Goal: Task Accomplishment & Management: Manage account settings

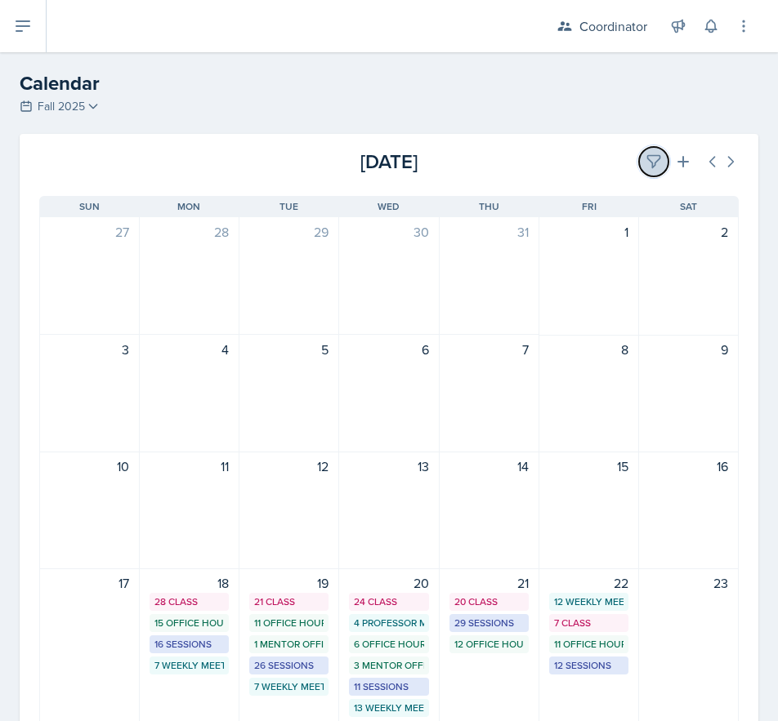
click at [639, 161] on button at bounding box center [653, 161] width 29 height 29
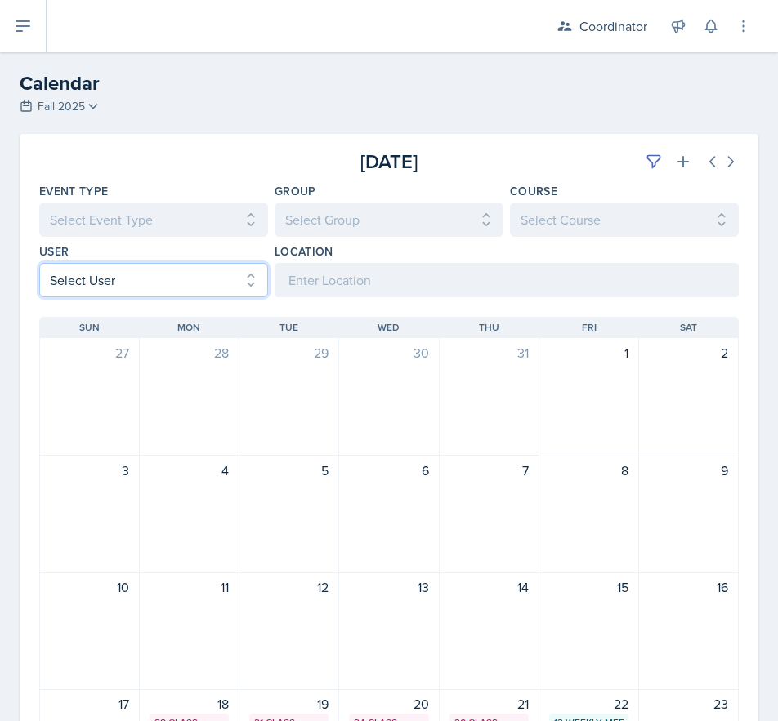
click at [206, 283] on select "Select User All [PERSON_NAME] [PERSON_NAME] [PERSON_NAME] [PERSON_NAME] [PERSON…" at bounding box center [153, 280] width 229 height 34
select select "d1856357-9834-480d-87c2-432996dcedb6"
click at [39, 263] on select "Select User All [PERSON_NAME] [PERSON_NAME] [PERSON_NAME] [PERSON_NAME] [PERSON…" at bounding box center [153, 280] width 229 height 34
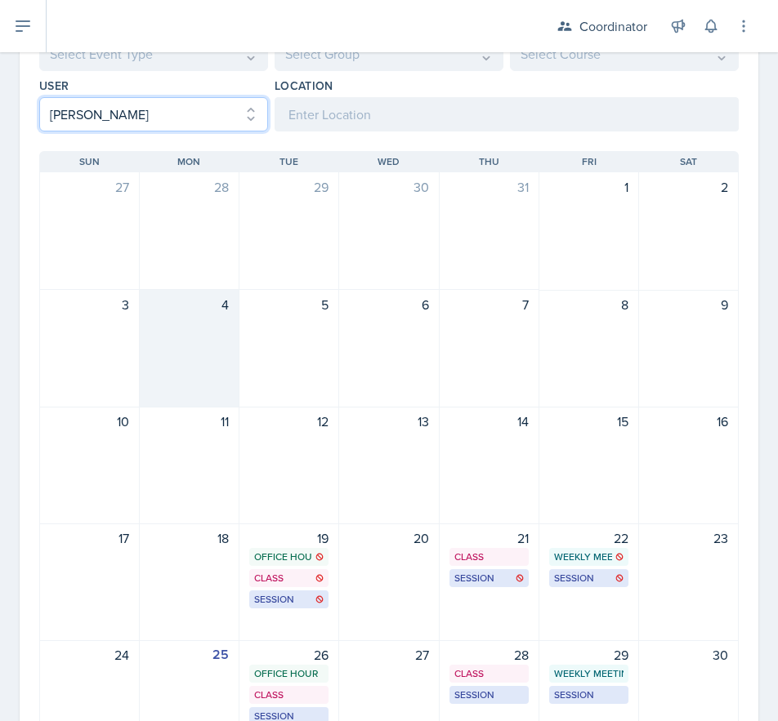
scroll to position [378, 0]
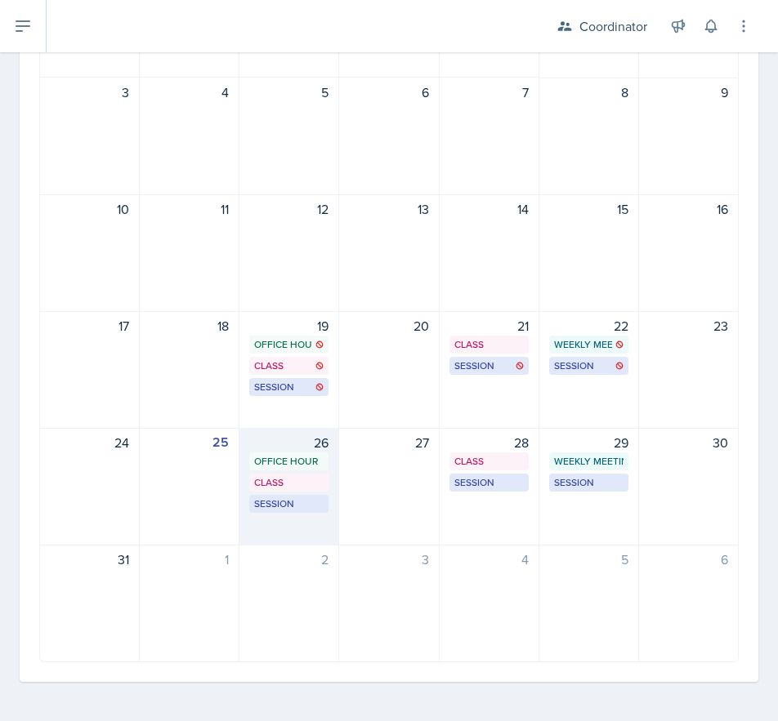
click at [268, 538] on div "26 Office Hour SSC 1:00 PM - 2:00 PM Class MSB 100 2:40 PM - 4:00 PM Session SS…" at bounding box center [289, 487] width 100 height 118
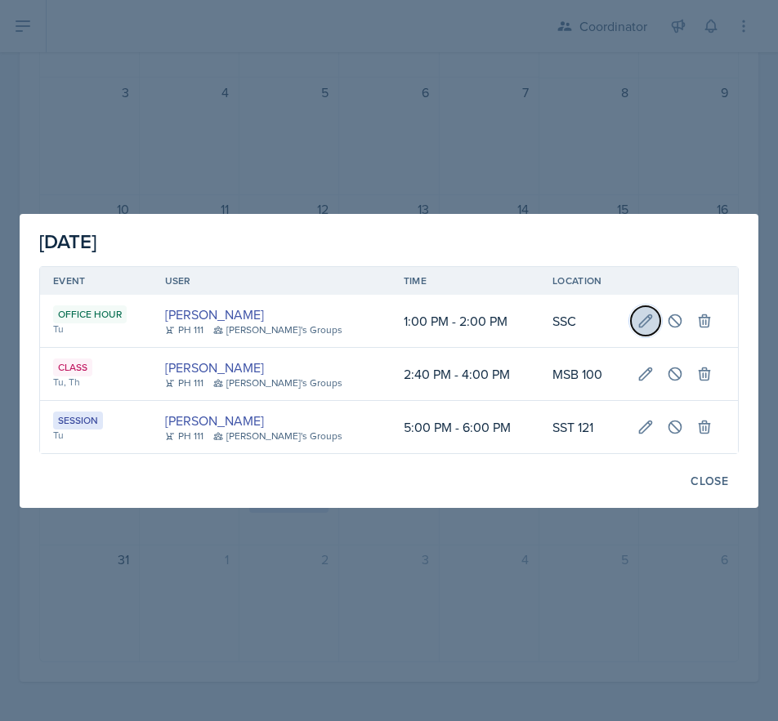
click at [640, 322] on icon at bounding box center [646, 320] width 12 height 12
select select "711e3089-b526-4ace-8ef7-b628edcb7570"
select select "1"
select select "PM"
select select "2"
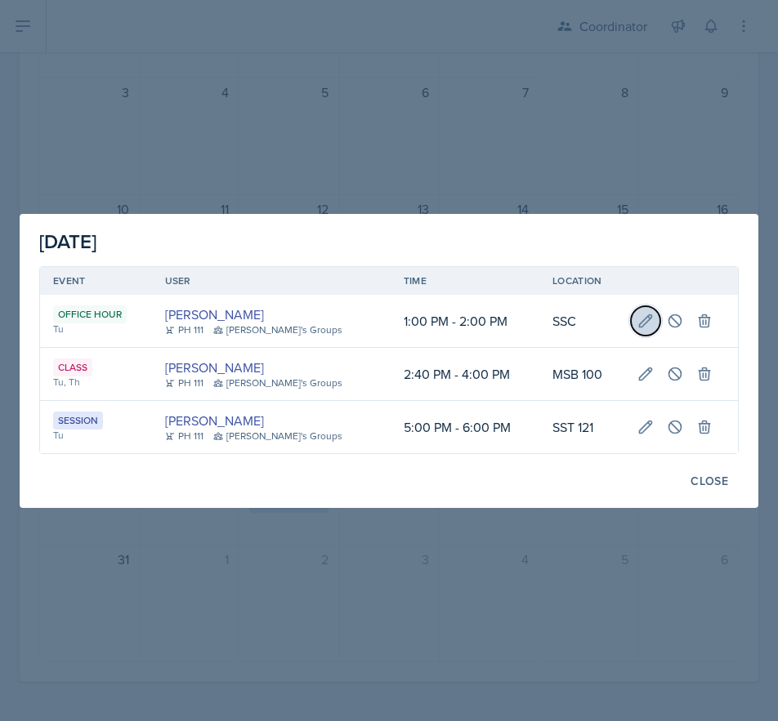
type input "SSC"
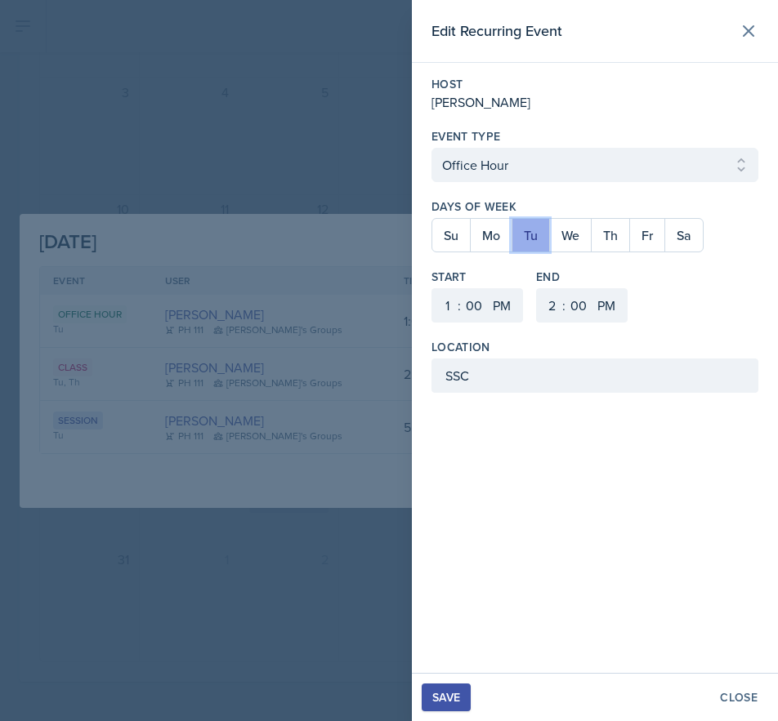
click at [533, 241] on button "Tu" at bounding box center [530, 235] width 38 height 33
click at [651, 234] on button "Fr" at bounding box center [646, 235] width 35 height 33
click at [440, 312] on select "1 2 3 4 5 6 7 8 9 10 11 12" at bounding box center [445, 305] width 26 height 34
select select "3"
click at [432, 288] on select "1 2 3 4 5 6 7 8 9 10 11 12" at bounding box center [445, 305] width 26 height 34
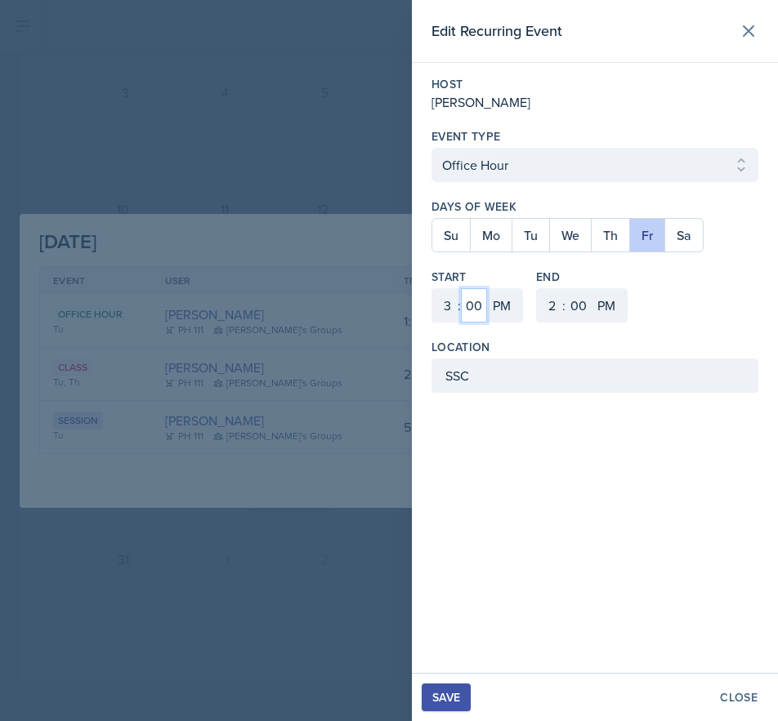
click at [474, 314] on select "00 05 10 15 20 25 30 35 40 45 50 55" at bounding box center [474, 305] width 26 height 34
select select "30"
click at [461, 288] on select "00 05 10 15 20 25 30 35 40 45 50 55" at bounding box center [474, 305] width 26 height 34
drag, startPoint x: 553, startPoint y: 297, endPoint x: 553, endPoint y: 311, distance: 13.9
click at [553, 297] on select "1 2 3 4 5 6 7 8 9 10 11 12" at bounding box center [550, 305] width 26 height 34
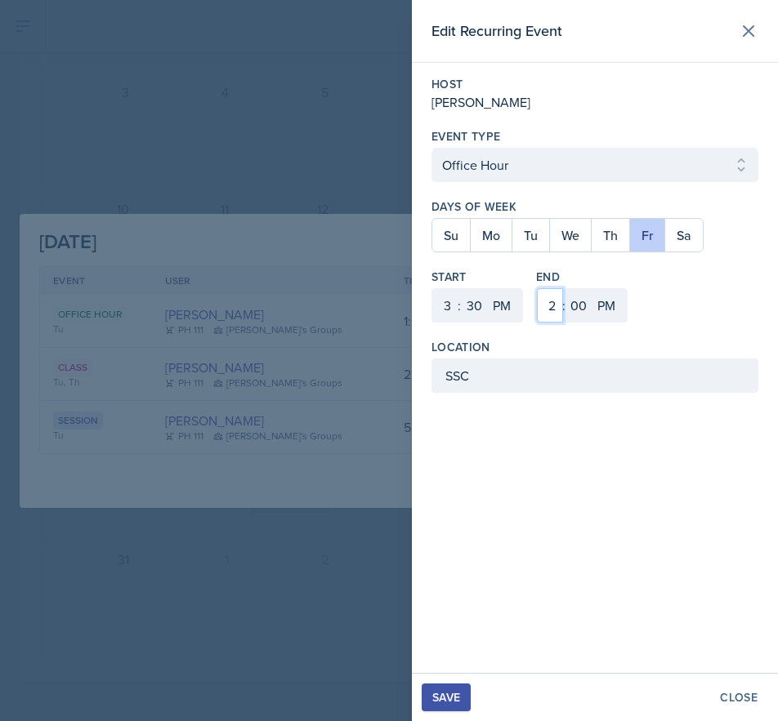
select select "4"
click at [537, 288] on select "1 2 3 4 5 6 7 8 9 10 11 12" at bounding box center [550, 305] width 26 height 34
click at [582, 310] on select "00 05 10 15 20 25 30 35 40 45 50 55" at bounding box center [578, 305] width 26 height 34
select select "30"
click at [565, 288] on select "00 05 10 15 20 25 30 35 40 45 50 55" at bounding box center [578, 305] width 26 height 34
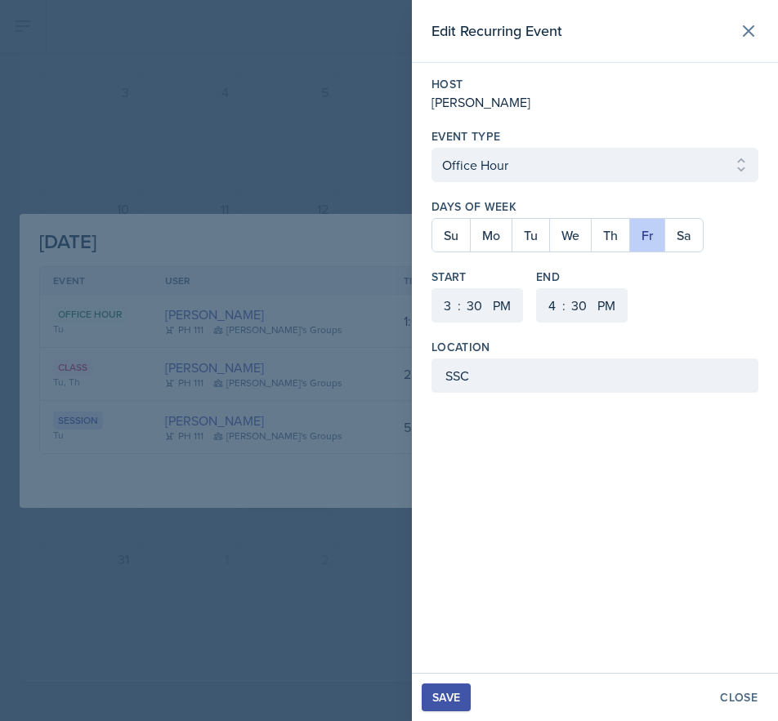
click at [455, 697] on div "Save" at bounding box center [446, 697] width 28 height 13
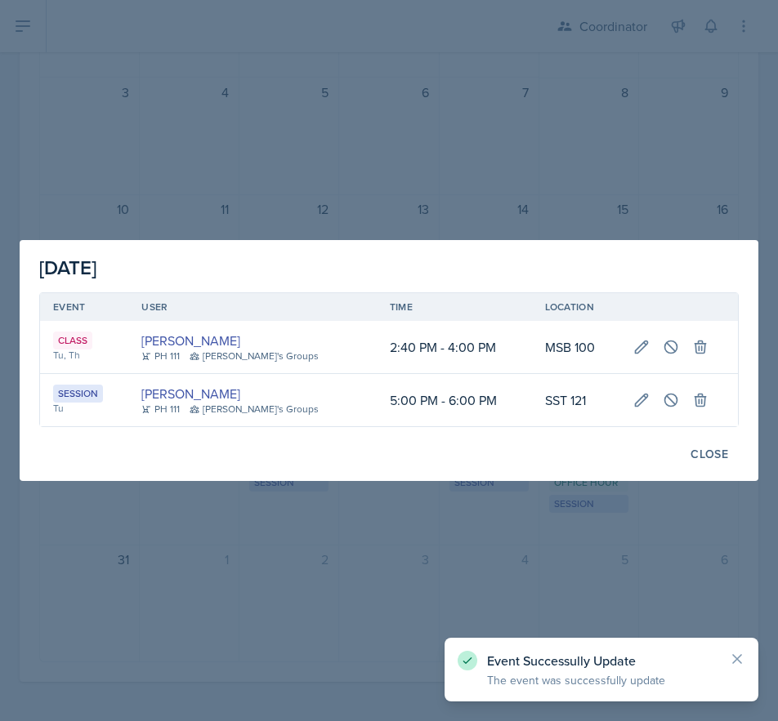
click at [387, 646] on div at bounding box center [389, 360] width 778 height 721
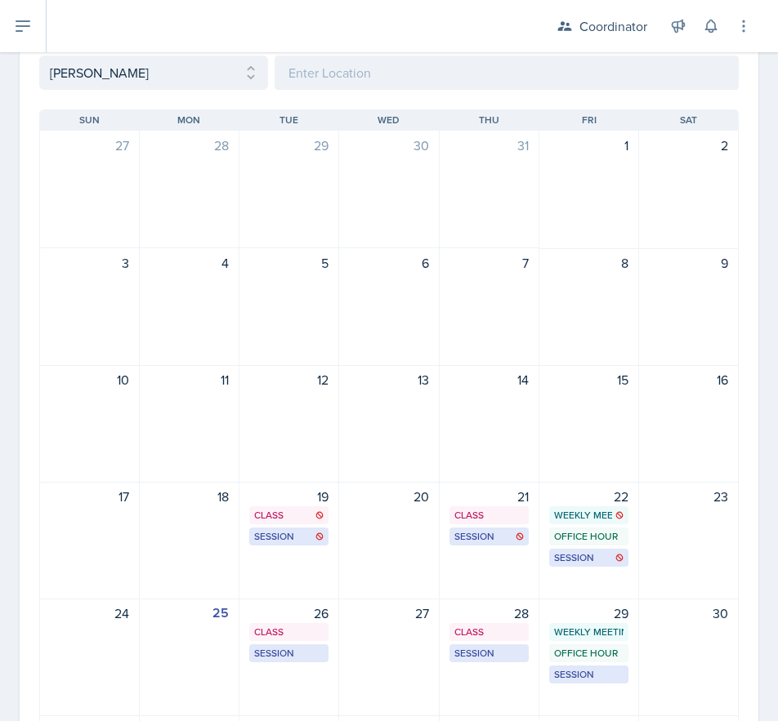
scroll to position [0, 0]
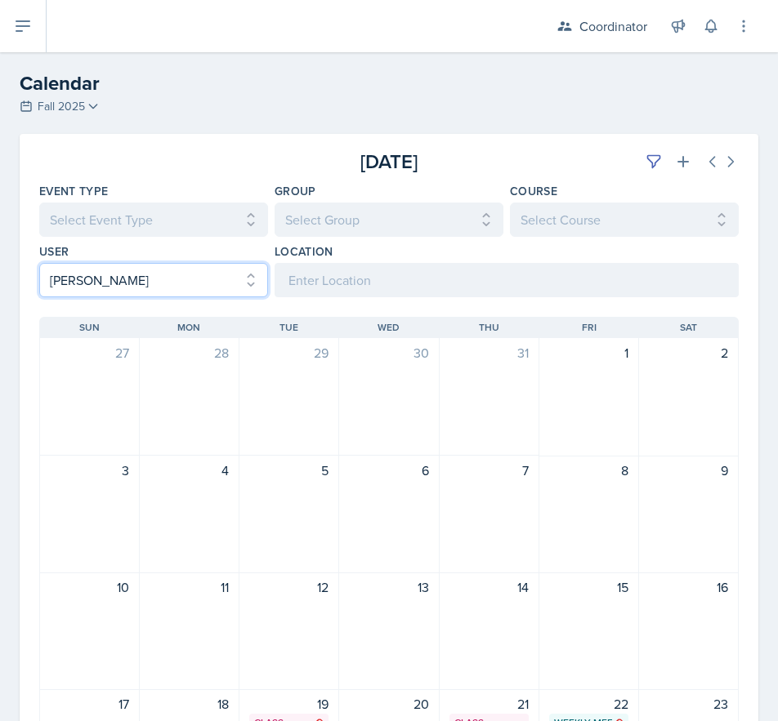
click at [67, 297] on select "Select User All [PERSON_NAME] [PERSON_NAME] [PERSON_NAME] [PERSON_NAME] [PERSON…" at bounding box center [153, 280] width 229 height 34
click at [39, 263] on select "Select User All [PERSON_NAME] [PERSON_NAME] [PERSON_NAME] [PERSON_NAME] [PERSON…" at bounding box center [153, 280] width 229 height 34
click at [626, 164] on div "[DATE]" at bounding box center [622, 161] width 233 height 29
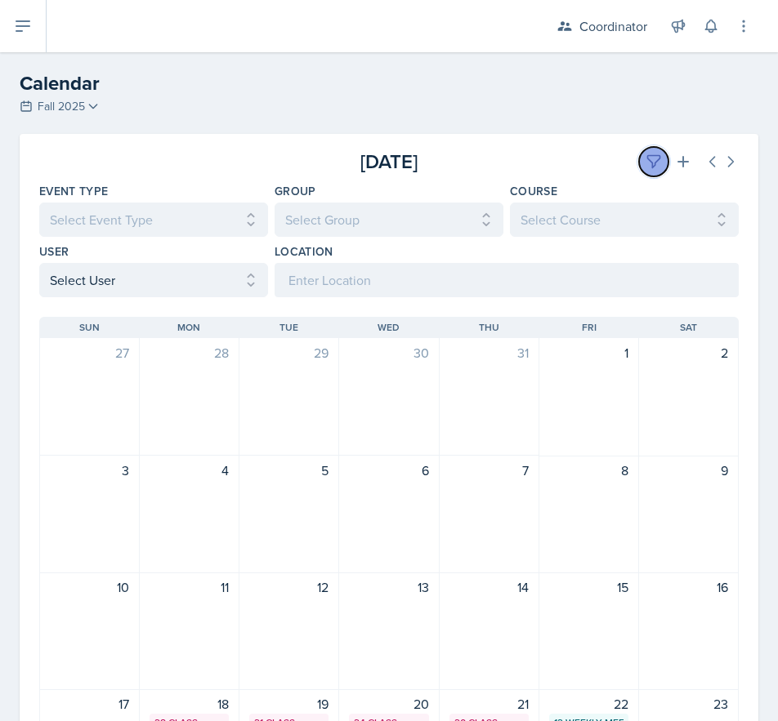
click at [639, 164] on button at bounding box center [653, 161] width 29 height 29
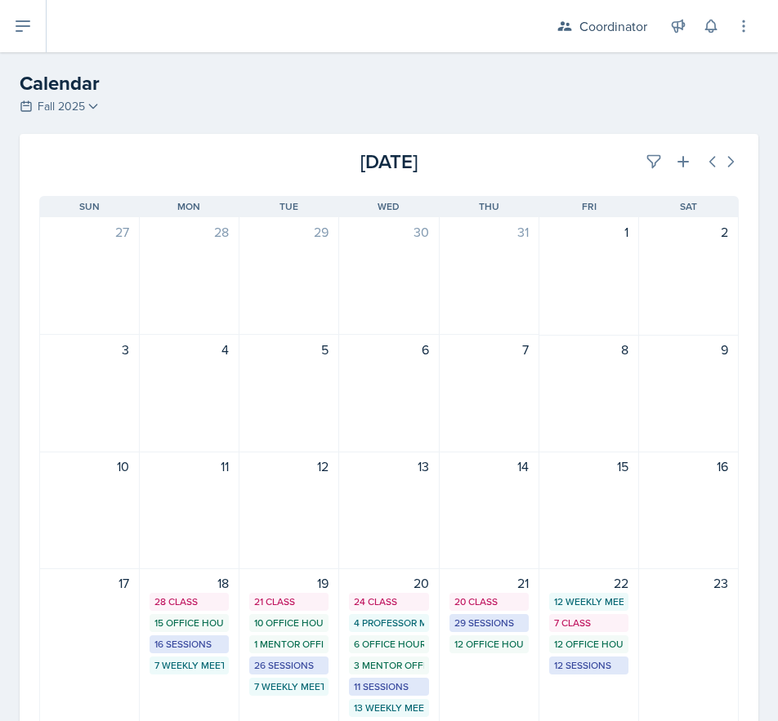
click at [586, 176] on div "[DATE]" at bounding box center [622, 161] width 233 height 29
click at [645, 151] on button at bounding box center [653, 161] width 29 height 29
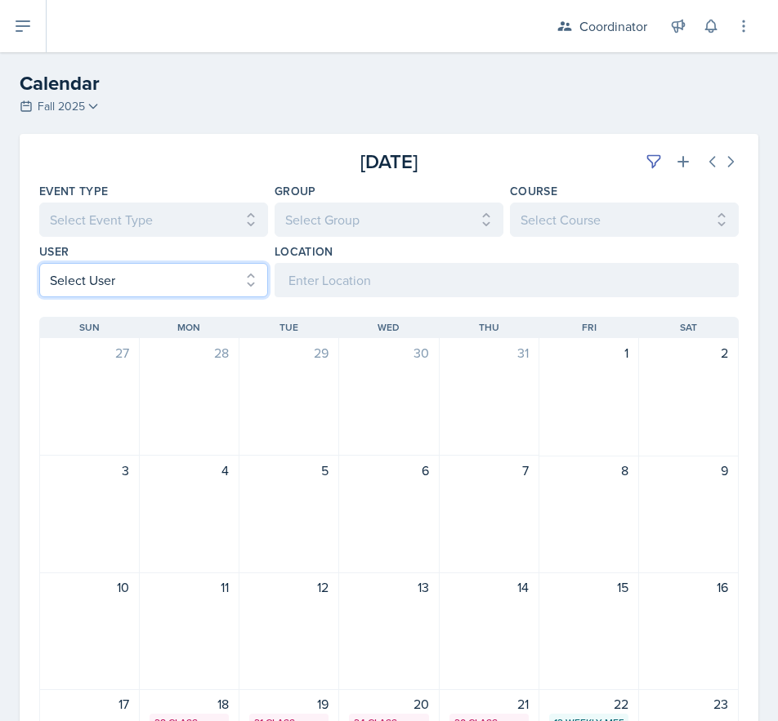
click at [194, 293] on select "Select User All [PERSON_NAME] [PERSON_NAME] [PERSON_NAME] [PERSON_NAME] [PERSON…" at bounding box center [153, 280] width 229 height 34
select select "d1856357-9834-480d-87c2-432996dcedb6"
click at [39, 263] on select "Select User All [PERSON_NAME] [PERSON_NAME] [PERSON_NAME] [PERSON_NAME] [PERSON…" at bounding box center [153, 280] width 229 height 34
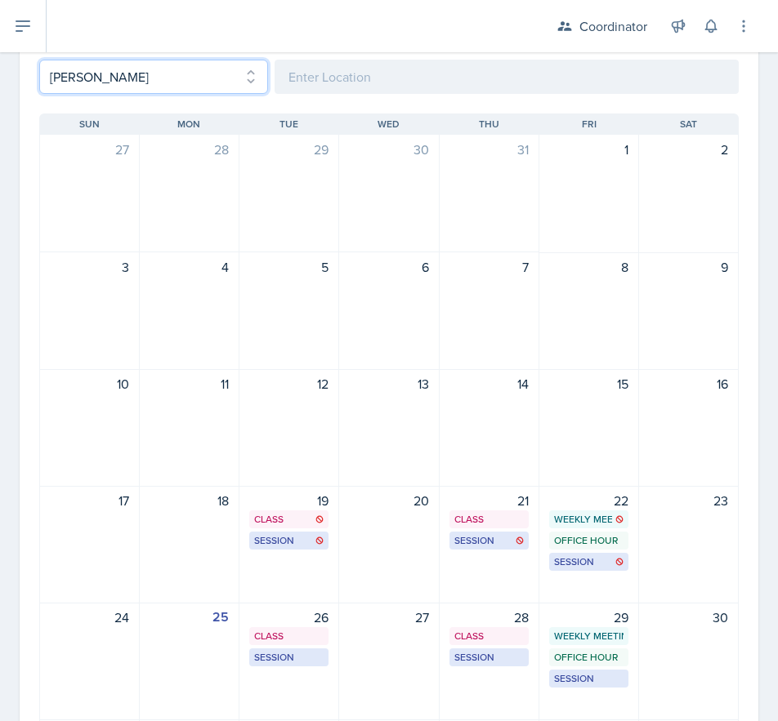
scroll to position [327, 0]
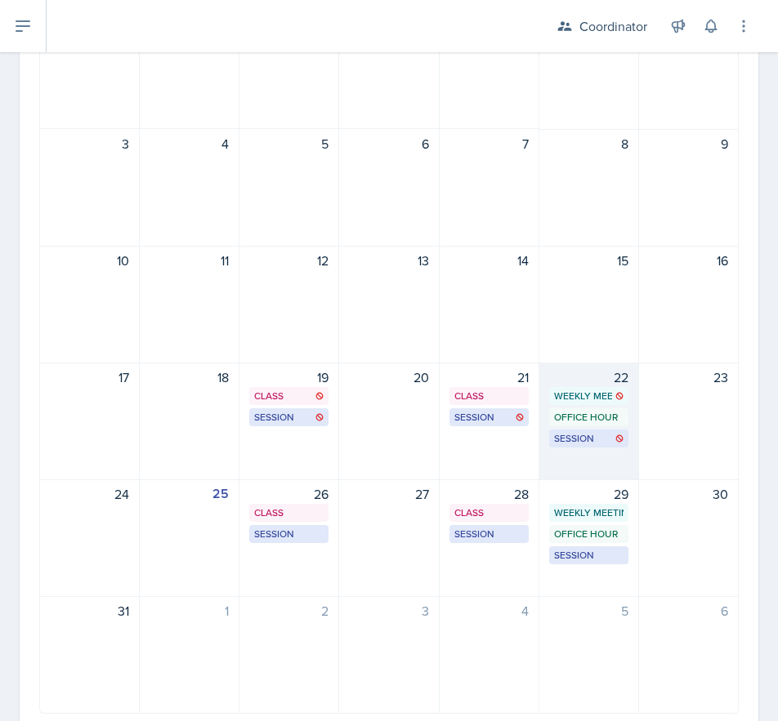
click at [584, 462] on div "22 Weekly Meeting SSC 2:00 PM - 3:00 PM Office Hour SSC 3:30 PM - 4:30 PM Sessi…" at bounding box center [589, 422] width 100 height 118
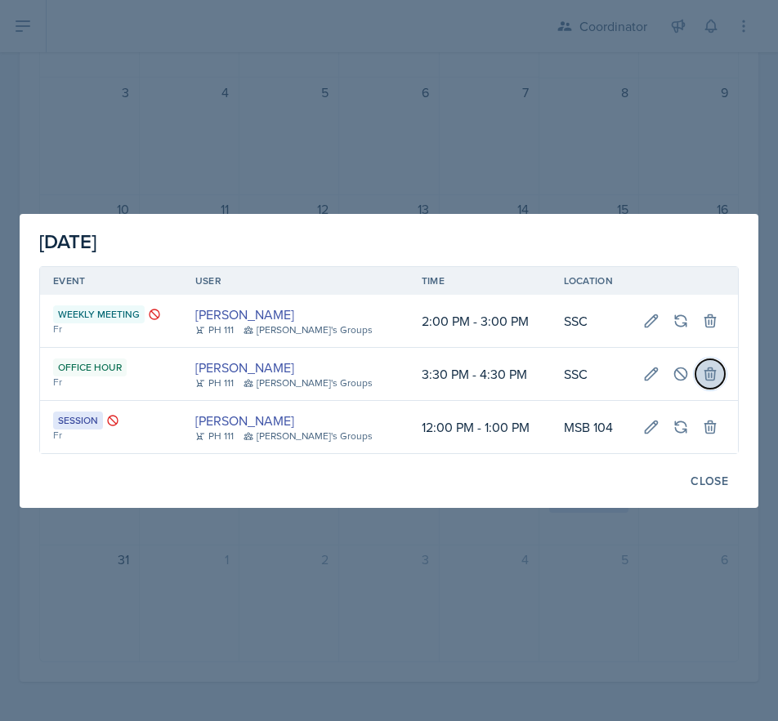
click at [710, 372] on button at bounding box center [709, 373] width 29 height 29
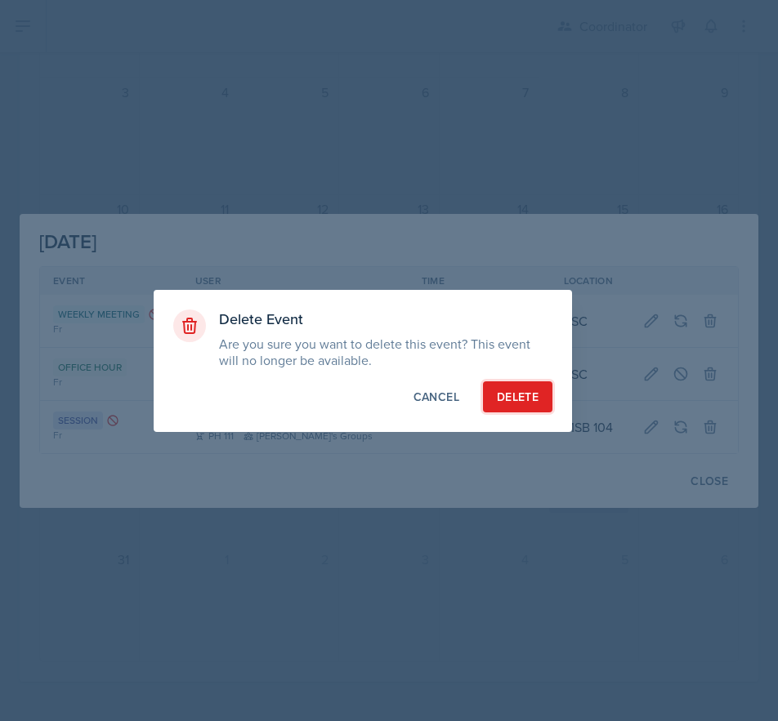
click at [512, 402] on div "Delete" at bounding box center [518, 397] width 42 height 16
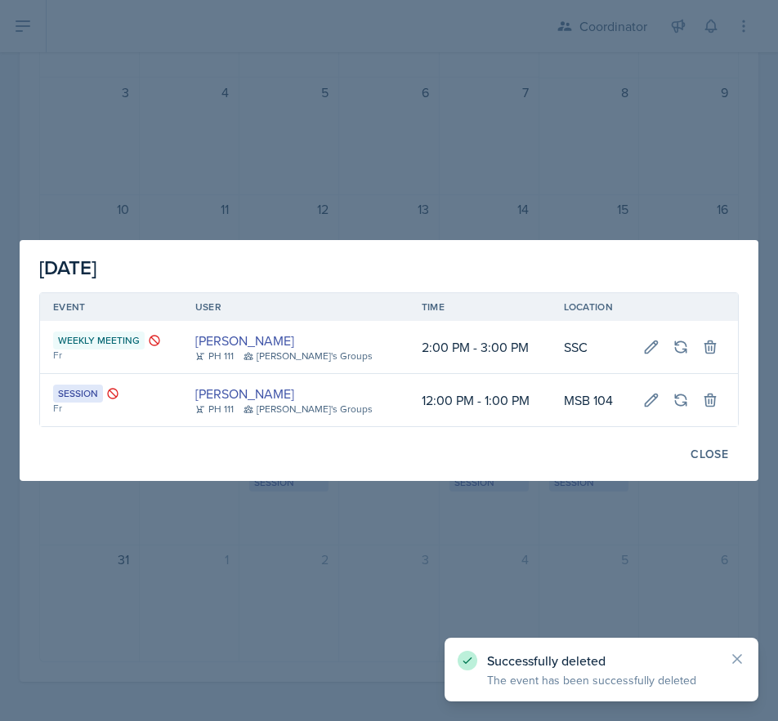
click at [458, 625] on div at bounding box center [389, 360] width 778 height 721
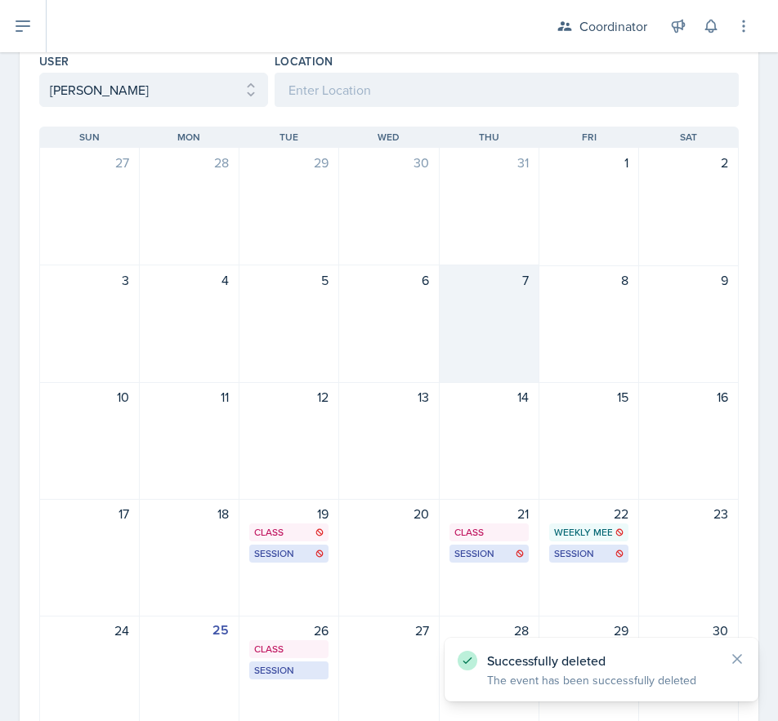
scroll to position [0, 0]
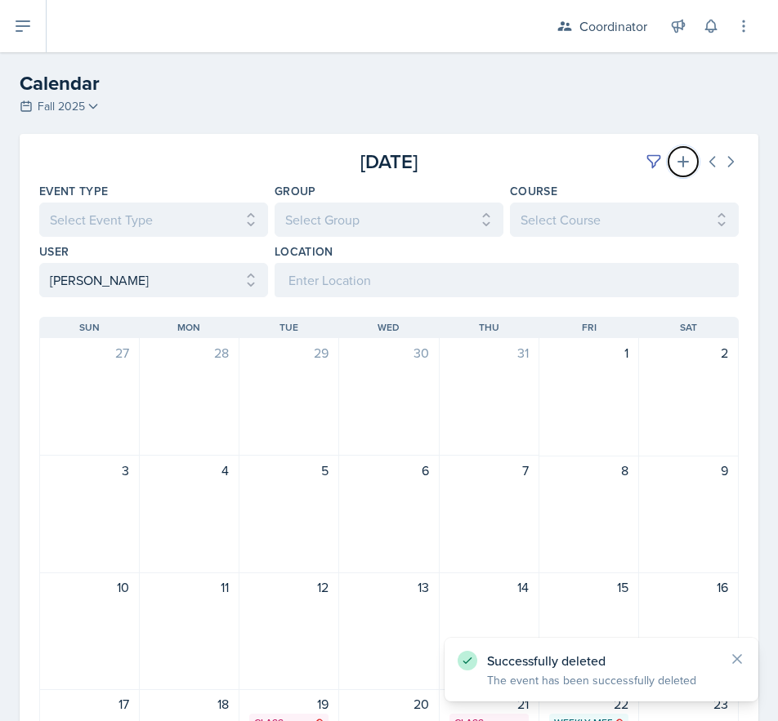
click at [677, 154] on button at bounding box center [682, 161] width 29 height 29
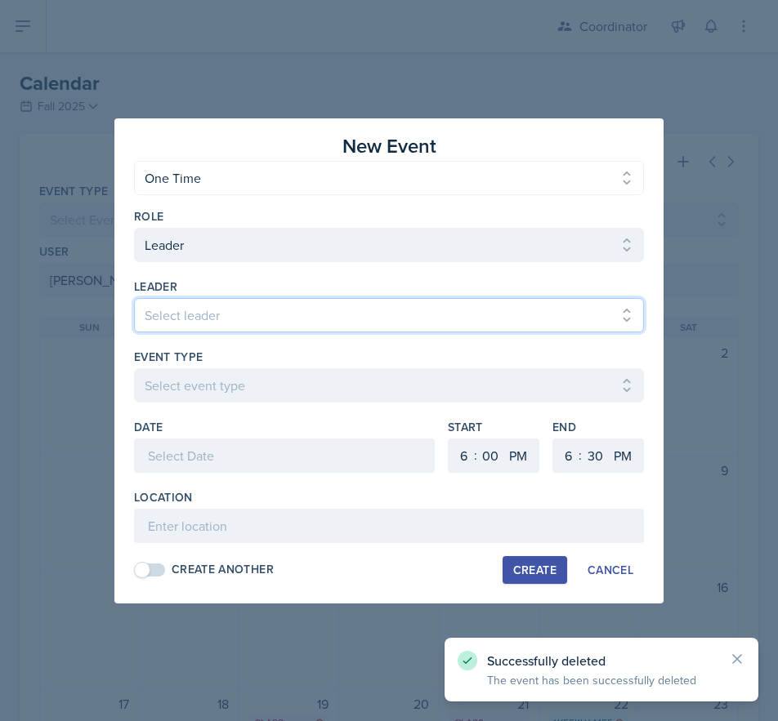
click at [224, 324] on select "Select leader Adam McDougal Aley Perez Anna McGill Bella Clifton Bram O'Neil Ca…" at bounding box center [389, 315] width 510 height 34
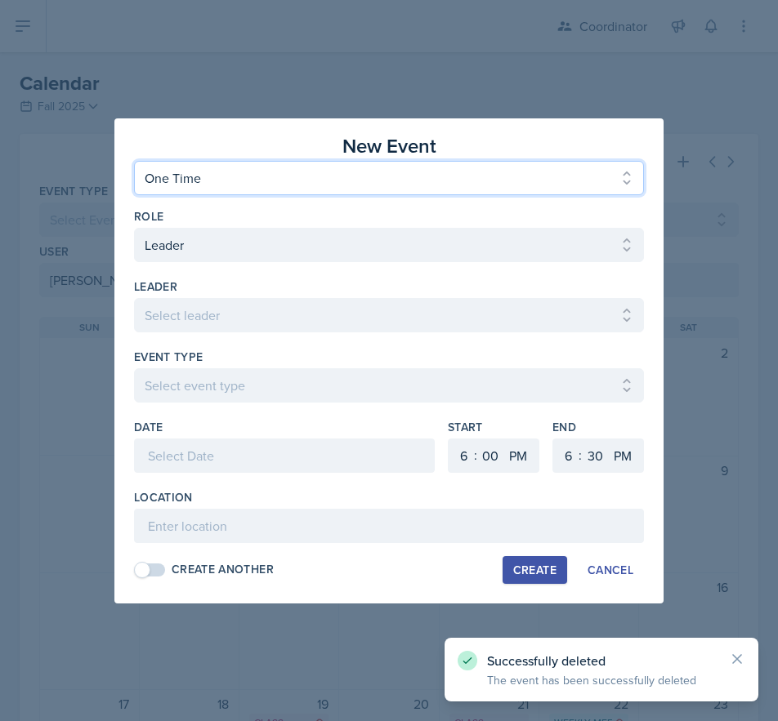
click at [229, 181] on select "One Time Recurring" at bounding box center [389, 178] width 510 height 34
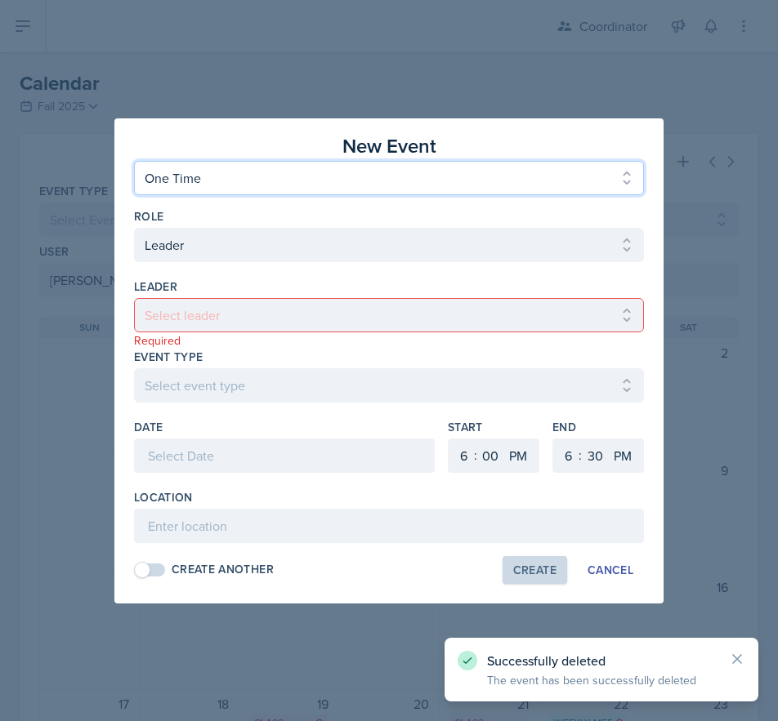
select select "Recurring"
click at [134, 161] on select "One Time Recurring" at bounding box center [389, 178] width 510 height 34
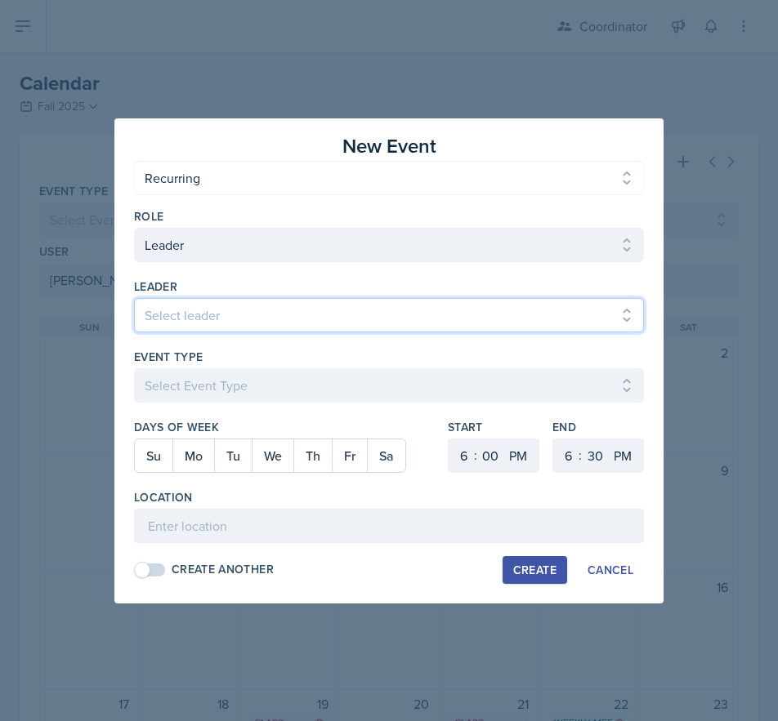
click at [194, 316] on select "Select leader Adam McDougal Aley Perez Anna McGill Bella Clifton Bram O'Neil Ca…" at bounding box center [389, 315] width 510 height 34
select select "2d3fa5a7-7300-46a3-bcd9-088845766205"
click at [134, 298] on select "Select leader Adam McDougal Aley Perez Anna McGill Bella Clifton Bram O'Neil Ca…" at bounding box center [389, 315] width 510 height 34
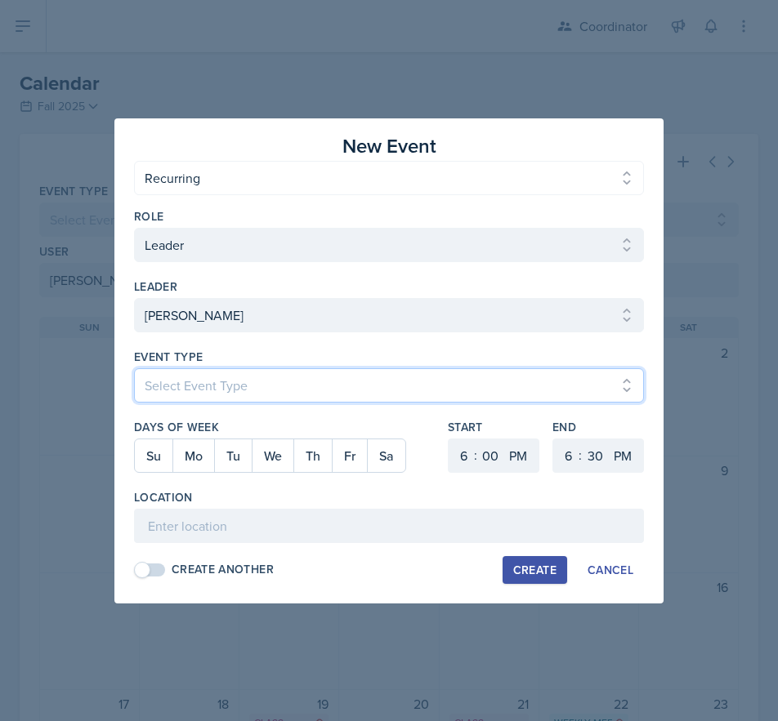
click at [203, 388] on select "Select Event Type Admin Office Hour Cal Workshop Class Class Announcement LA Pe…" at bounding box center [389, 385] width 510 height 34
select select "711e3089-b526-4ace-8ef7-b628edcb7570"
click at [134, 368] on select "Select Event Type Admin Office Hour Cal Workshop Class Class Announcement LA Pe…" at bounding box center [389, 385] width 510 height 34
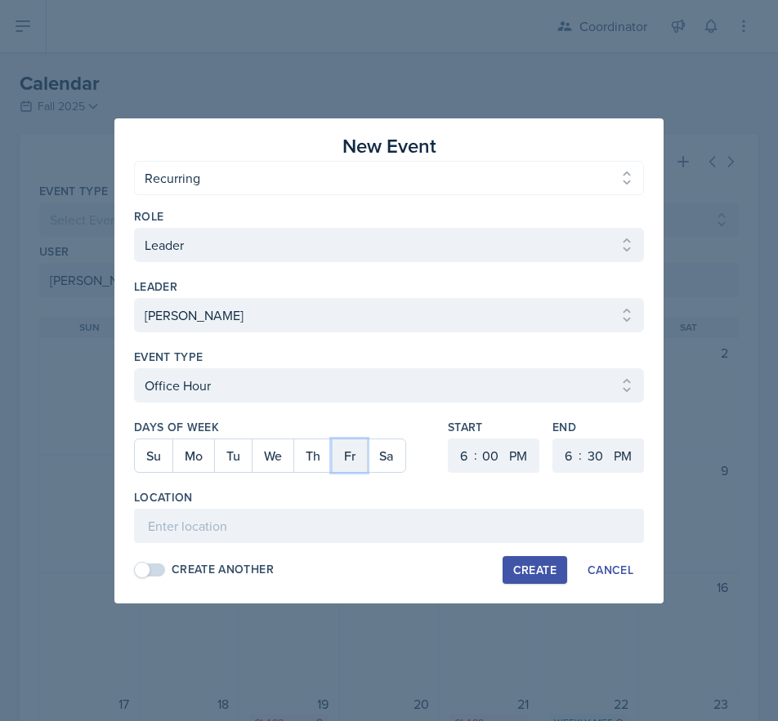
click at [351, 462] on button "Fr" at bounding box center [349, 455] width 35 height 33
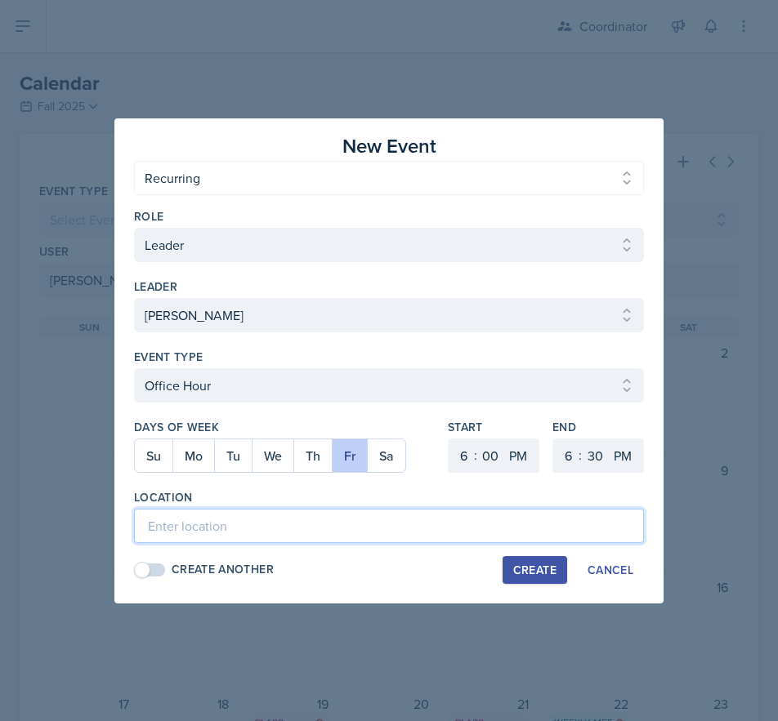
click at [297, 533] on input at bounding box center [389, 526] width 510 height 34
type input "SSC"
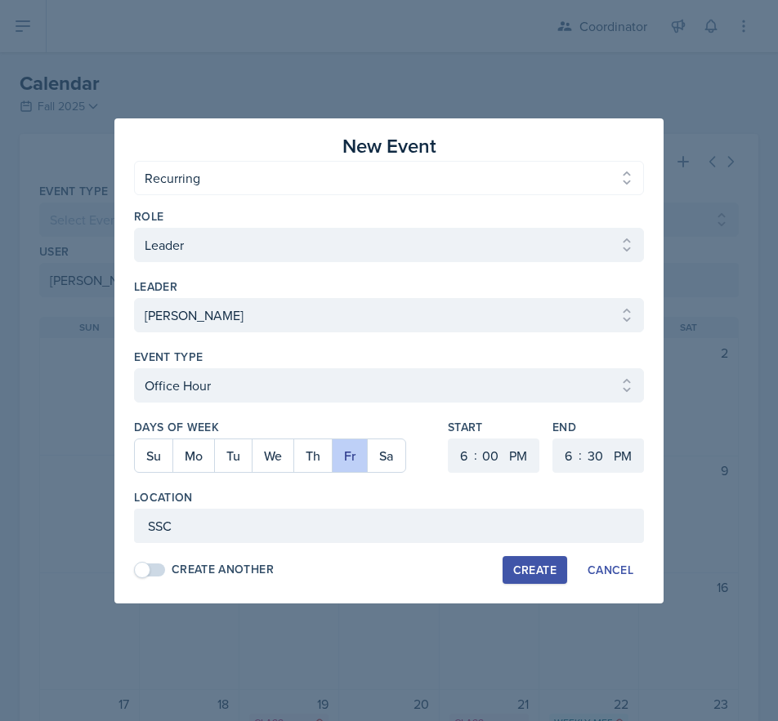
click at [357, 568] on div "Create Another Create Cancel" at bounding box center [389, 570] width 510 height 28
click at [453, 452] on select "1 2 3 4 5 6 7 8 9 10 11 12" at bounding box center [461, 456] width 26 height 34
select select "10"
click at [448, 439] on select "1 2 3 4 5 6 7 8 9 10 11 12" at bounding box center [461, 456] width 26 height 34
drag, startPoint x: 498, startPoint y: 459, endPoint x: 495, endPoint y: 442, distance: 17.5
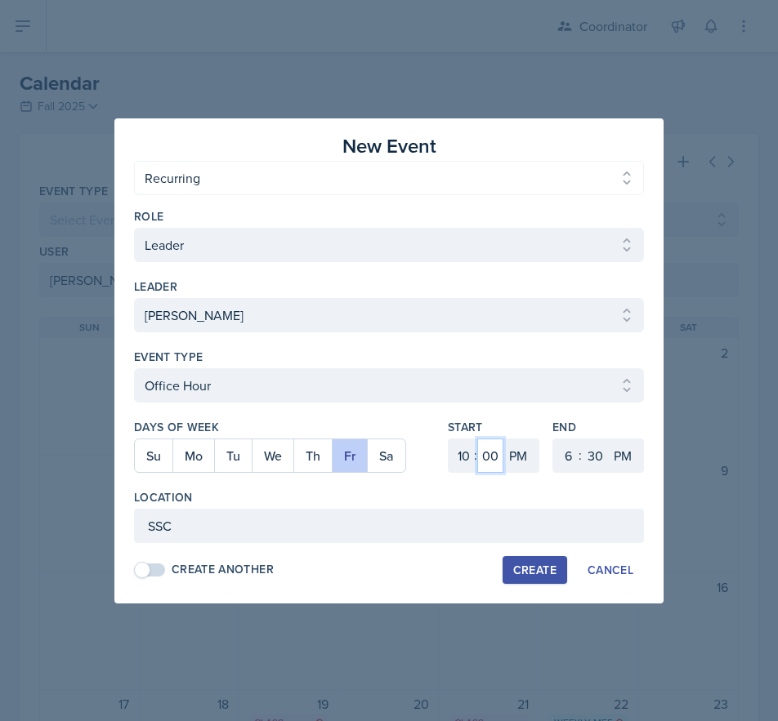
click at [498, 459] on select "00 05 10 15 20 25 30 35 40 45 50 55" at bounding box center [490, 456] width 26 height 34
select select "30"
click at [477, 439] on select "00 05 10 15 20 25 30 35 40 45 50 55" at bounding box center [490, 456] width 26 height 34
drag, startPoint x: 513, startPoint y: 457, endPoint x: 520, endPoint y: 466, distance: 11.8
click at [513, 457] on select "AM PM" at bounding box center [519, 456] width 33 height 34
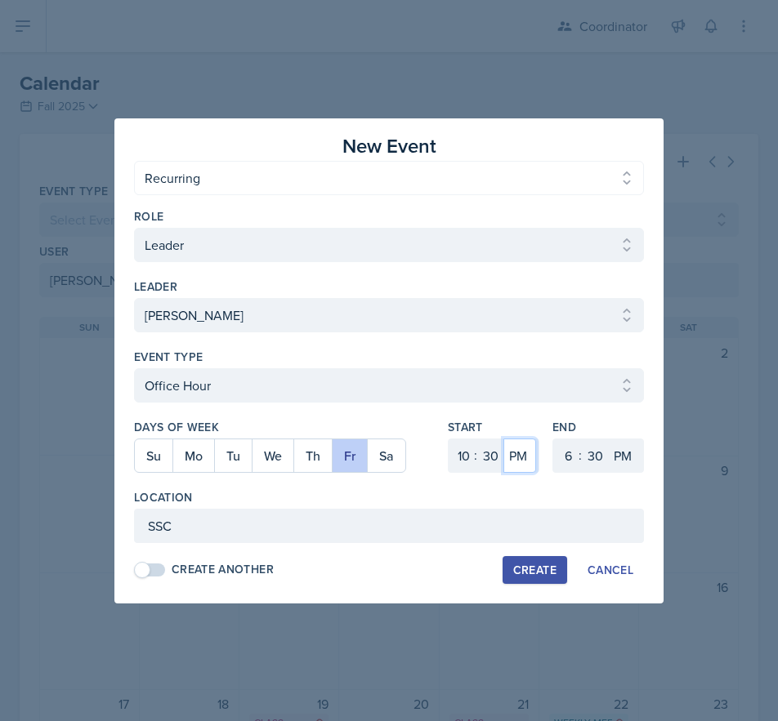
select select "AM"
click at [503, 439] on select "AM PM" at bounding box center [519, 456] width 33 height 34
click at [584, 462] on select "00 05 10 15 20 25 30 35 40 45 50 55" at bounding box center [595, 456] width 26 height 34
click at [558, 459] on select "1 2 3 4 5 6 7 8 9 10 11 12" at bounding box center [566, 456] width 26 height 34
select select "11"
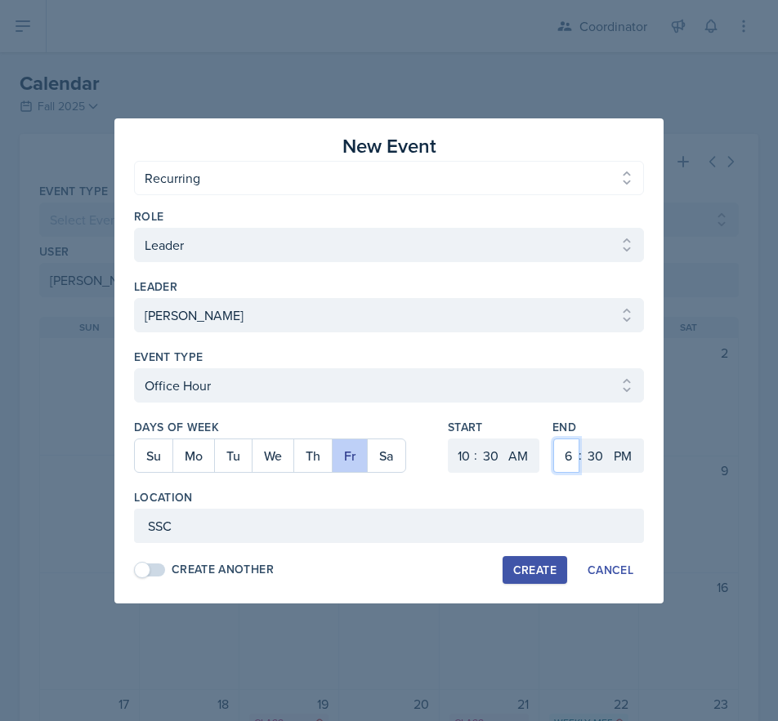
click at [553, 439] on select "1 2 3 4 5 6 7 8 9 10 11 12" at bounding box center [566, 456] width 26 height 34
drag, startPoint x: 625, startPoint y: 452, endPoint x: 624, endPoint y: 468, distance: 16.4
click at [625, 452] on select "AM PM" at bounding box center [624, 456] width 33 height 34
select select "AM"
click at [608, 439] on select "AM PM" at bounding box center [624, 456] width 33 height 34
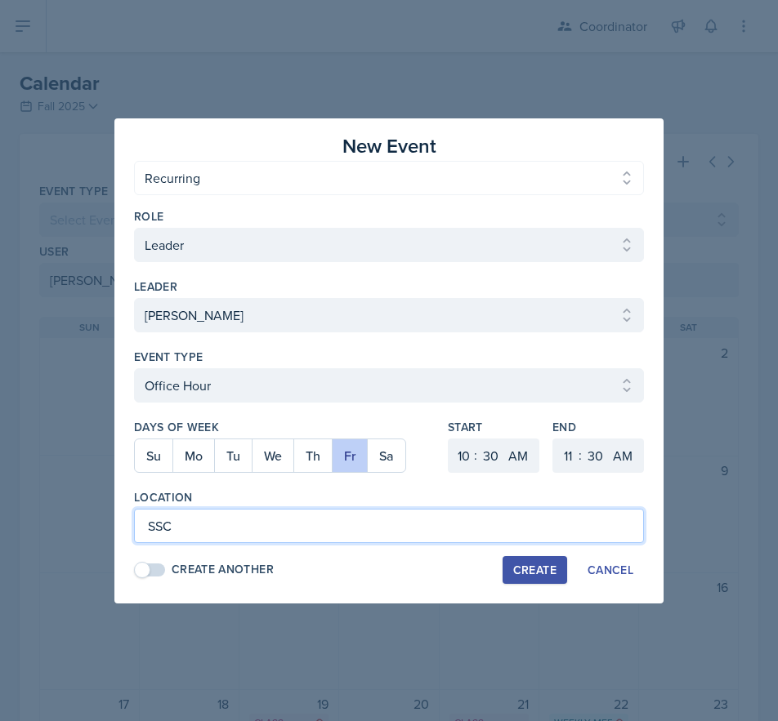
click at [610, 510] on input "SSC" at bounding box center [389, 526] width 510 height 34
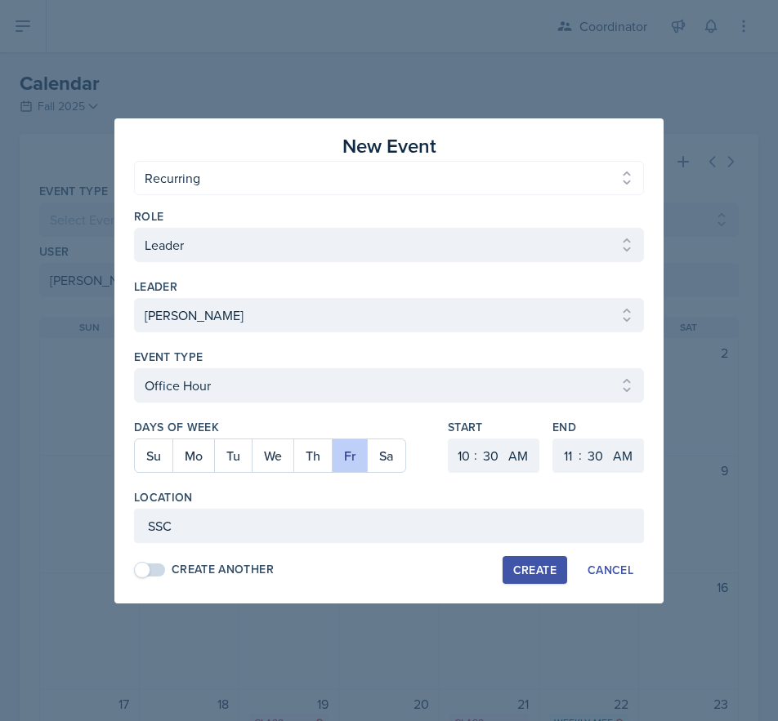
click at [542, 577] on div "Create" at bounding box center [534, 570] width 43 height 13
select select
select select "6"
select select "0"
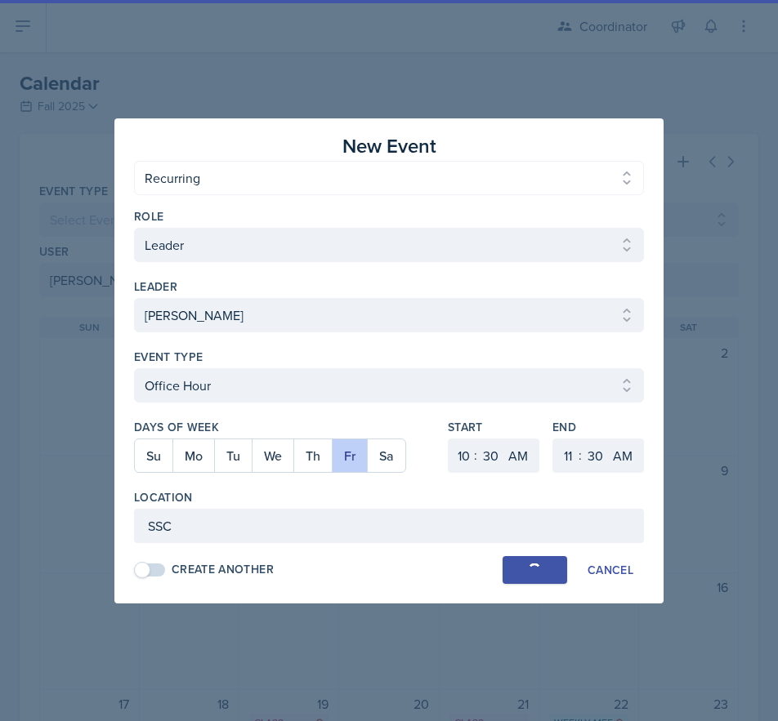
select select "PM"
select select "6"
select select "PM"
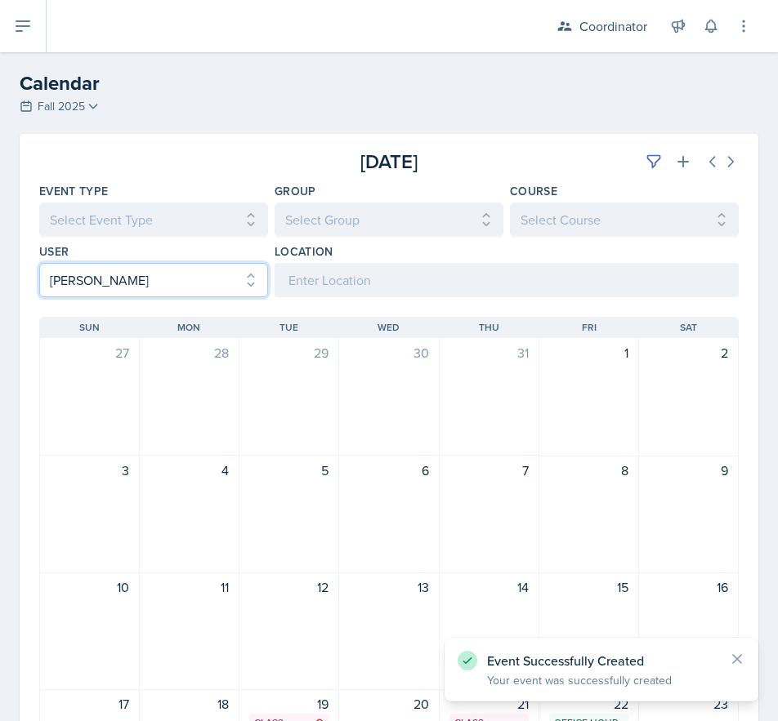
click at [74, 285] on select "Select User All [PERSON_NAME] [PERSON_NAME] [PERSON_NAME] [PERSON_NAME] [PERSON…" at bounding box center [153, 280] width 229 height 34
click at [39, 263] on select "Select User All [PERSON_NAME] [PERSON_NAME] [PERSON_NAME] [PERSON_NAME] [PERSON…" at bounding box center [153, 280] width 229 height 34
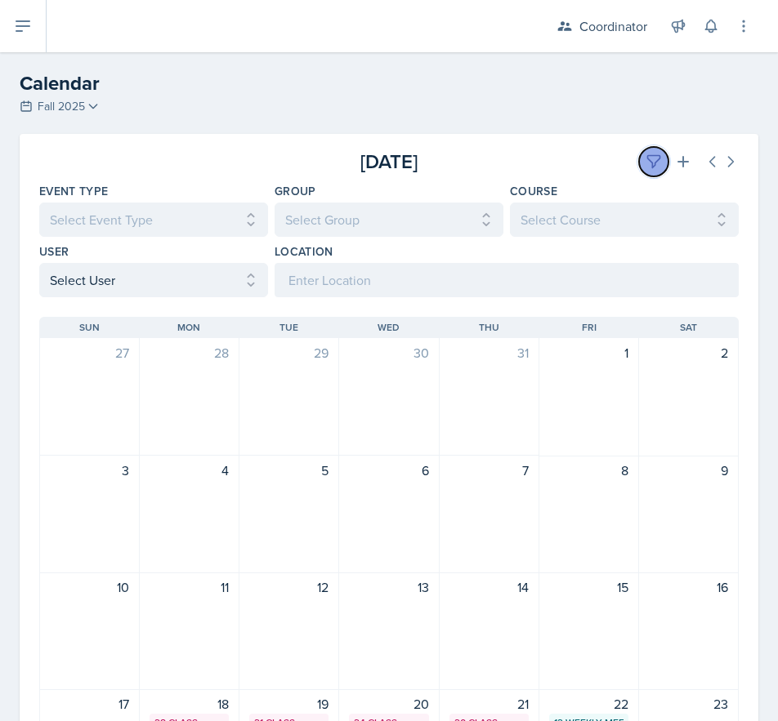
click at [639, 160] on button at bounding box center [653, 161] width 29 height 29
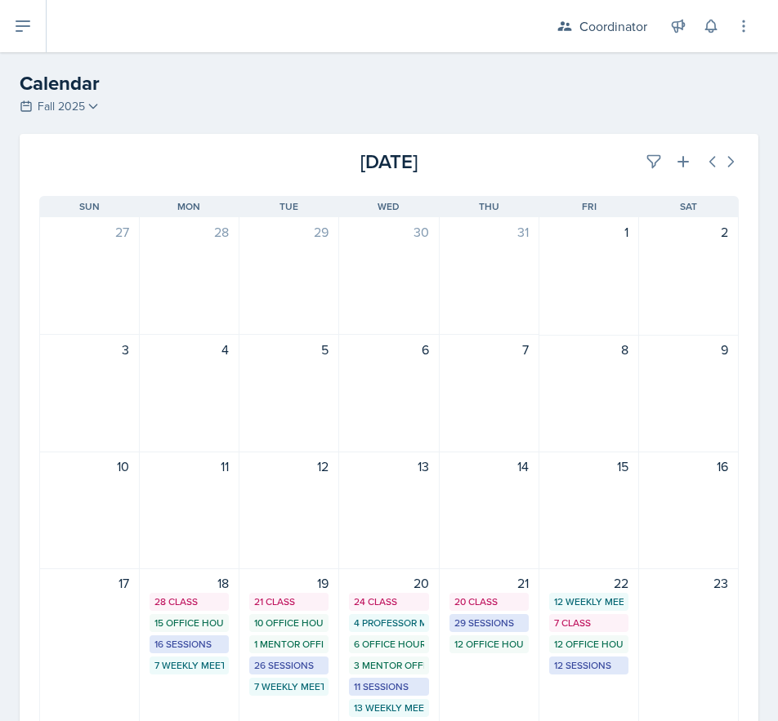
click at [588, 161] on div "[DATE]" at bounding box center [622, 161] width 233 height 29
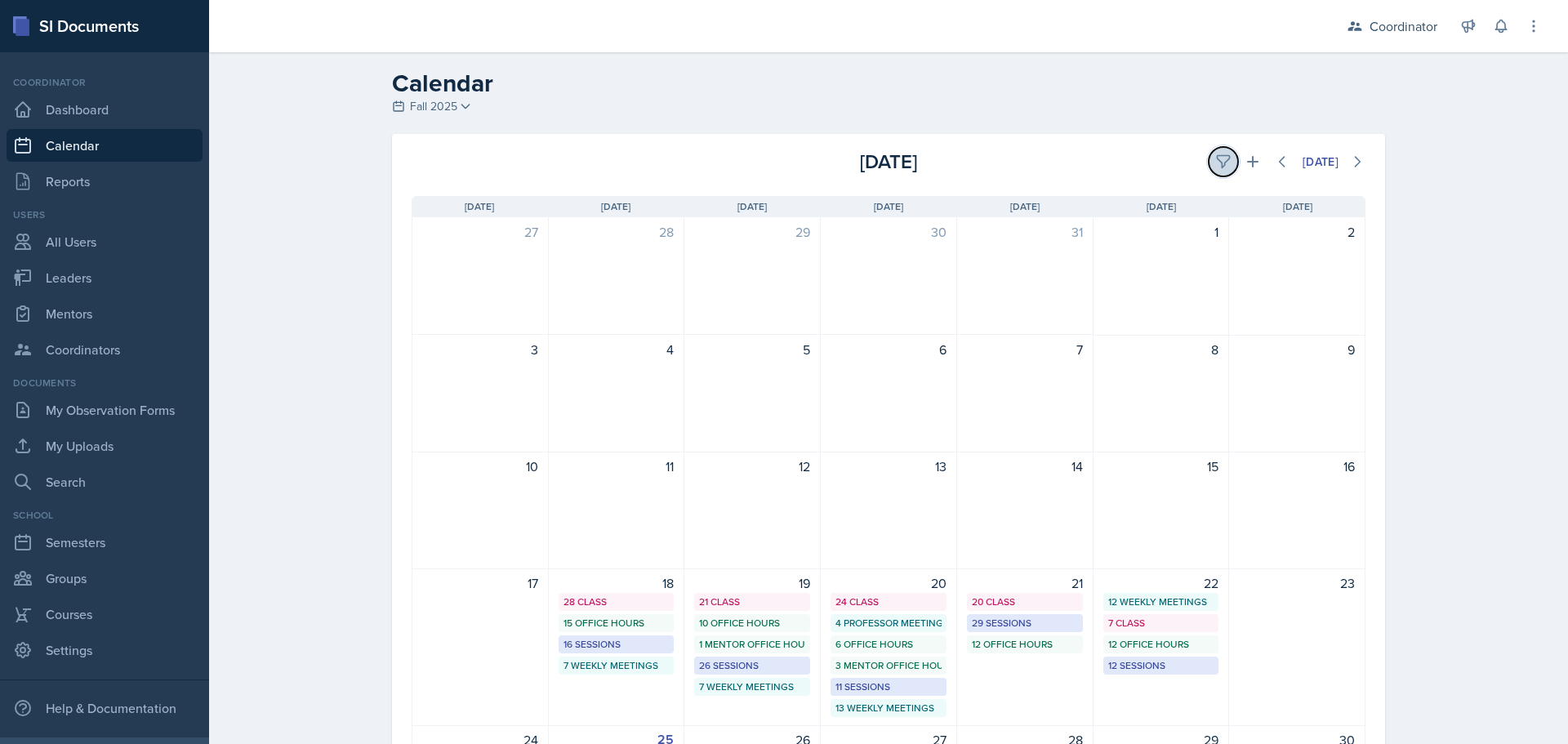
click at [777, 158] on icon at bounding box center [1223, 162] width 12 height 12
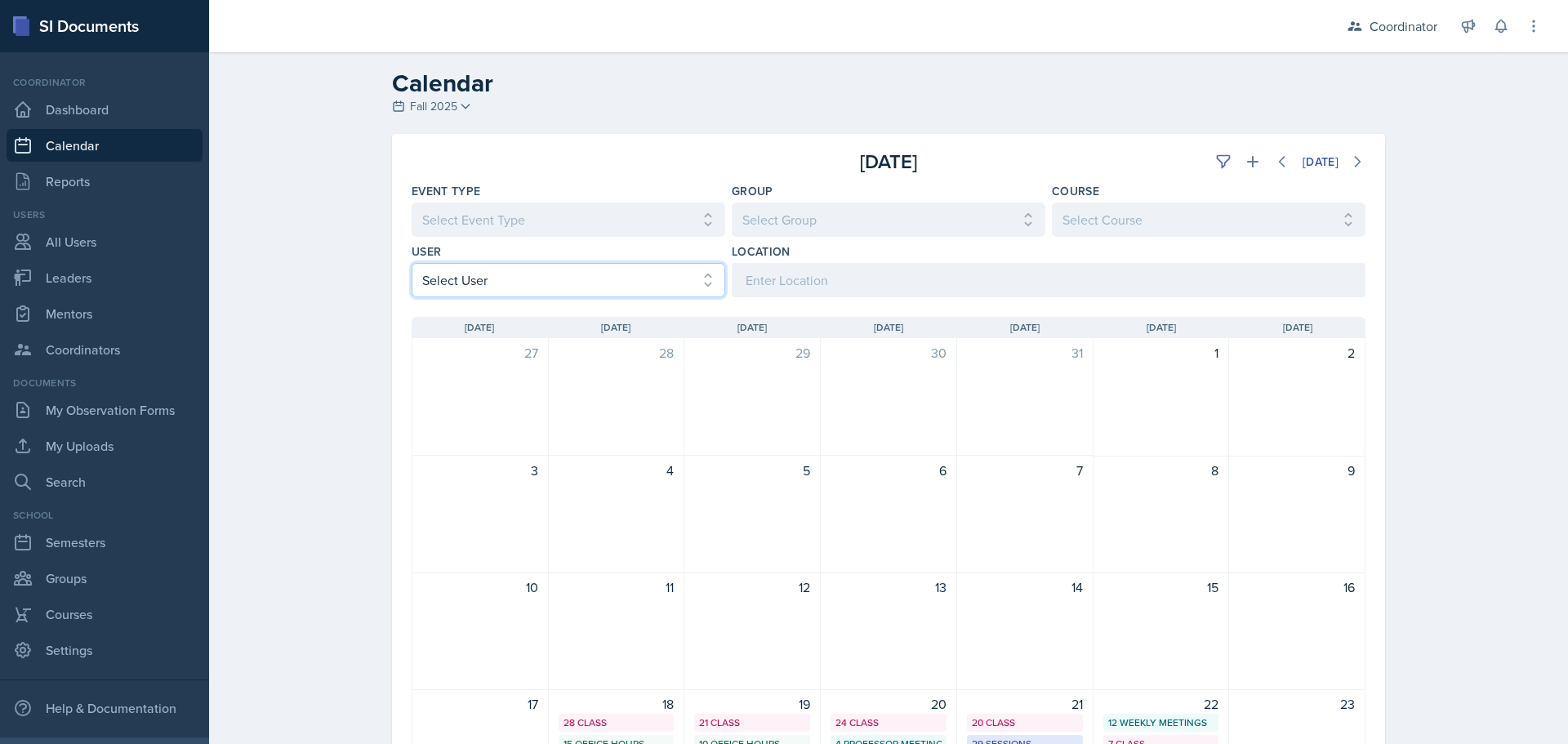
click at [504, 279] on select "Select User All [PERSON_NAME] [PERSON_NAME] [PERSON_NAME] [PERSON_NAME] [PERSON…" at bounding box center [569, 280] width 314 height 34
select select "bd089e15-6aa1-4a01-a4ef-f2c2b47dcfa3"
click at [412, 263] on select "Select User All [PERSON_NAME] [PERSON_NAME] [PERSON_NAME] [PERSON_NAME] [PERSON…" at bounding box center [569, 280] width 314 height 34
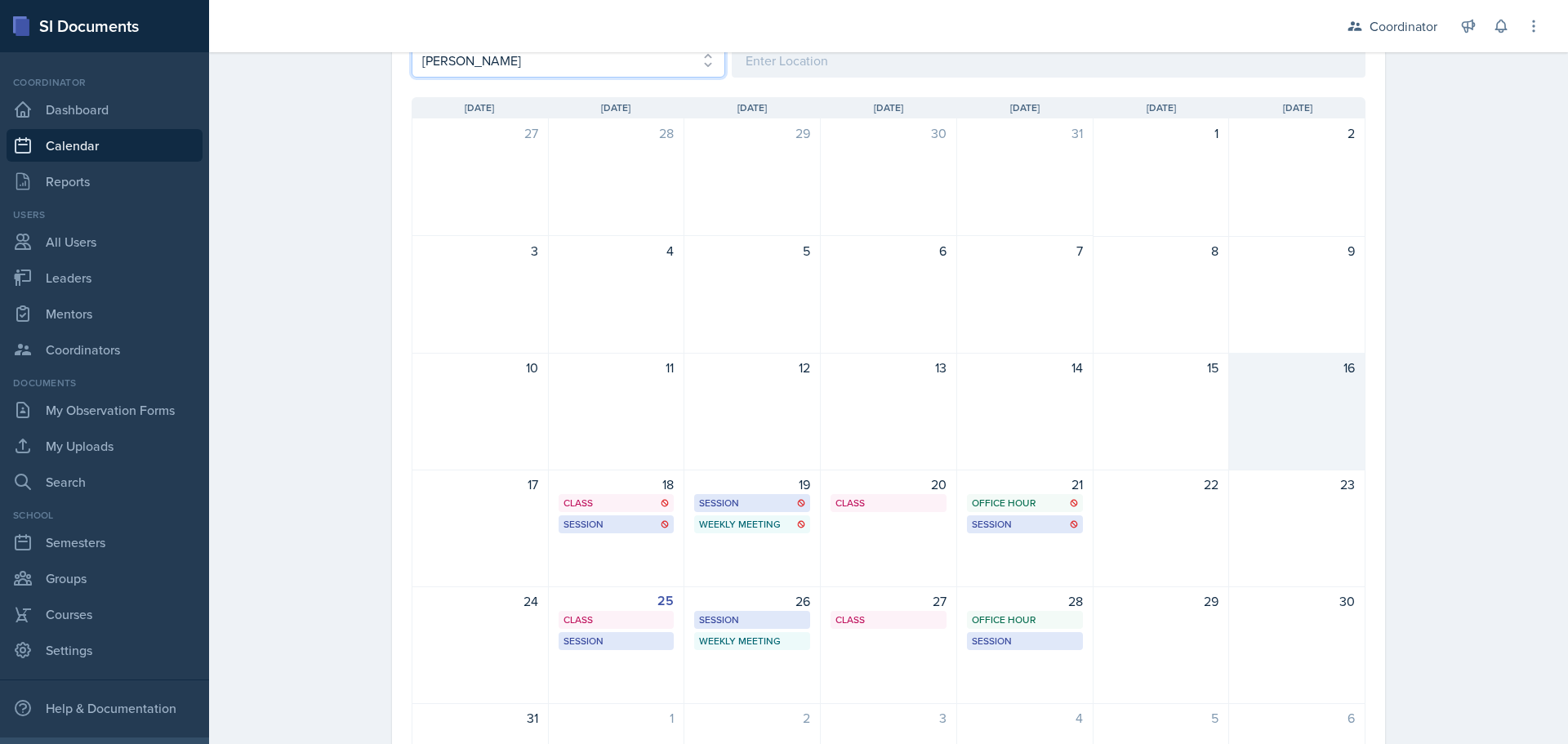
scroll to position [192, 0]
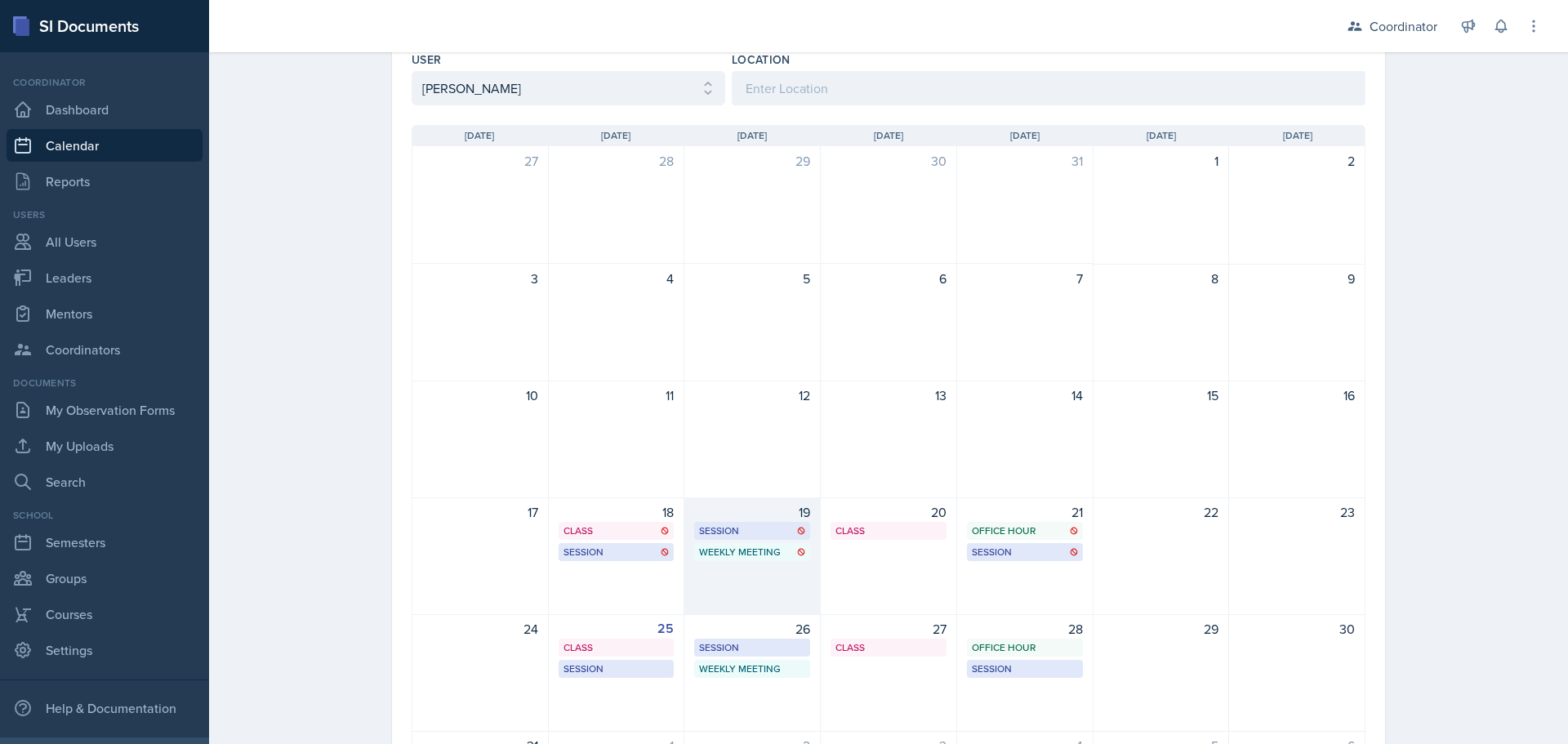
click at [752, 588] on div "19 Session BAB 222 10:30 AM - 11:30 AM Weekly Meeting SSC 2:30 PM - 3:30 PM" at bounding box center [753, 556] width 136 height 118
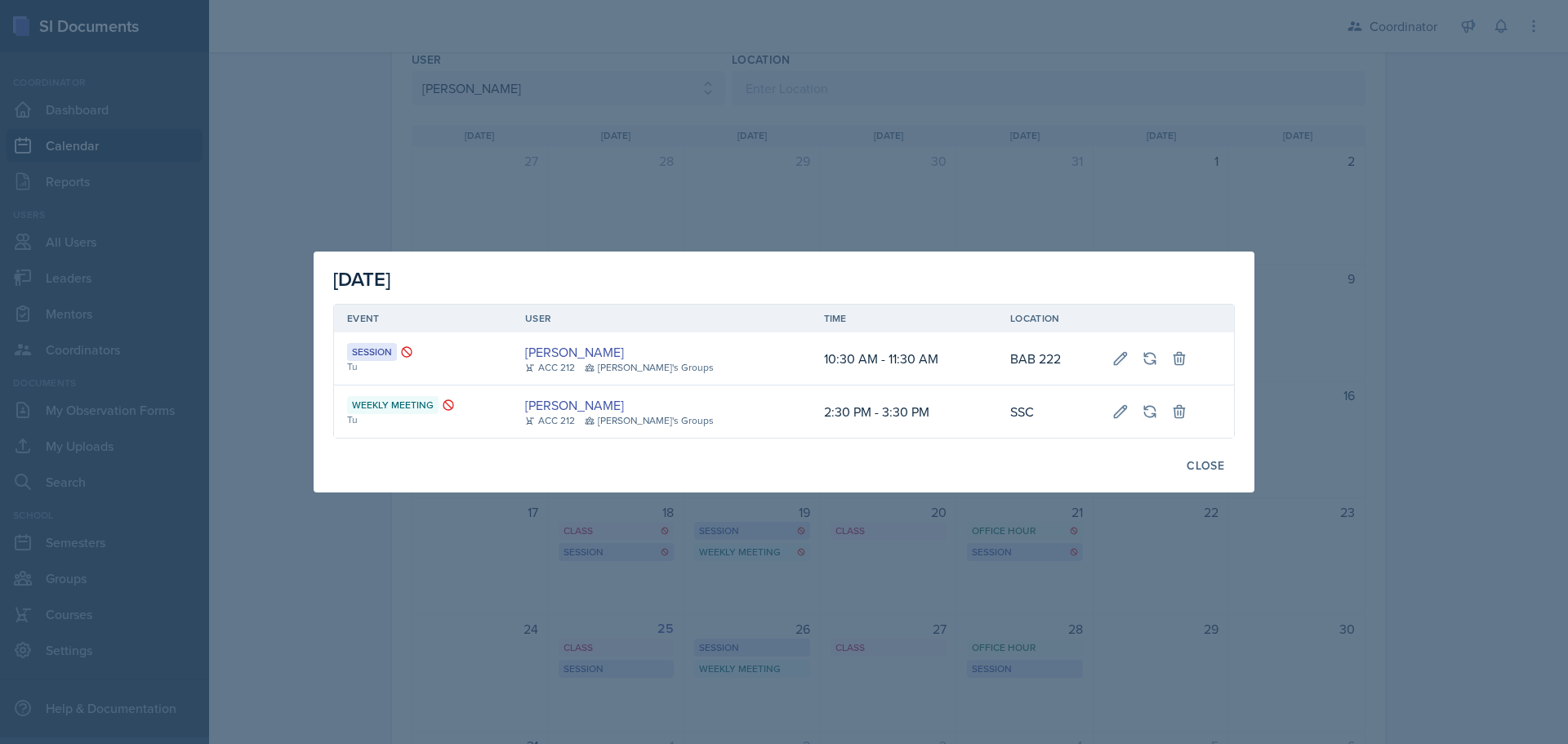
click at [777, 107] on div at bounding box center [784, 372] width 1568 height 744
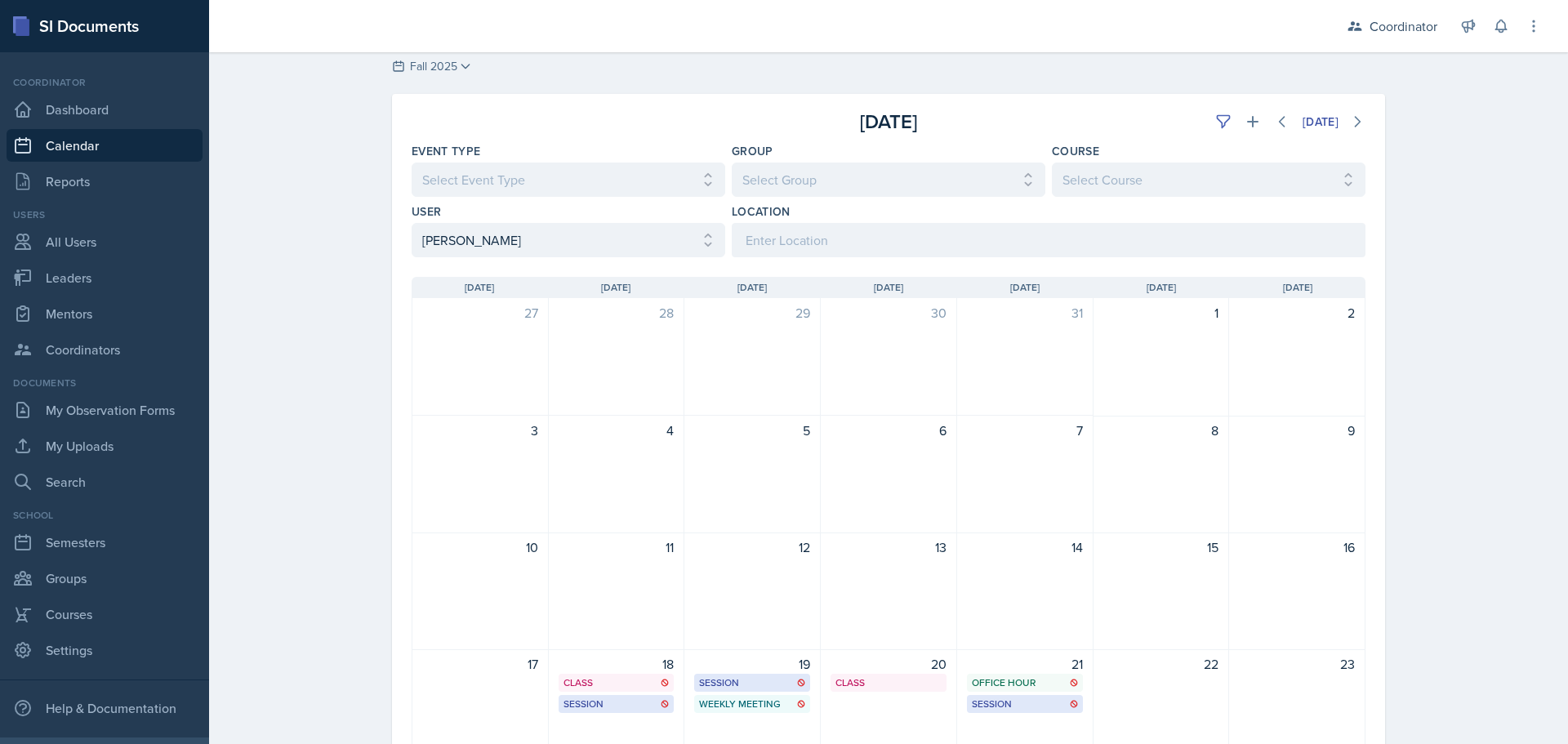
scroll to position [0, 0]
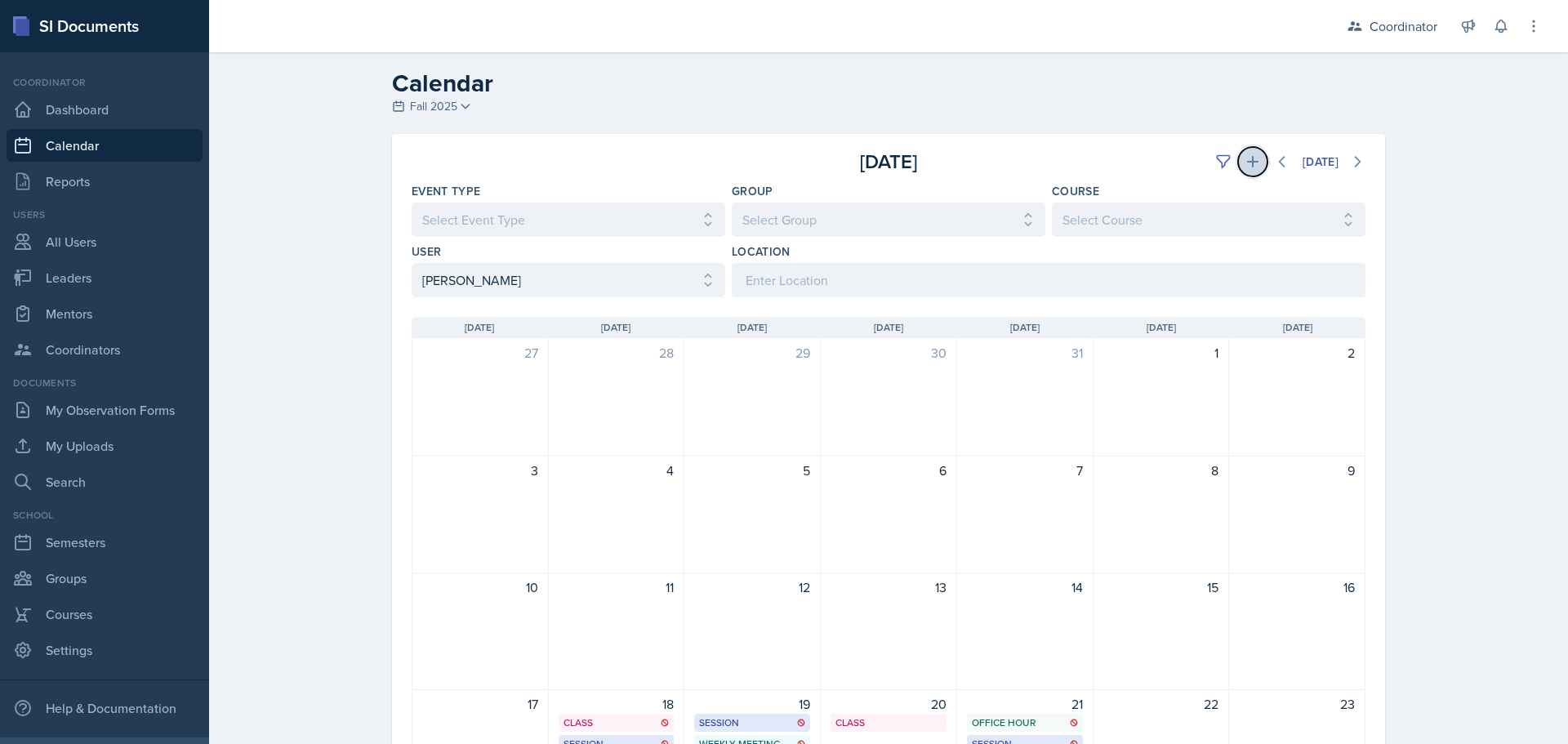
click at [777, 163] on icon at bounding box center [1252, 161] width 11 height 11
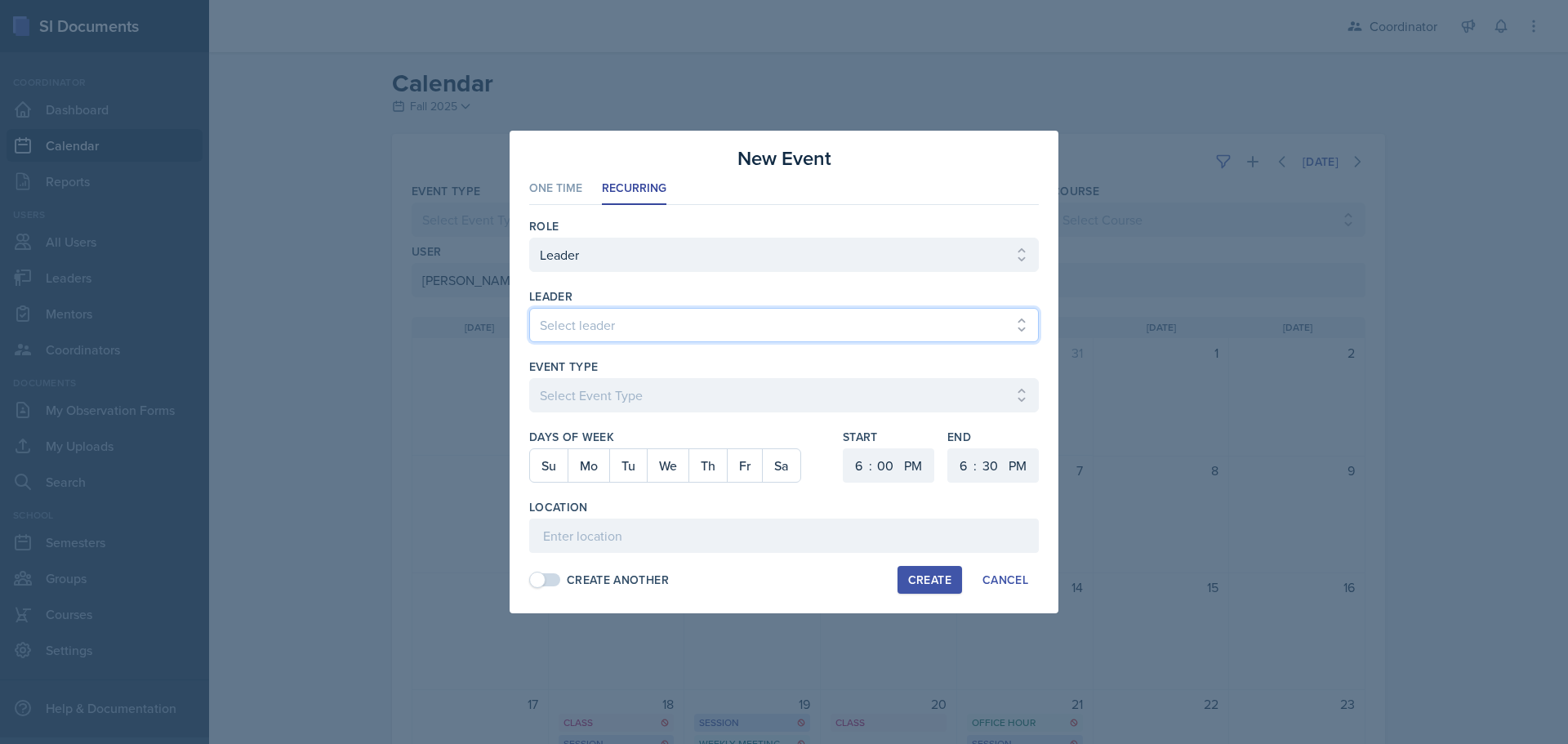
click at [553, 319] on select "Select leader Adam McDougal Aley Perez Anna McGill Bella Clifton Bram O'Neil Ca…" at bounding box center [784, 325] width 510 height 34
select select "95127b00-59d2-4541-a55a-476061e4fb73"
click at [529, 308] on select "Select leader Adam McDougal Aley Perez Anna McGill Bella Clifton Bram O'Neil Ca…" at bounding box center [784, 325] width 510 height 34
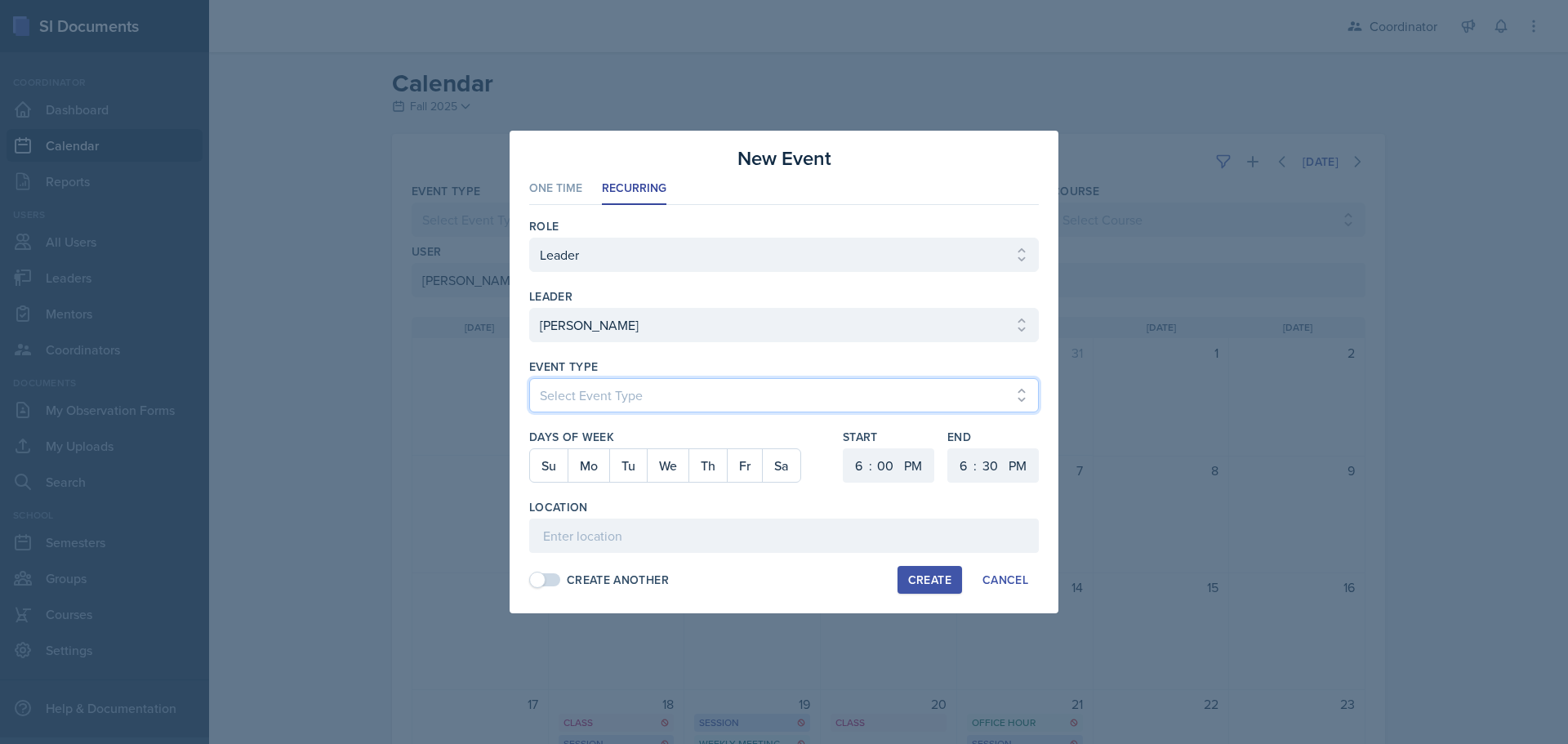
click at [640, 386] on select "Select Event Type Admin Office Hour Cal Workshop Class Class Announcement LA Pe…" at bounding box center [784, 395] width 510 height 34
select select "71d721d1-8fe6-4d0f-aa71-1f1bed40dbf6"
click at [529, 378] on select "Select Event Type Admin Office Hour Cal Workshop Class Class Announcement LA Pe…" at bounding box center [784, 395] width 510 height 34
click at [636, 467] on button "Tu" at bounding box center [628, 465] width 38 height 33
click at [777, 469] on select "1 2 3 4 5 6 7 8 9 10 11 12" at bounding box center [857, 465] width 26 height 34
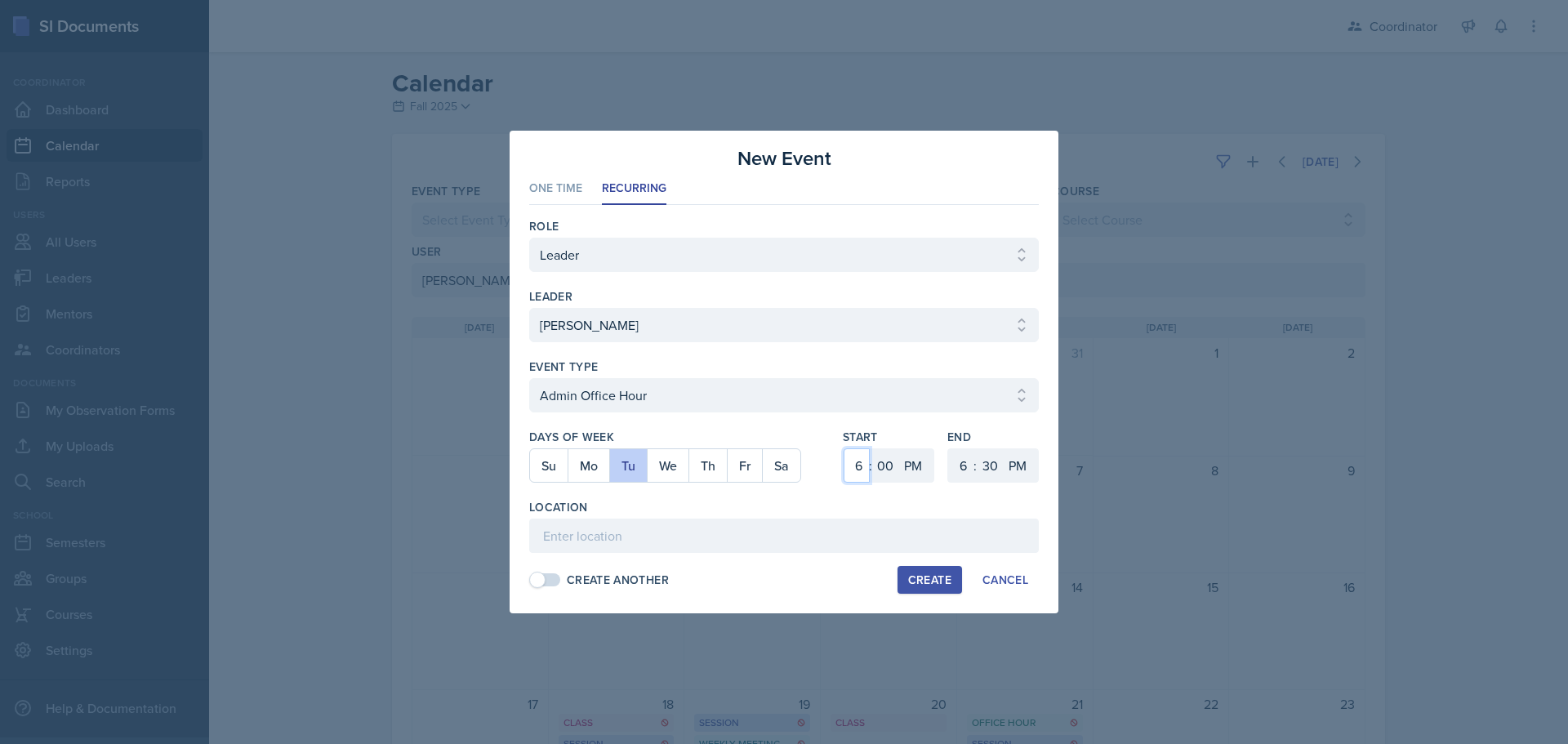
select select "12"
click at [777, 448] on select "1 2 3 4 5 6 7 8 9 10 11 12" at bounding box center [857, 465] width 26 height 34
click at [777, 462] on select "1 2 3 4 5 6 7 8 9 10 11 12" at bounding box center [961, 465] width 26 height 34
select select "1"
click at [777, 448] on select "1 2 3 4 5 6 7 8 9 10 11 12" at bounding box center [961, 465] width 26 height 34
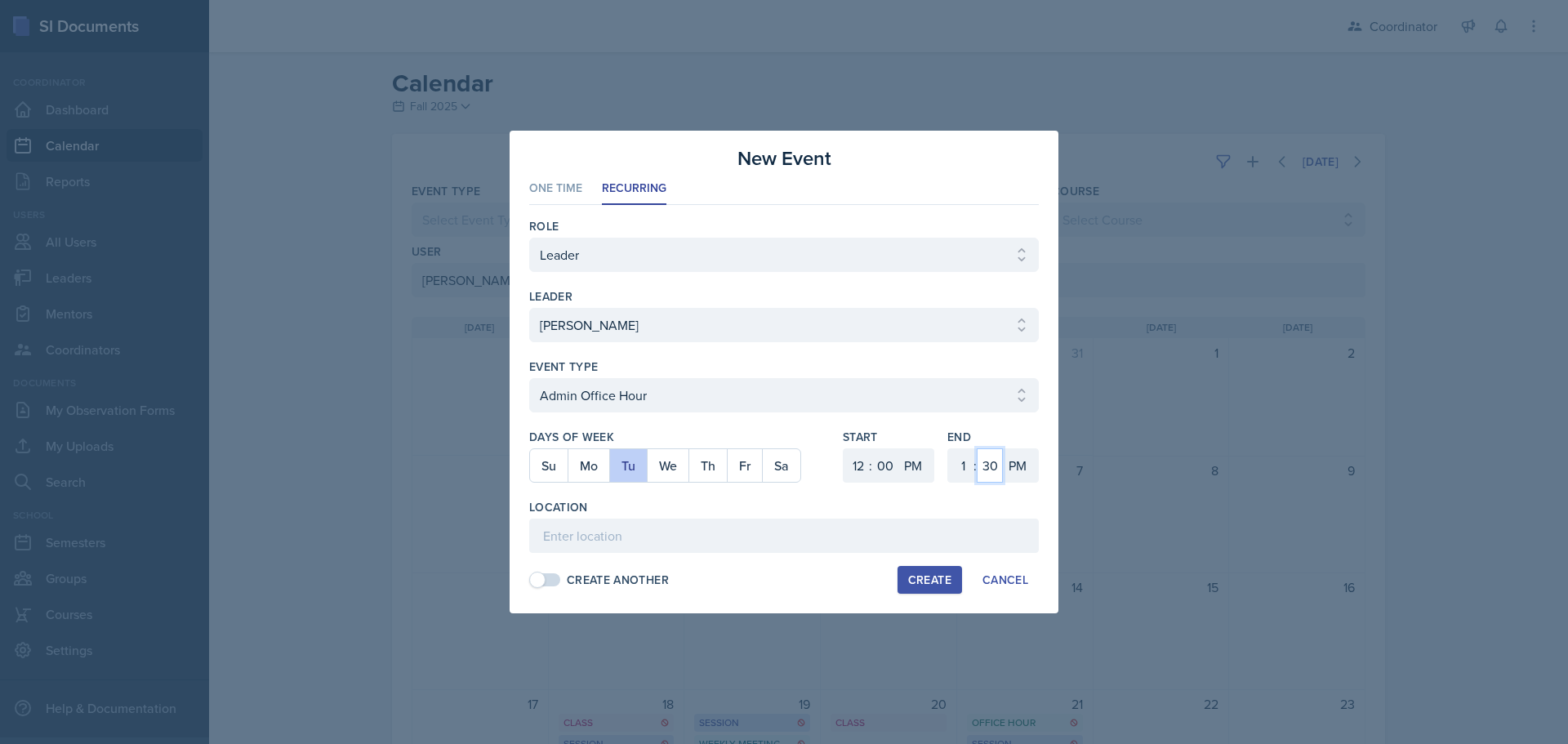
drag, startPoint x: 992, startPoint y: 462, endPoint x: 992, endPoint y: 448, distance: 13.1
click at [777, 462] on select "00 05 10 15 20 25 30 35 40 45 50 55" at bounding box center [990, 465] width 26 height 34
click at [777, 448] on select "00 05 10 15 20 25 30 35 40 45 50 55" at bounding box center [990, 465] width 26 height 34
click at [777, 453] on select "00 05 10 15 20 25 30 35 40 45 50 55" at bounding box center [990, 465] width 26 height 34
select select "0"
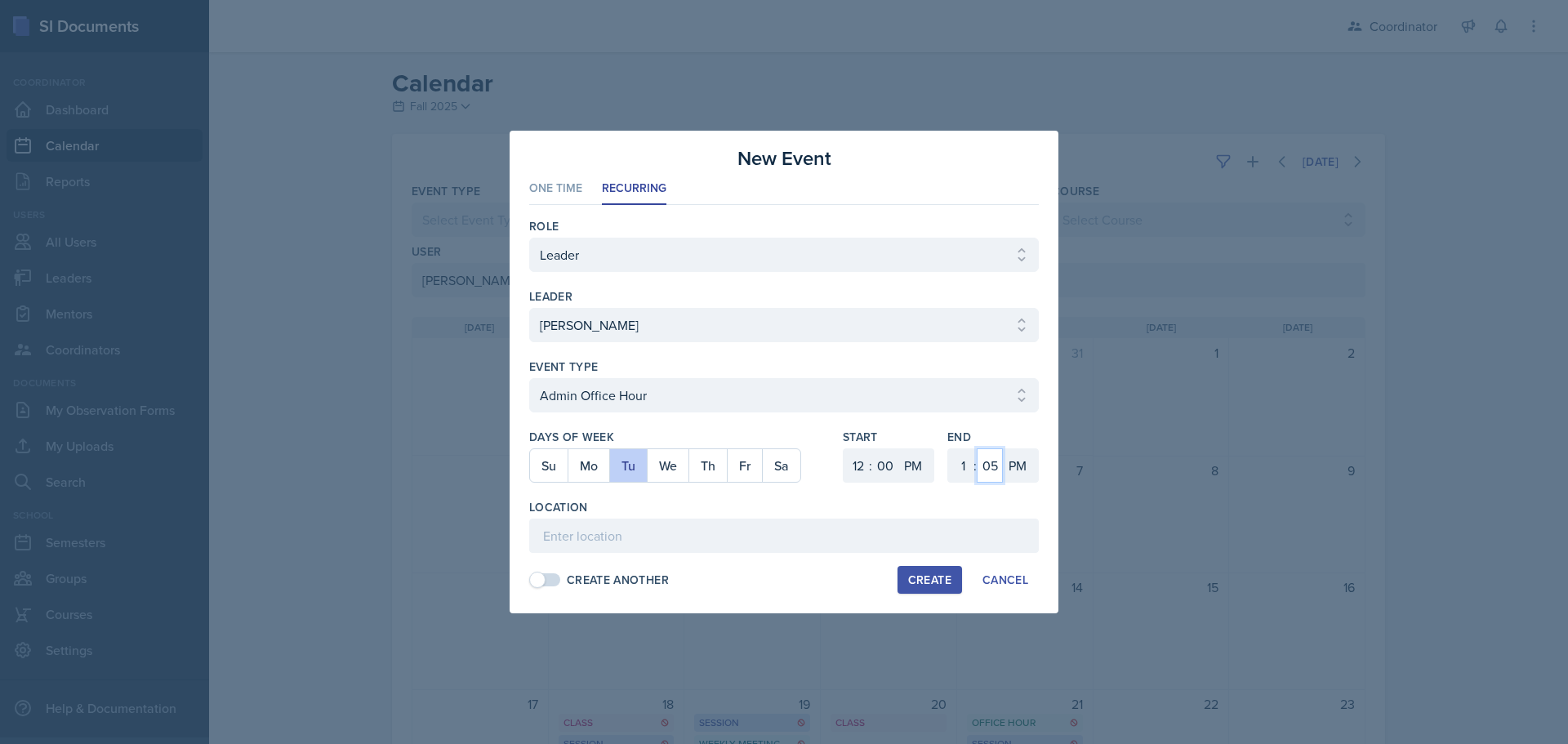
click at [777, 448] on select "00 05 10 15 20 25 30 35 40 45 50 55" at bounding box center [990, 465] width 26 height 34
click at [777, 535] on input at bounding box center [784, 536] width 510 height 34
type input "SSC"
click at [777, 579] on div "Create" at bounding box center [929, 579] width 43 height 13
select select
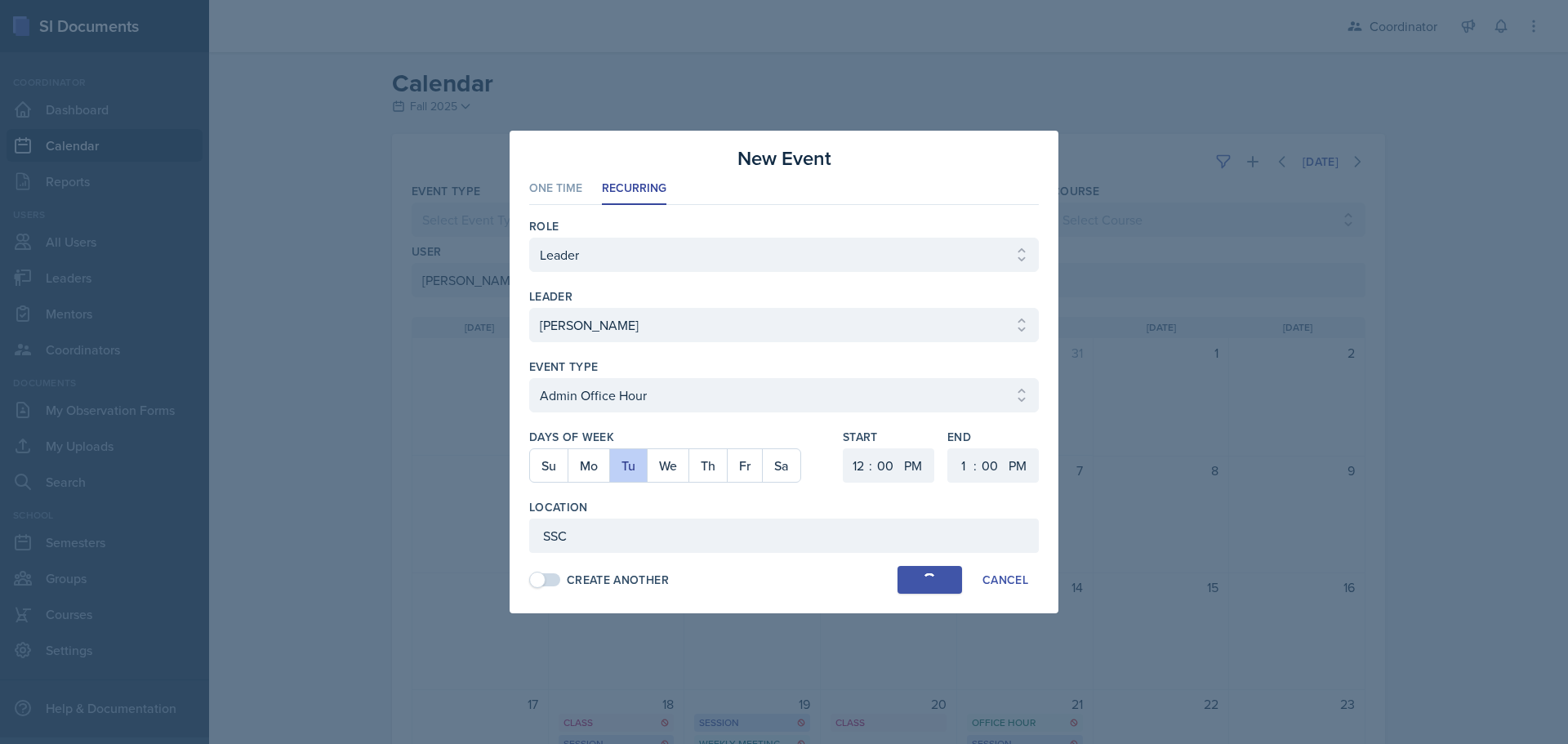
select select
select select "6"
select select "30"
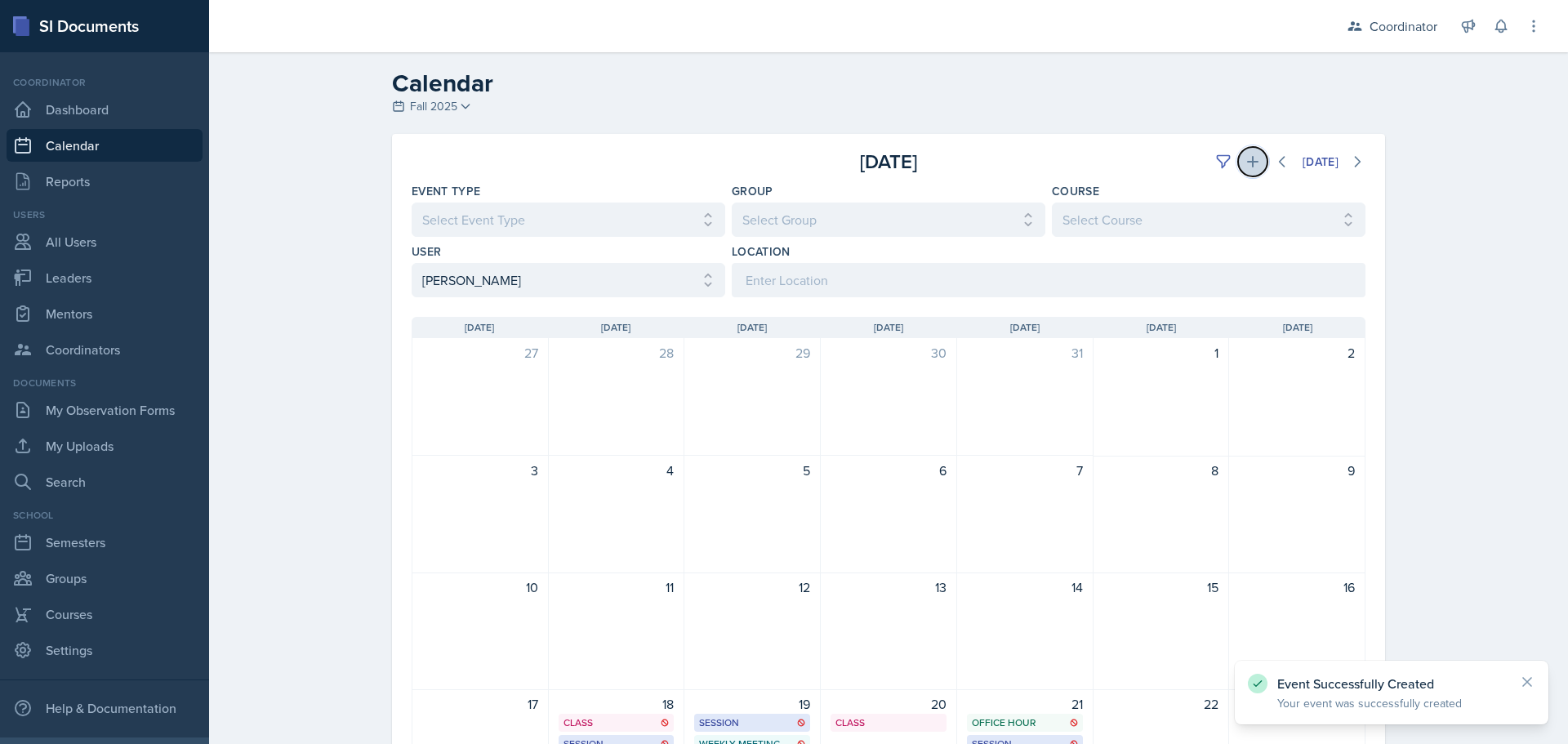
click at [777, 156] on icon at bounding box center [1253, 162] width 16 height 16
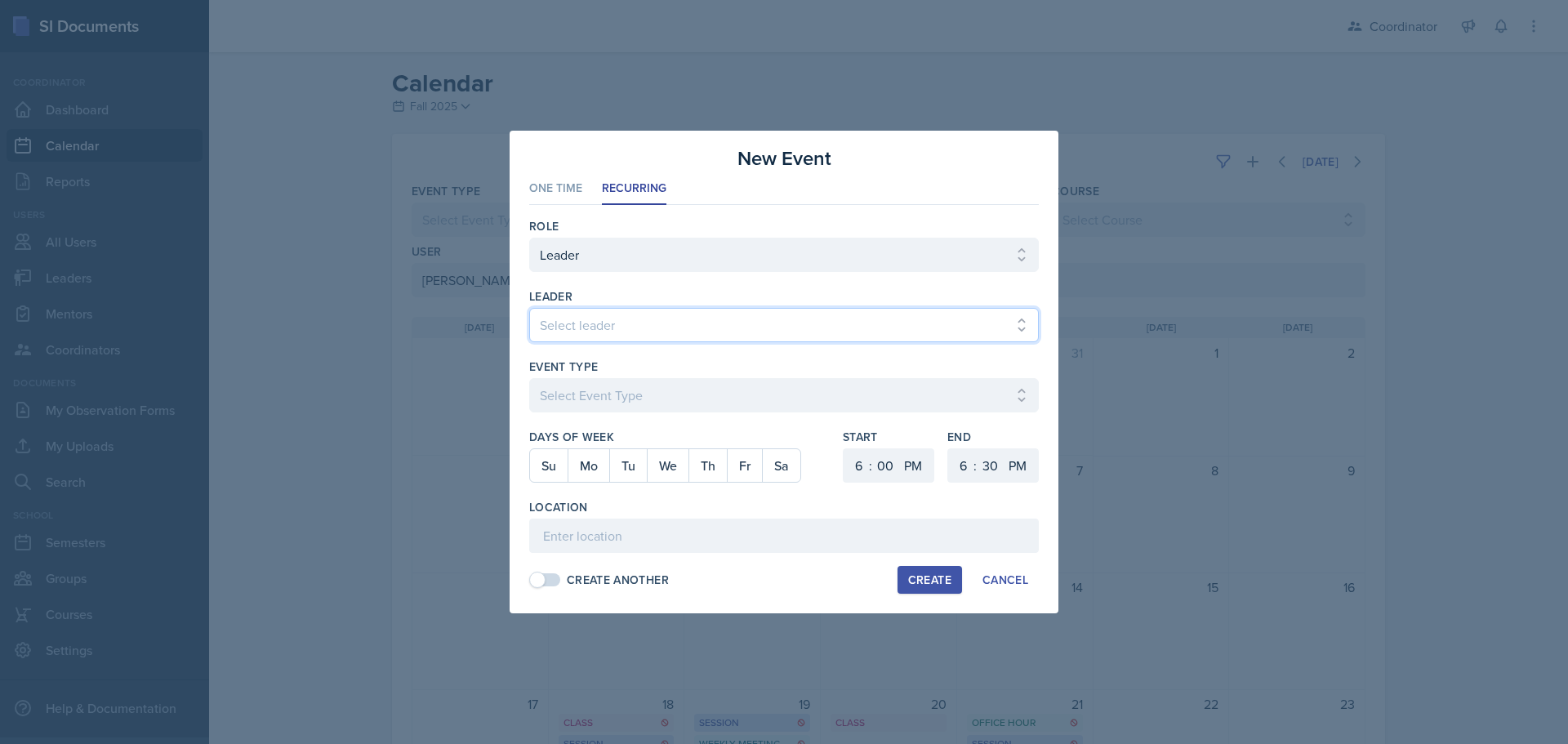
click at [582, 321] on select "Select leader Adam McDougal Aley Perez Anna McGill Bella Clifton Bram O'Neil Ca…" at bounding box center [784, 325] width 510 height 34
select select "95127b00-59d2-4541-a55a-476061e4fb73"
click at [529, 308] on select "Select leader Adam McDougal Aley Perez Anna McGill Bella Clifton Bram O'Neil Ca…" at bounding box center [784, 325] width 510 height 34
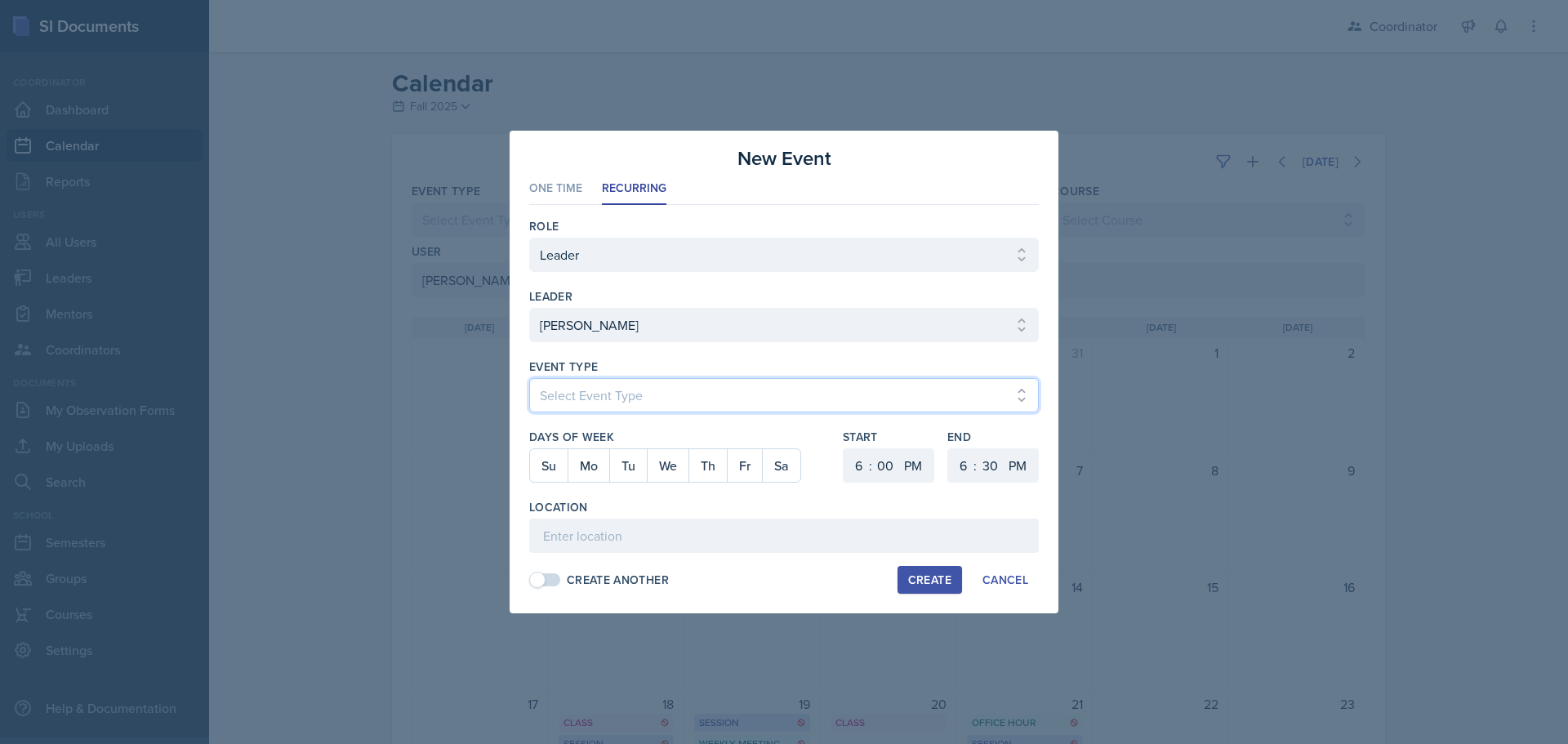
click at [553, 400] on select "Select Event Type Admin Office Hour Cal Workshop Class Class Announcement LA Pe…" at bounding box center [784, 395] width 510 height 34
select select "71d721d1-8fe6-4d0f-aa71-1f1bed40dbf6"
click at [529, 378] on select "Select Event Type Admin Office Hour Cal Workshop Class Class Announcement LA Pe…" at bounding box center [784, 395] width 510 height 34
click at [710, 467] on button "Th" at bounding box center [708, 465] width 38 height 33
click at [777, 462] on div ":" at bounding box center [870, 466] width 3 height 20
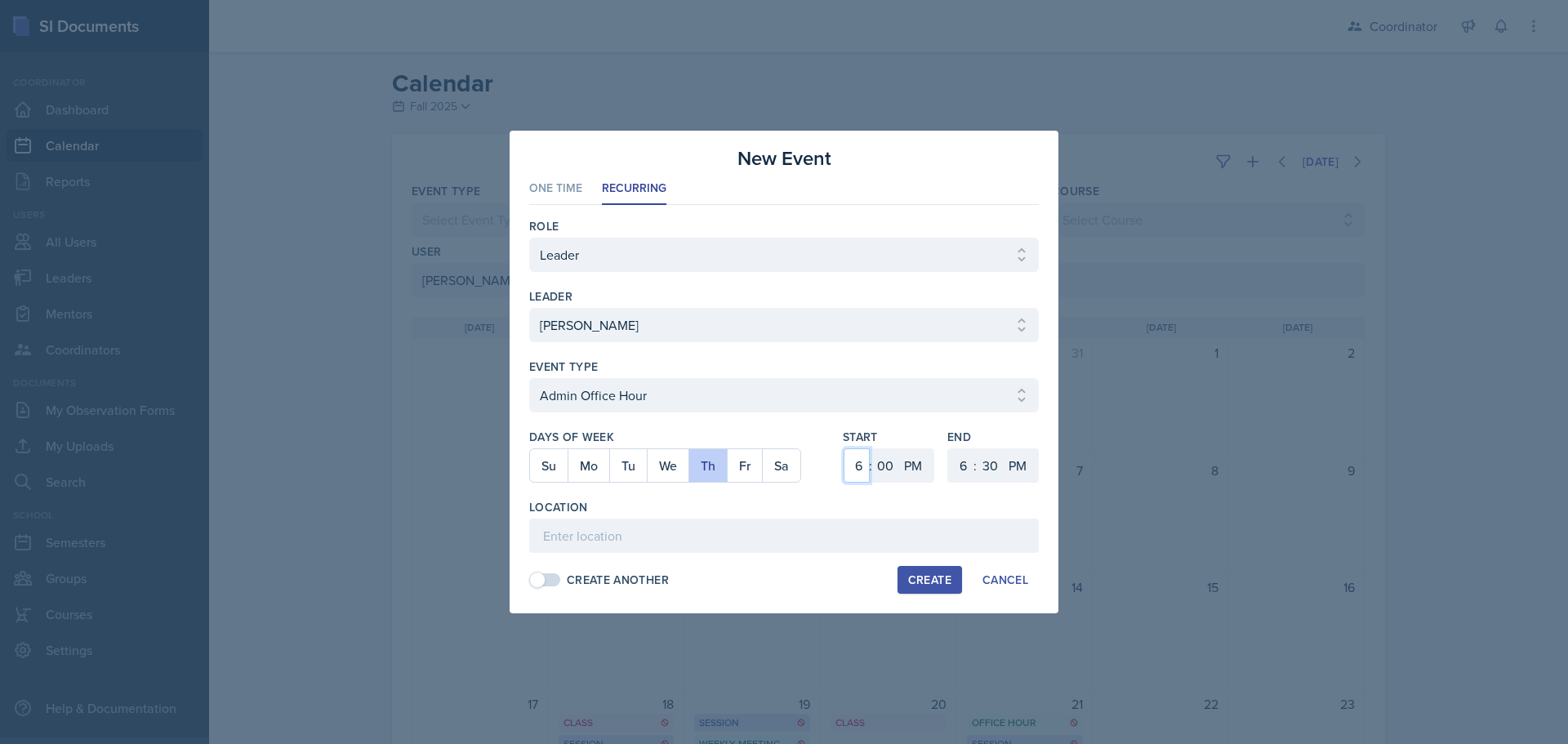
click at [777, 474] on select "1 2 3 4 5 6 7 8 9 10 11 12" at bounding box center [857, 465] width 26 height 34
select select "11"
click at [777, 448] on select "1 2 3 4 5 6 7 8 9 10 11 12" at bounding box center [857, 465] width 26 height 34
click at [777, 476] on select "AM PM" at bounding box center [915, 465] width 33 height 34
select select "AM"
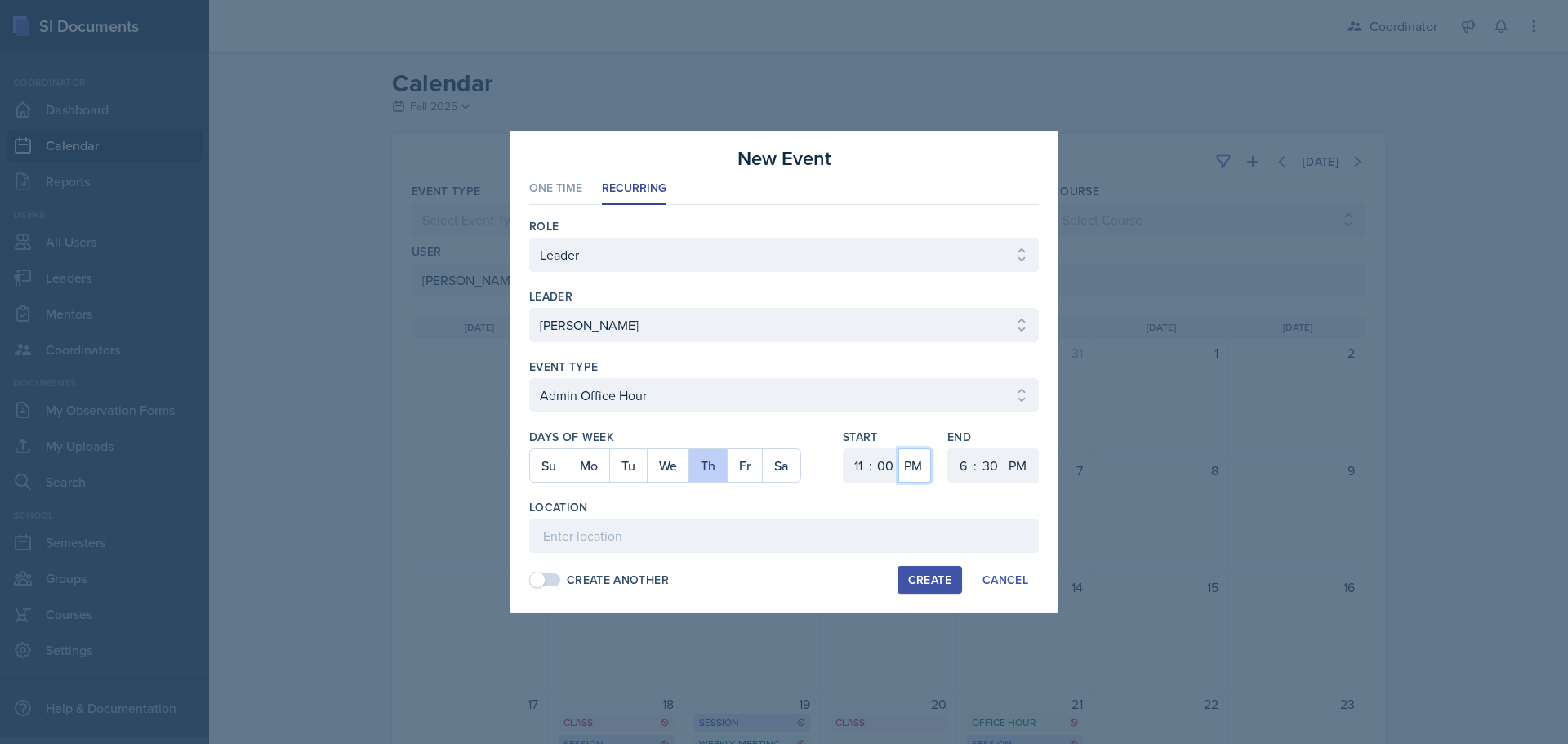
click at [777, 448] on select "AM PM" at bounding box center [915, 465] width 33 height 34
click at [777, 461] on select "1 2 3 4 5 6 7 8 9 10 11 12" at bounding box center [961, 465] width 26 height 34
select select "12"
click at [777, 448] on select "1 2 3 4 5 6 7 8 9 10 11 12" at bounding box center [961, 465] width 26 height 34
click at [777, 466] on select "00 05 10 15 20 25 30 35 40 45 50 55" at bounding box center [990, 465] width 26 height 34
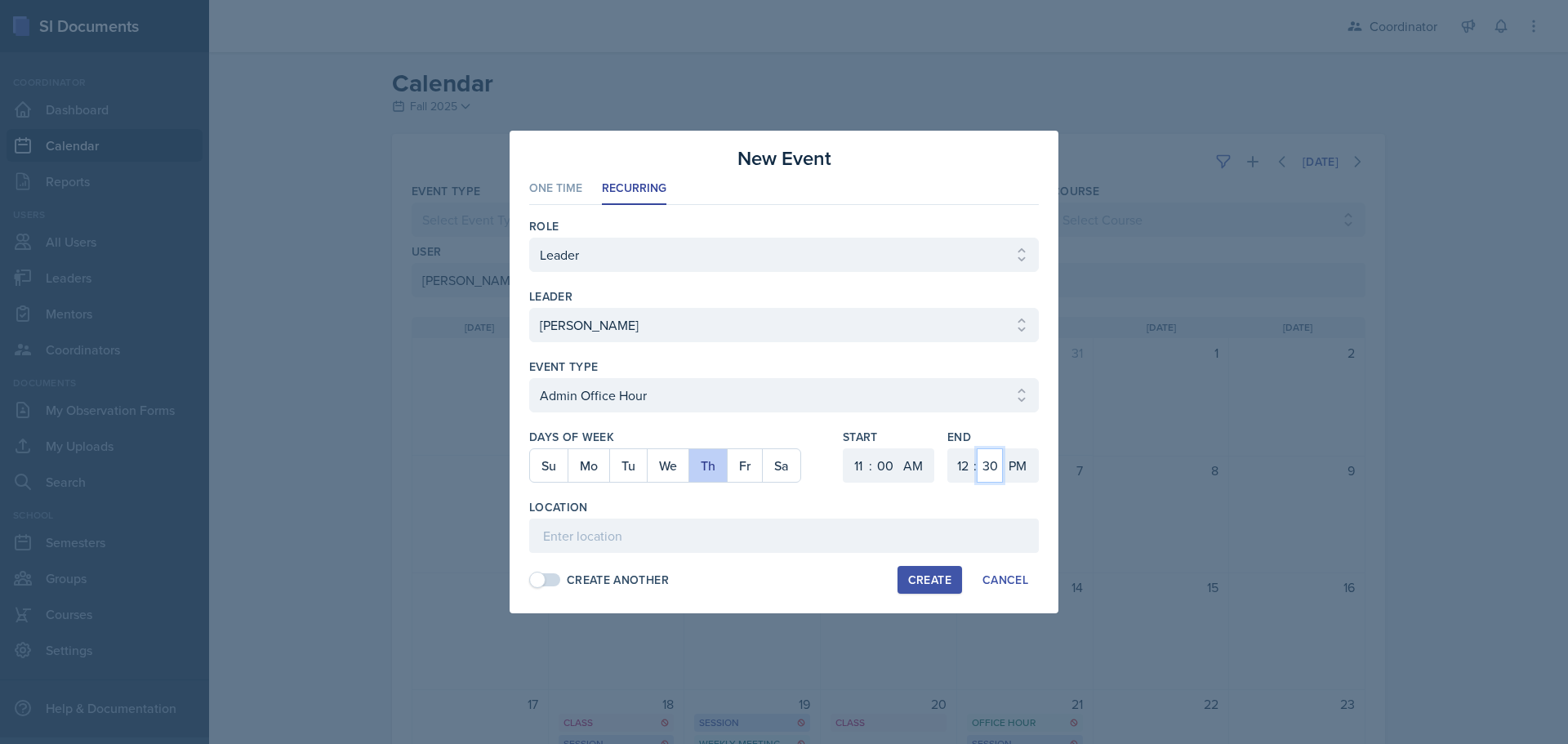
select select "0"
click at [777, 448] on select "00 05 10 15 20 25 30 35 40 45 50 55" at bounding box center [990, 465] width 26 height 34
click at [777, 526] on input at bounding box center [784, 536] width 510 height 34
type input "SSC"
click at [777, 573] on div "Create" at bounding box center [929, 579] width 43 height 13
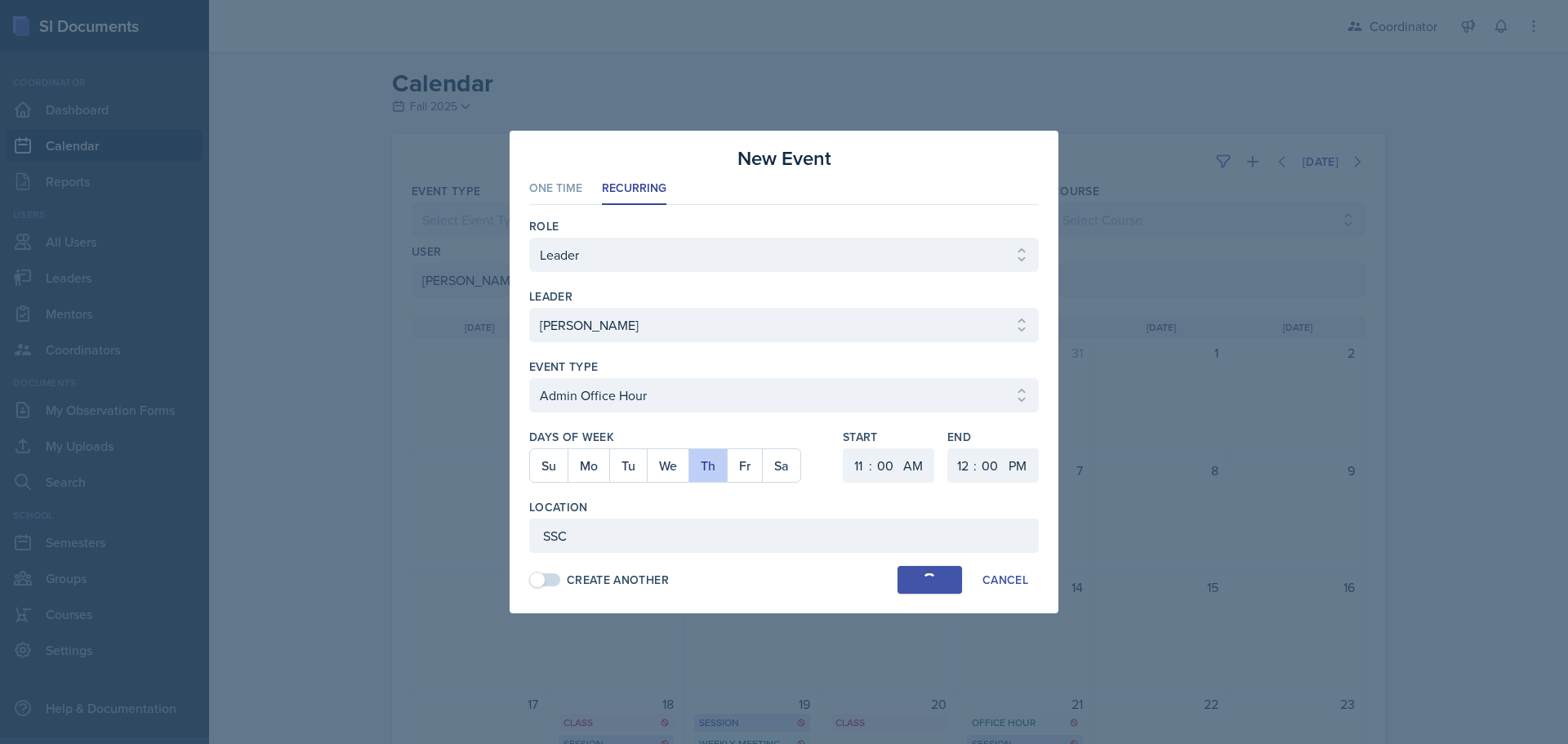
select select
select select "6"
select select "PM"
select select "6"
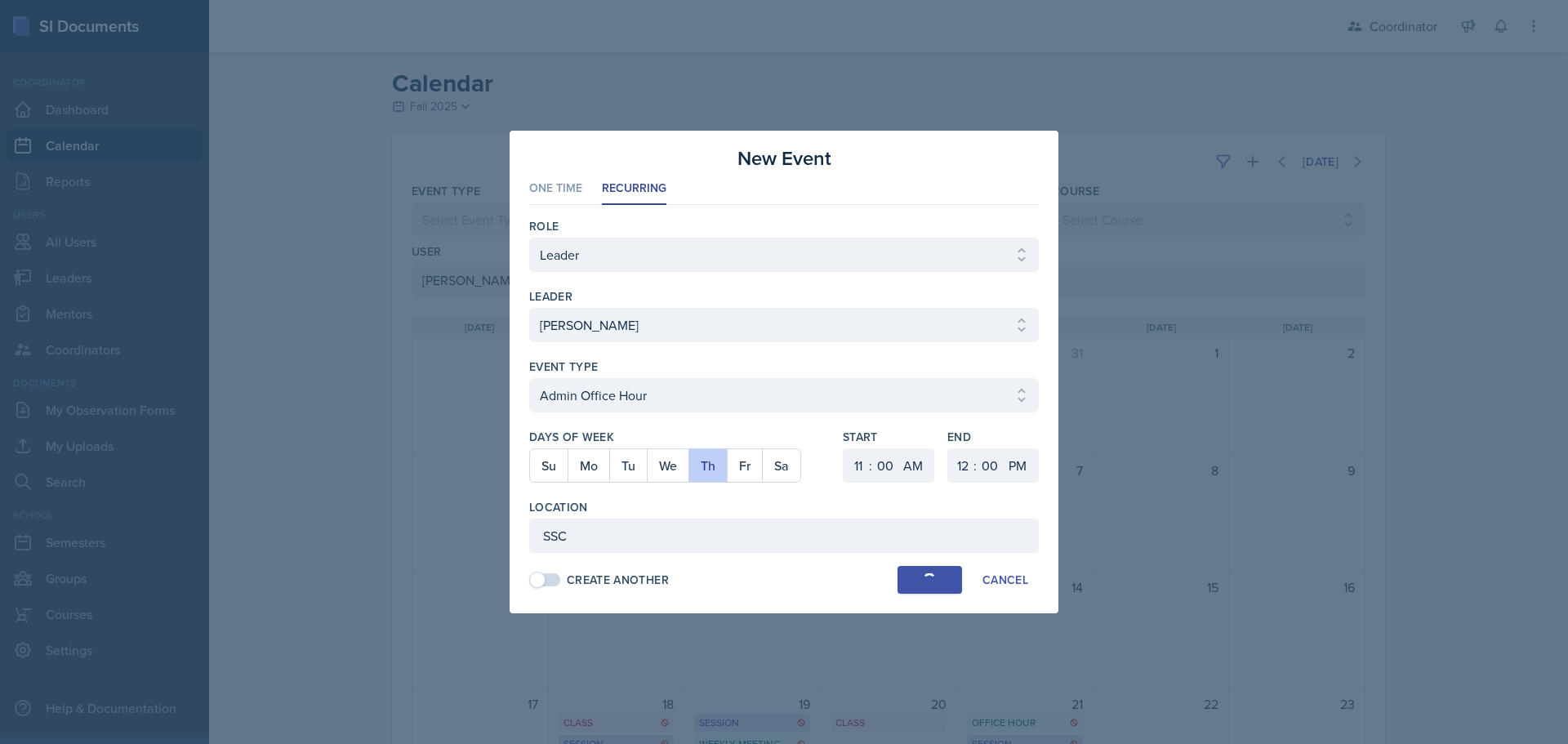
select select "30"
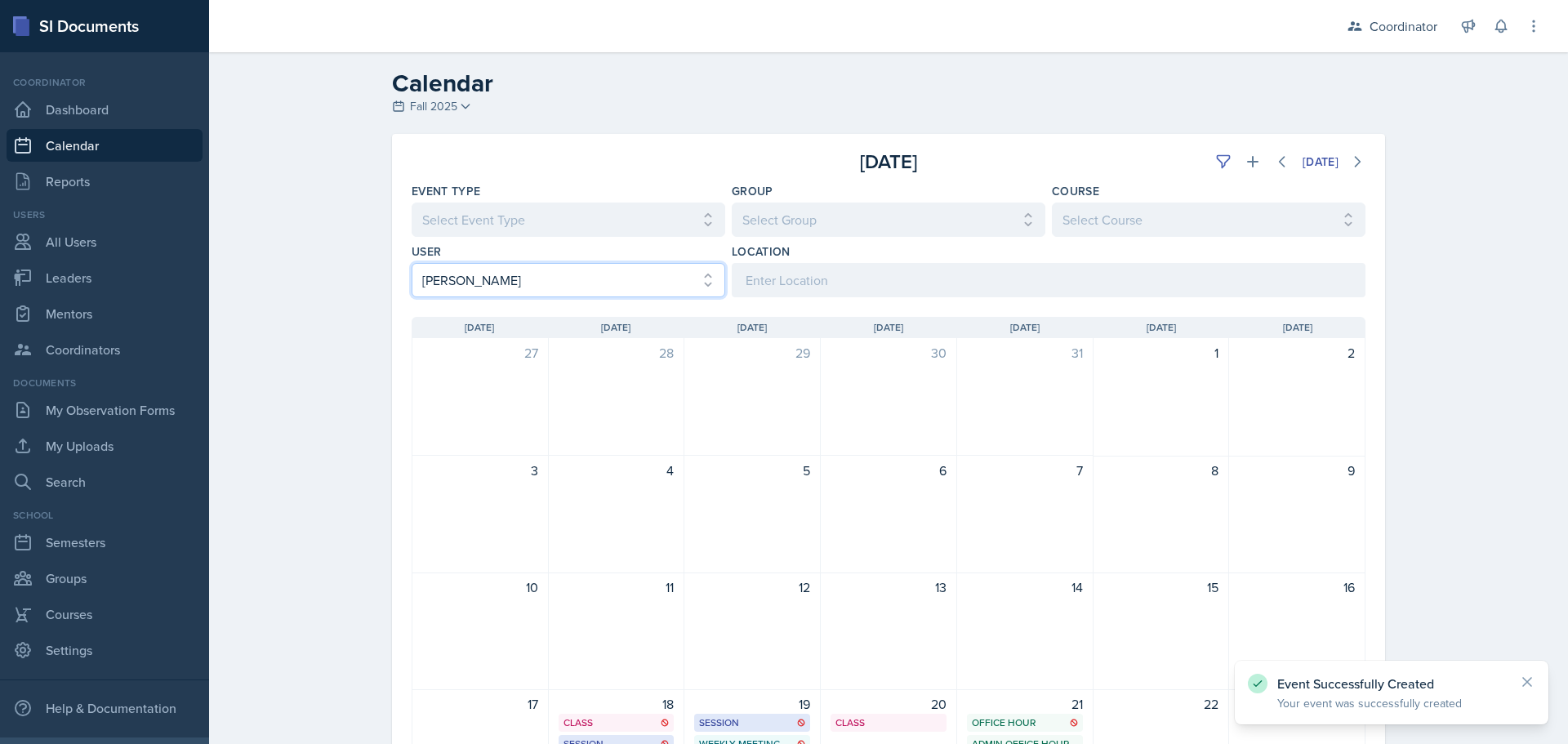
drag, startPoint x: 450, startPoint y: 275, endPoint x: 457, endPoint y: 294, distance: 20.2
click at [450, 275] on select "Select User All [PERSON_NAME] [PERSON_NAME] [PERSON_NAME] [PERSON_NAME] [PERSON…" at bounding box center [569, 280] width 314 height 34
click at [412, 263] on select "Select User All [PERSON_NAME] [PERSON_NAME] [PERSON_NAME] [PERSON_NAME] [PERSON…" at bounding box center [569, 280] width 314 height 34
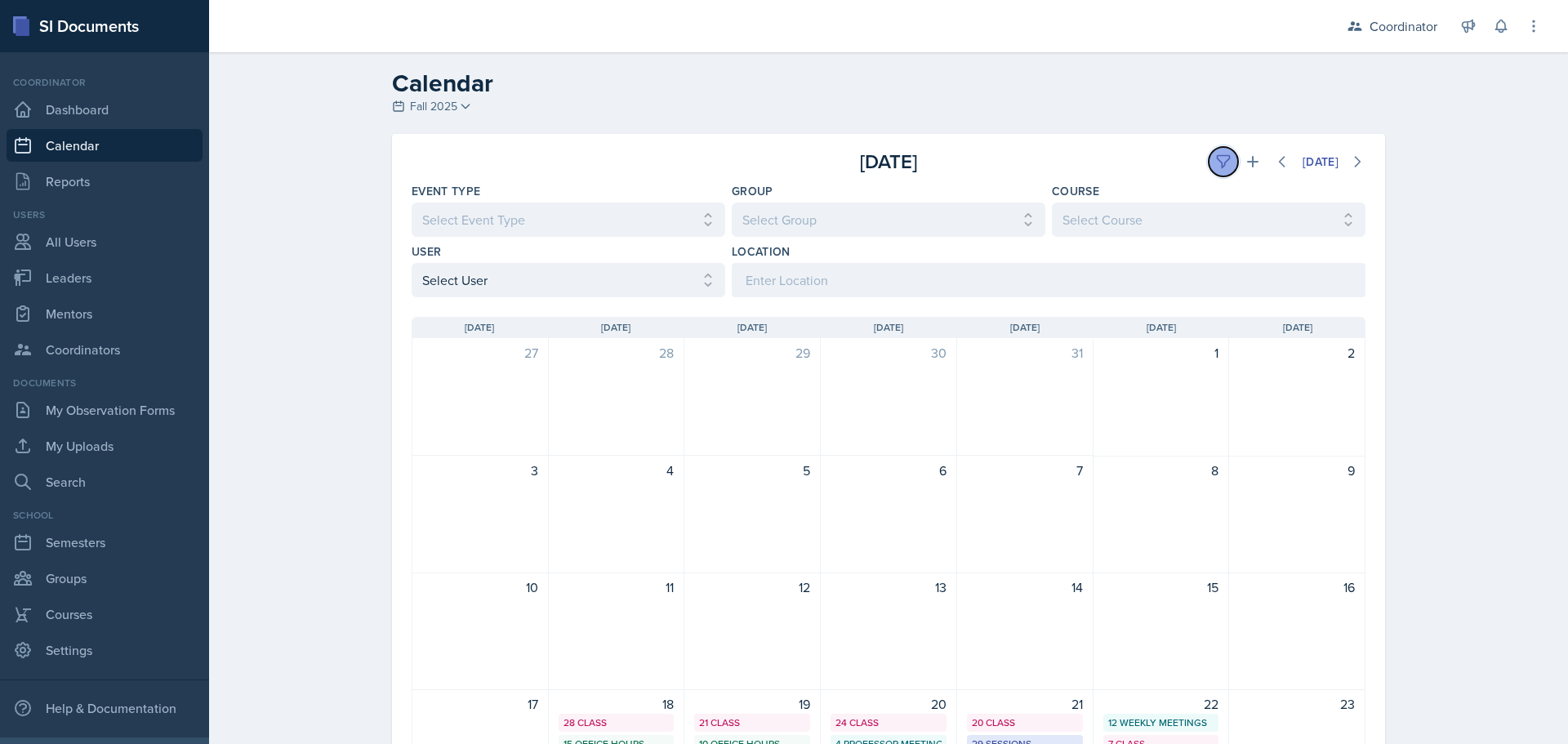
click at [777, 158] on icon at bounding box center [1223, 162] width 12 height 12
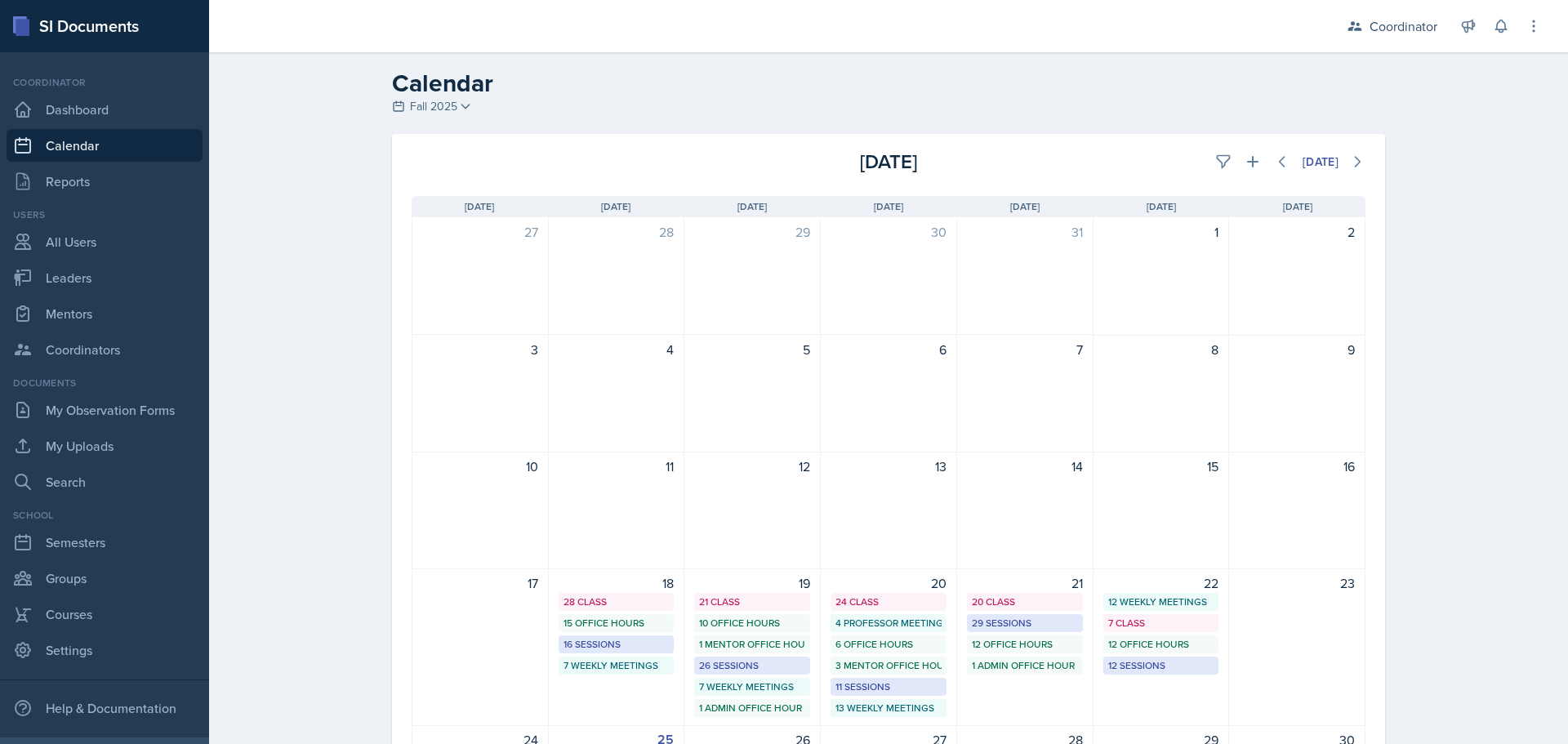
click at [777, 169] on div "[DATE]" at bounding box center [1207, 161] width 318 height 29
click at [777, 158] on icon at bounding box center [1223, 162] width 16 height 16
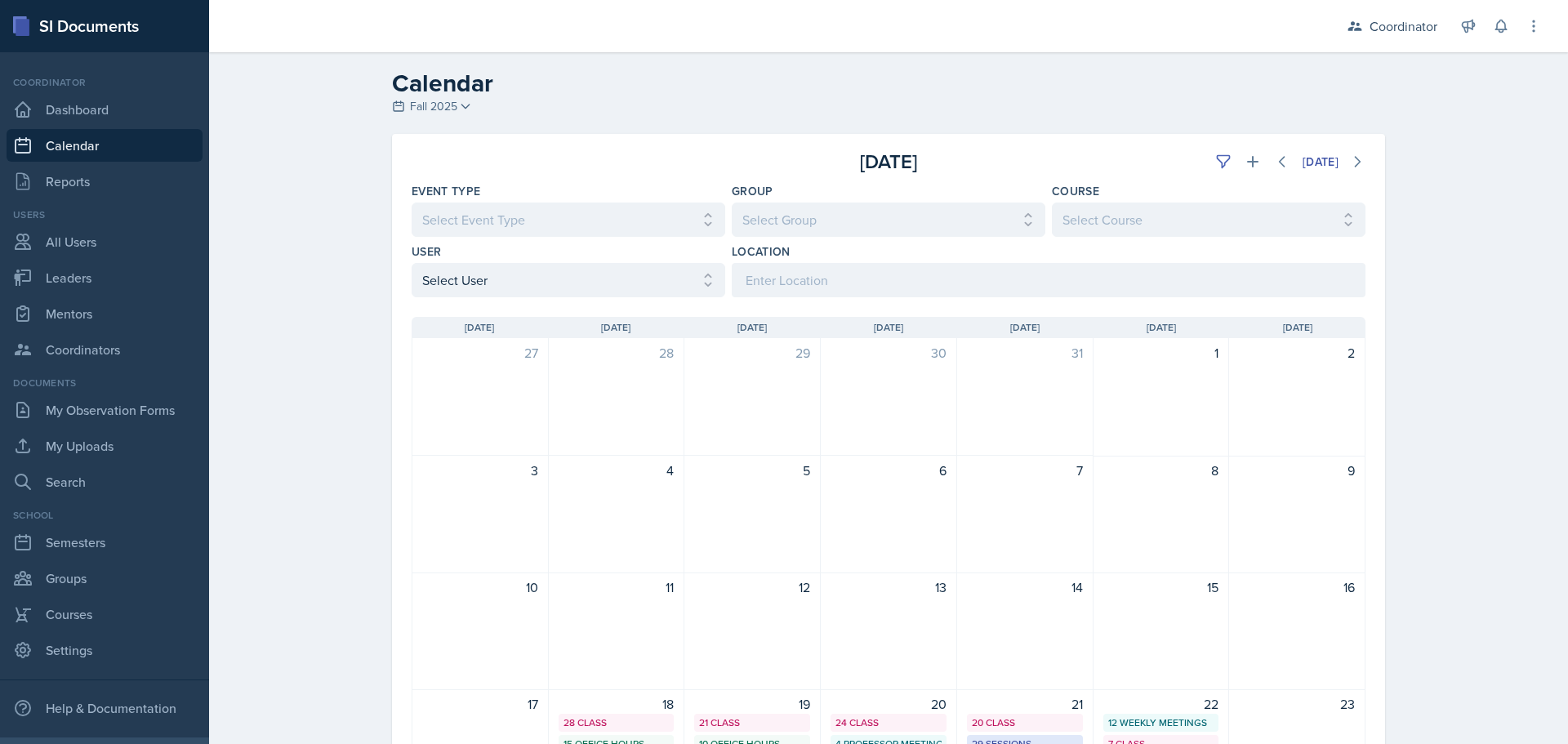
click at [565, 300] on div "Sunday Sun Monday Mon Tuesday Tue Wednesday Wed Thursday Thu Friday Fri Saturda…" at bounding box center [888, 718] width 993 height 843
drag, startPoint x: 564, startPoint y: 283, endPoint x: 558, endPoint y: 278, distance: 8.7
click at [564, 283] on select "Select User All [PERSON_NAME] [PERSON_NAME] [PERSON_NAME] [PERSON_NAME] [PERSON…" at bounding box center [569, 280] width 314 height 34
select select "50e6f4a0-2e80-401f-88ac-c39939a78e66"
click at [412, 263] on select "Select User All [PERSON_NAME] [PERSON_NAME] [PERSON_NAME] [PERSON_NAME] [PERSON…" at bounding box center [569, 280] width 314 height 34
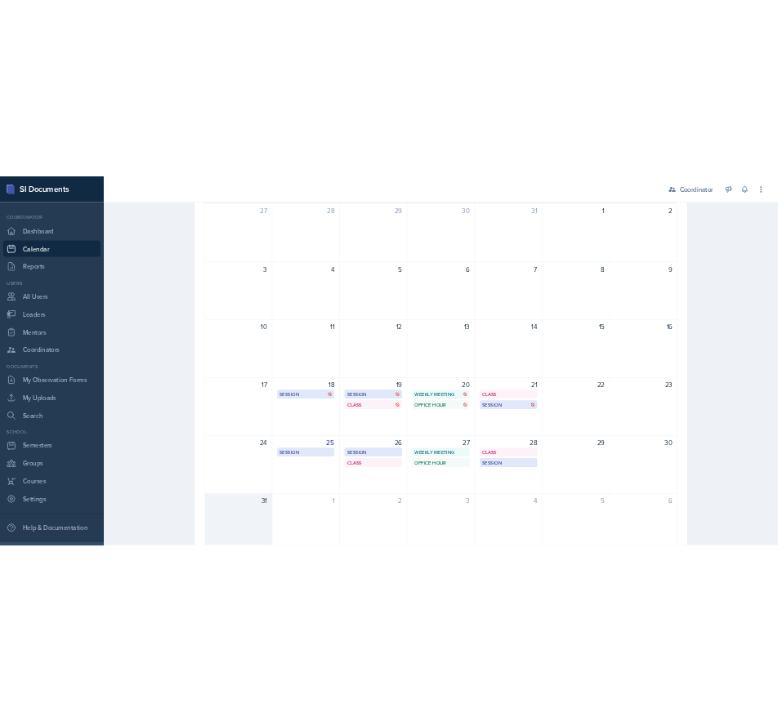
scroll to position [355, 0]
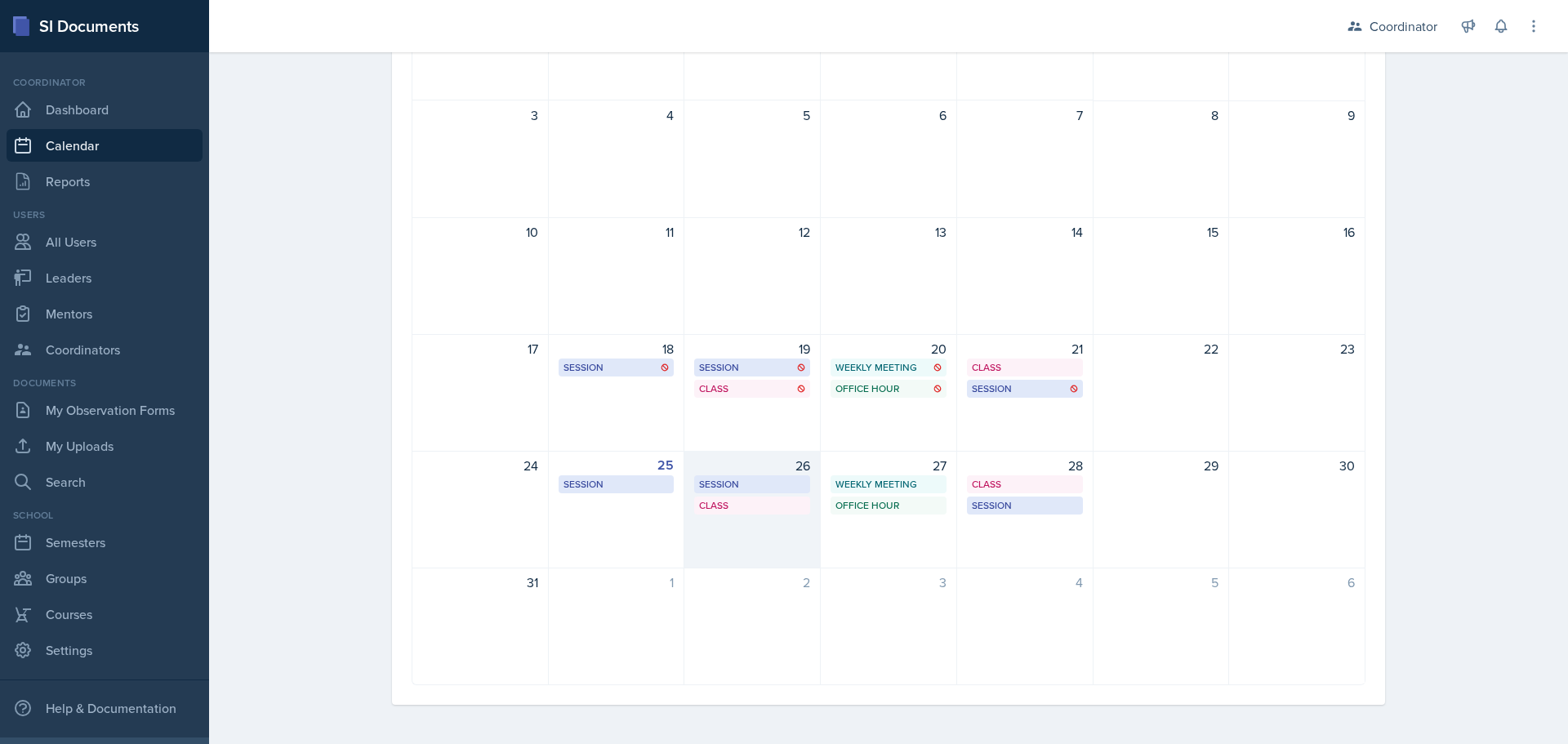
click at [766, 555] on div "26 Session SST 219 1:00 PM - 2:00 PM Class SST 205 2:40 PM - 3:35 PM" at bounding box center [753, 510] width 136 height 118
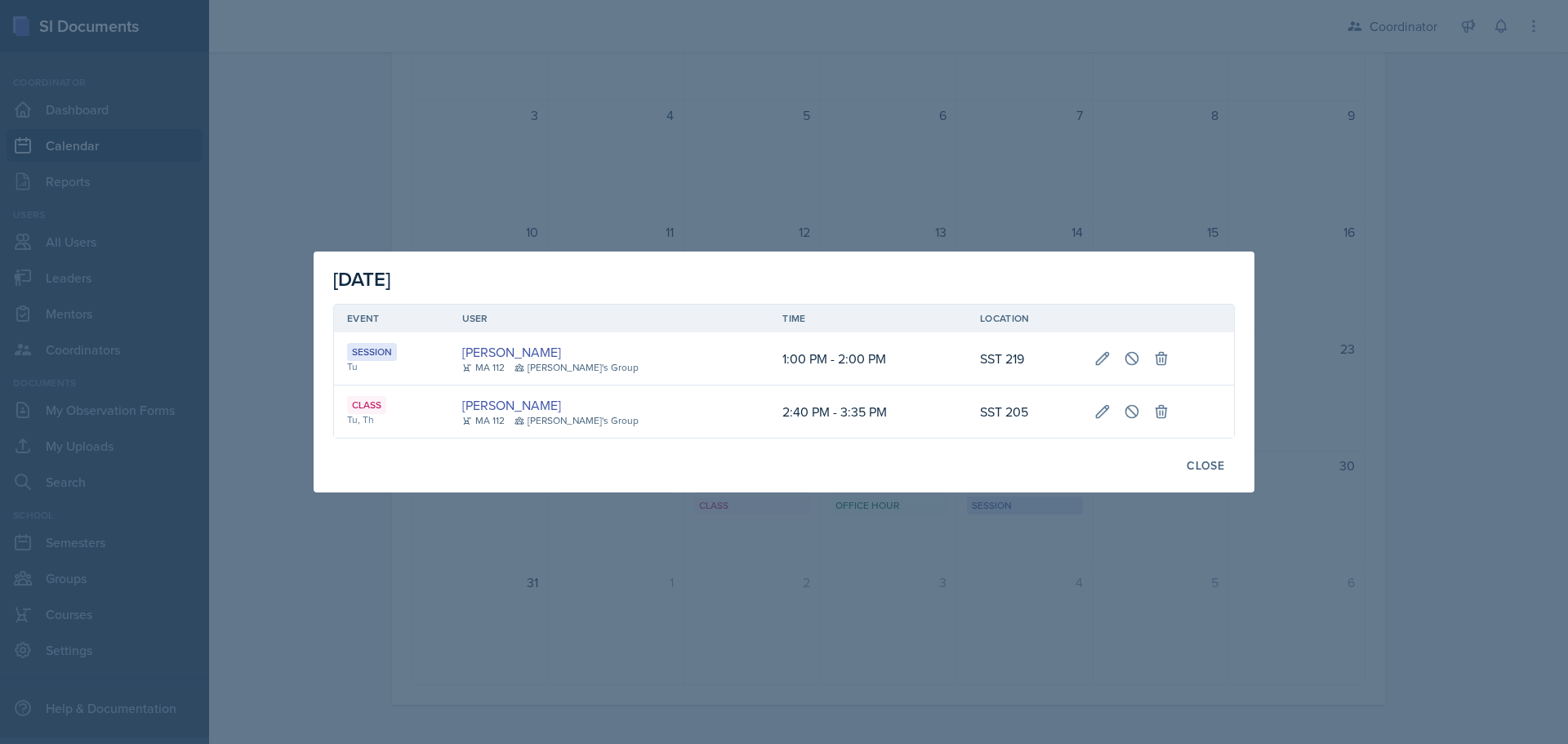
click at [777, 198] on div at bounding box center [784, 372] width 1568 height 744
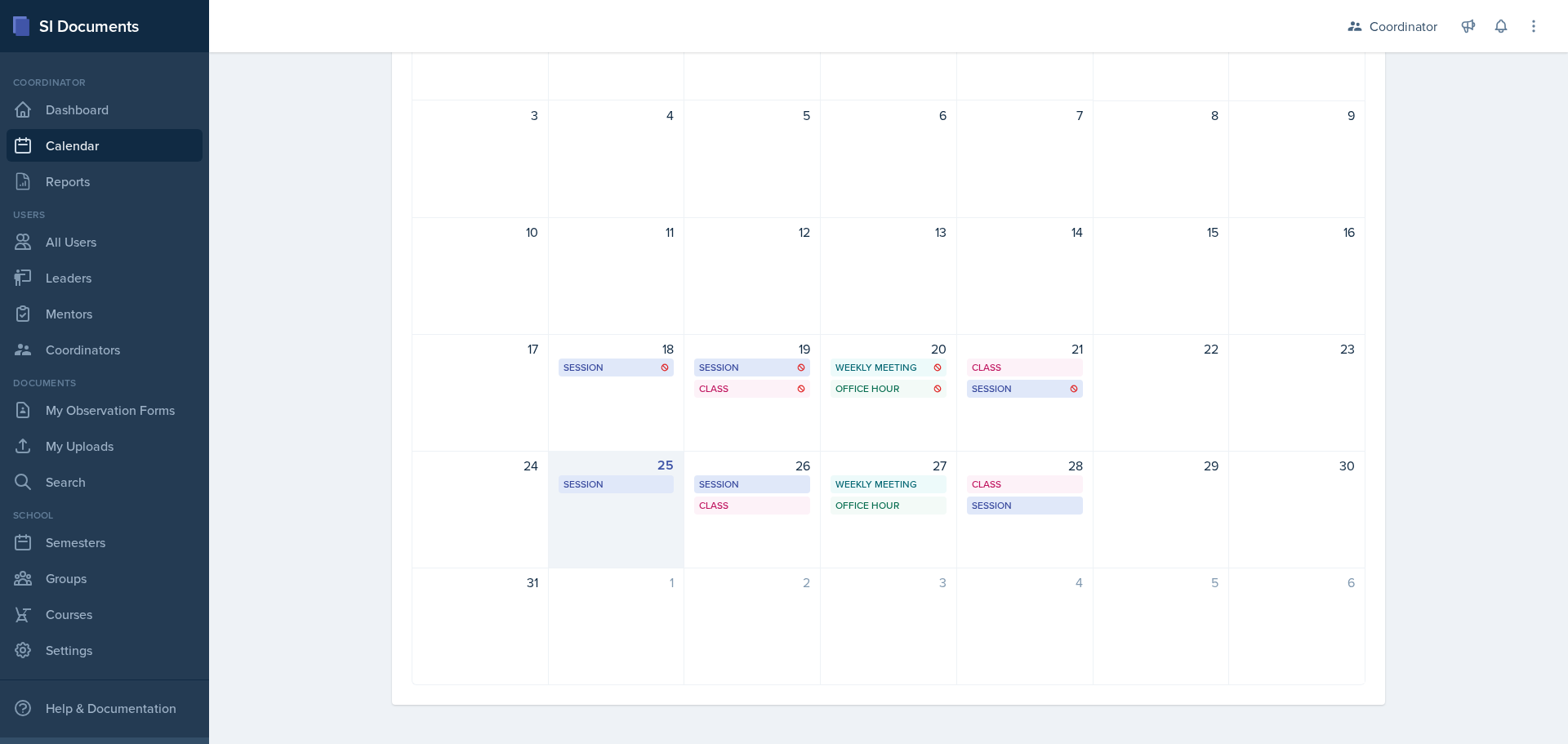
click at [613, 538] on div "25 Session SST 218 6:00 PM - 7:00 PM" at bounding box center [617, 510] width 136 height 118
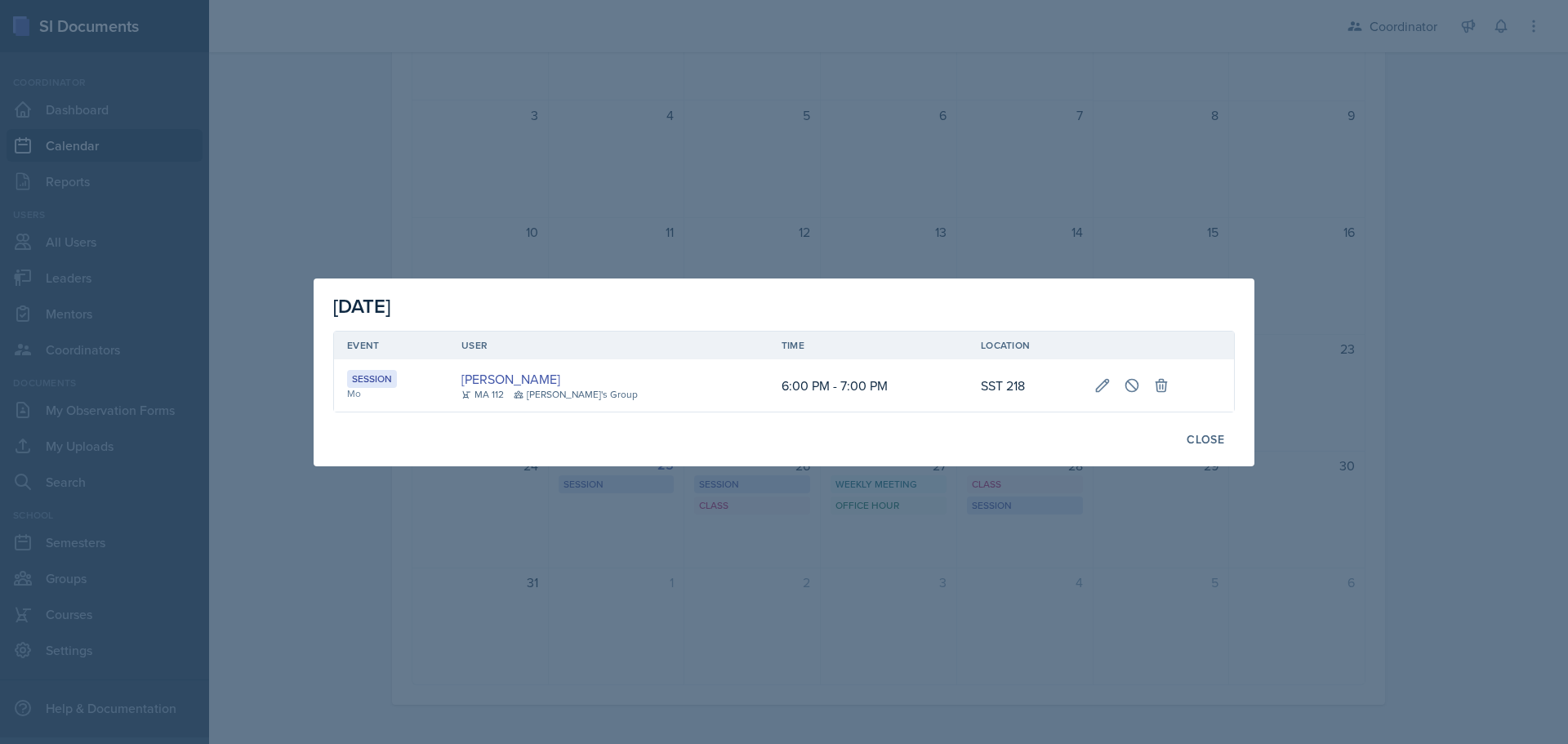
click at [625, 100] on div at bounding box center [784, 372] width 1568 height 744
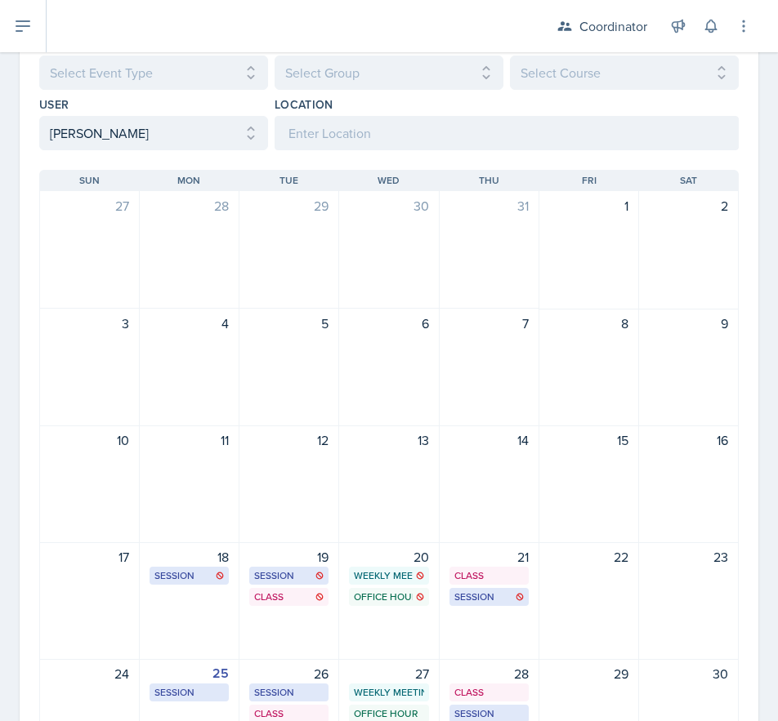
scroll to position [0, 0]
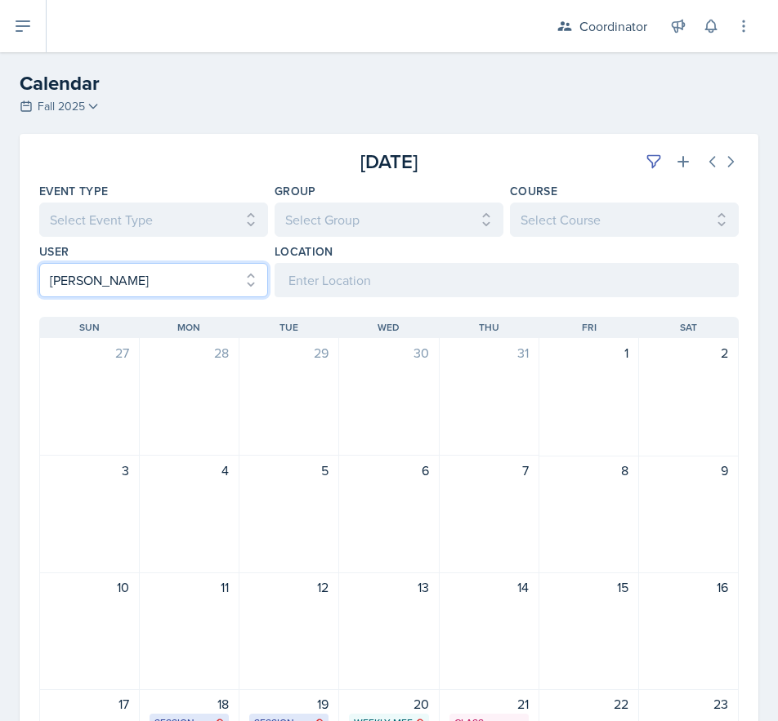
drag, startPoint x: 170, startPoint y: 269, endPoint x: 160, endPoint y: 282, distance: 16.3
click at [170, 269] on select "Select User All [PERSON_NAME] [PERSON_NAME] [PERSON_NAME] [PERSON_NAME] [PERSON…" at bounding box center [153, 280] width 229 height 34
click at [39, 263] on select "Select User All [PERSON_NAME] [PERSON_NAME] [PERSON_NAME] [PERSON_NAME] [PERSON…" at bounding box center [153, 280] width 229 height 34
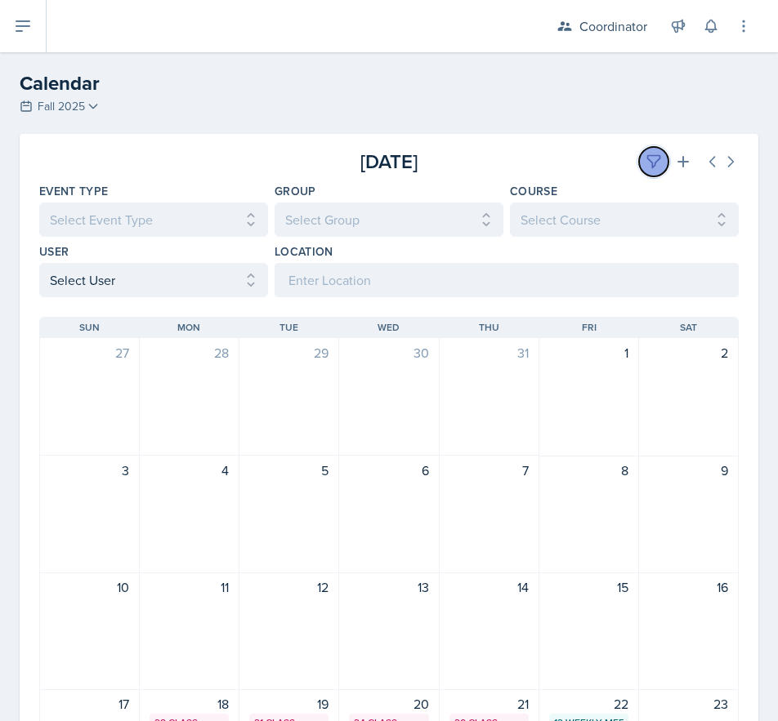
click at [648, 162] on icon at bounding box center [654, 162] width 12 height 12
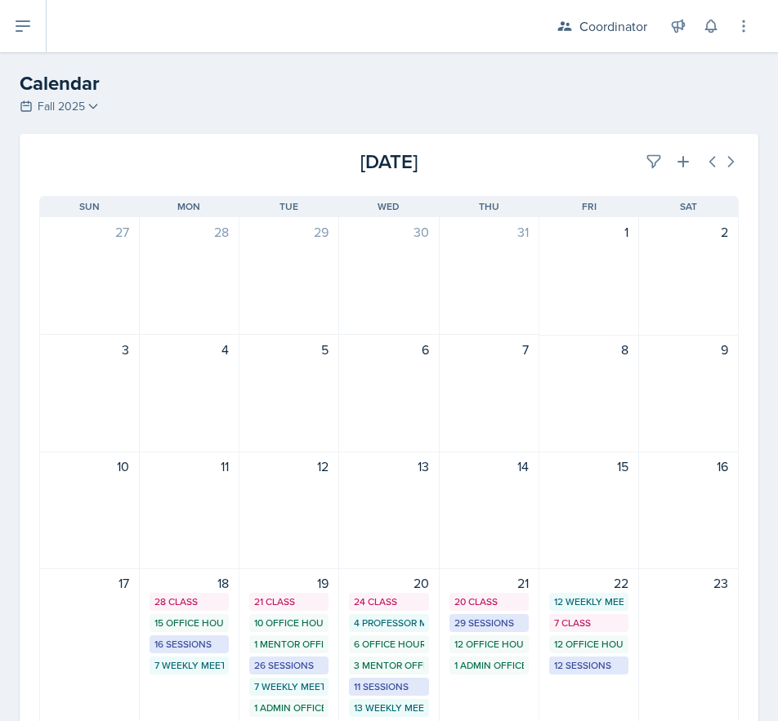
click at [573, 174] on div "[DATE]" at bounding box center [622, 161] width 233 height 29
click at [643, 181] on div "Sunday Sun Monday Mon Tuesday Tue Wednesday Wed Thursday Thu Friday Fri Saturda…" at bounding box center [389, 597] width 738 height 843
click at [649, 162] on icon at bounding box center [653, 162] width 16 height 16
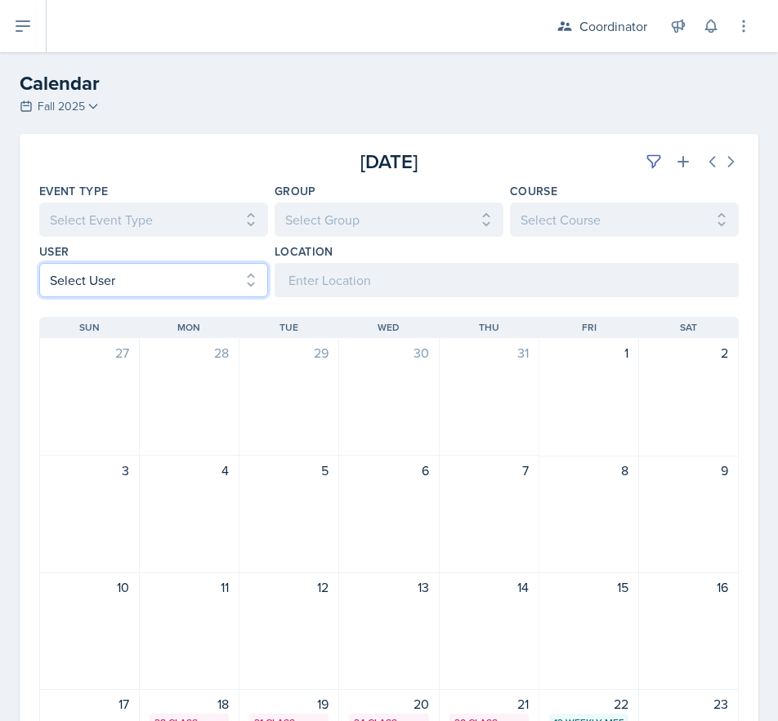
click at [216, 273] on select "Select User All [PERSON_NAME] [PERSON_NAME] [PERSON_NAME] [PERSON_NAME] [PERSON…" at bounding box center [153, 280] width 229 height 34
select select "50e6f4a0-2e80-401f-88ac-c39939a78e66"
click at [39, 263] on select "Select User All [PERSON_NAME] [PERSON_NAME] [PERSON_NAME] [PERSON_NAME] [PERSON…" at bounding box center [153, 280] width 229 height 34
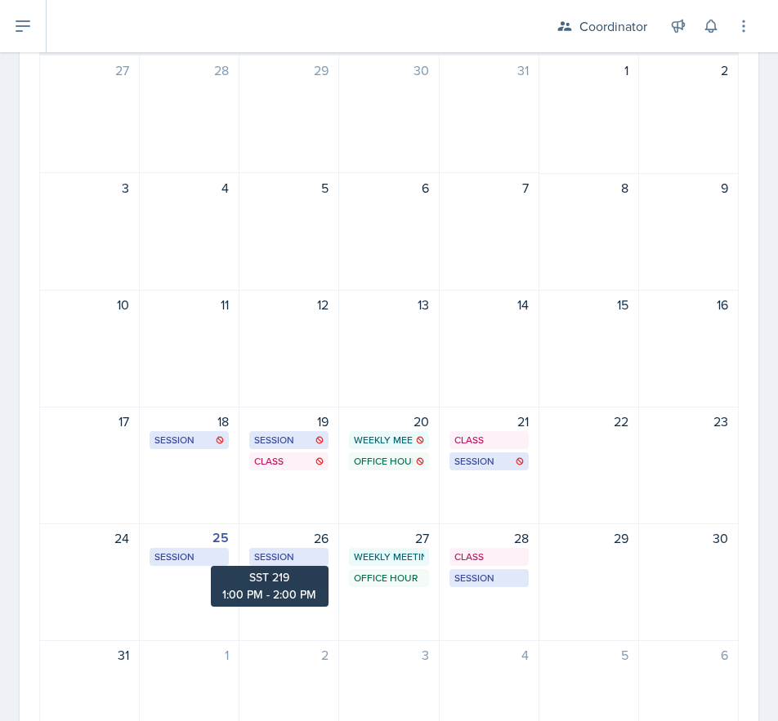
scroll to position [378, 0]
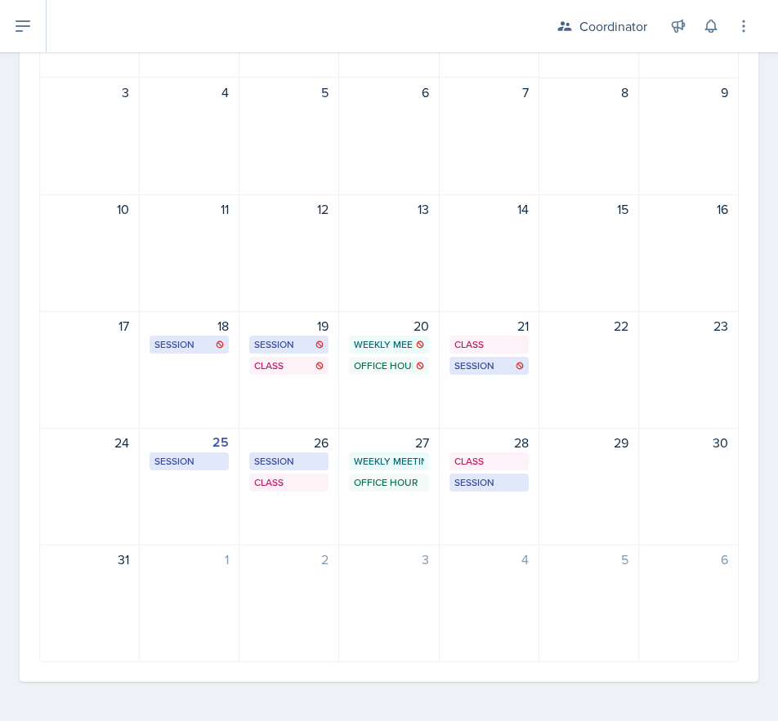
click at [289, 550] on div "2" at bounding box center [288, 560] width 79 height 20
click at [292, 530] on div "26 Session SST 219 1:00 PM - 2:00 PM Class SST 205 2:40 PM - 3:35 PM" at bounding box center [289, 487] width 100 height 118
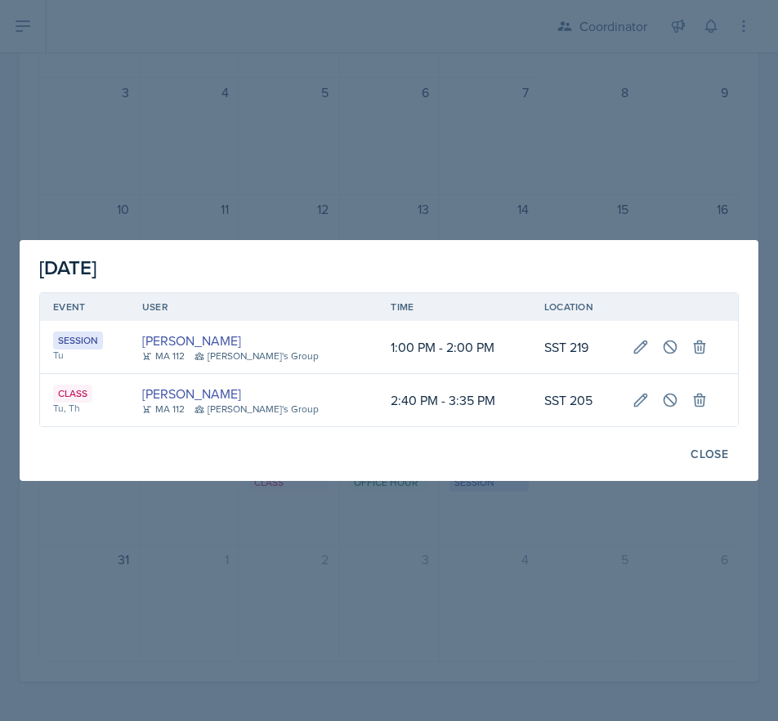
click at [481, 86] on div at bounding box center [389, 360] width 778 height 721
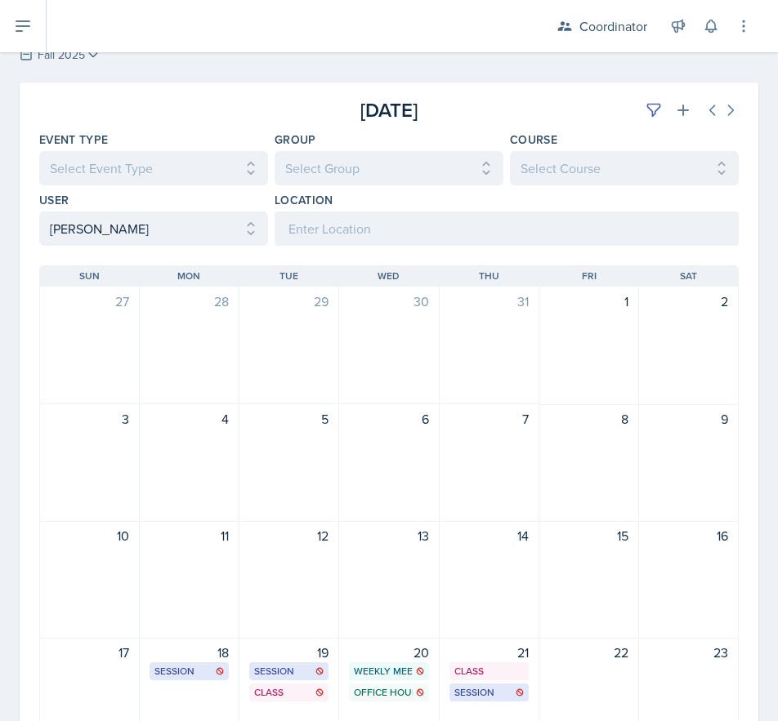
scroll to position [0, 0]
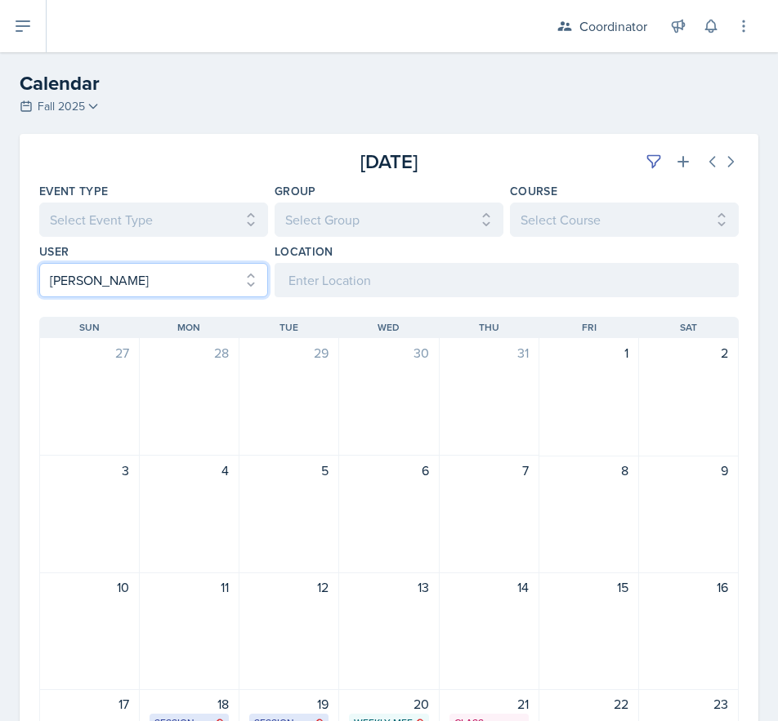
drag, startPoint x: 186, startPoint y: 266, endPoint x: 186, endPoint y: 281, distance: 14.7
click at [186, 267] on select "Select User All [PERSON_NAME] [PERSON_NAME] [PERSON_NAME] [PERSON_NAME] [PERSON…" at bounding box center [153, 280] width 229 height 34
select select
click at [39, 263] on select "Select User All [PERSON_NAME] [PERSON_NAME] [PERSON_NAME] [PERSON_NAME] [PERSON…" at bounding box center [153, 280] width 229 height 34
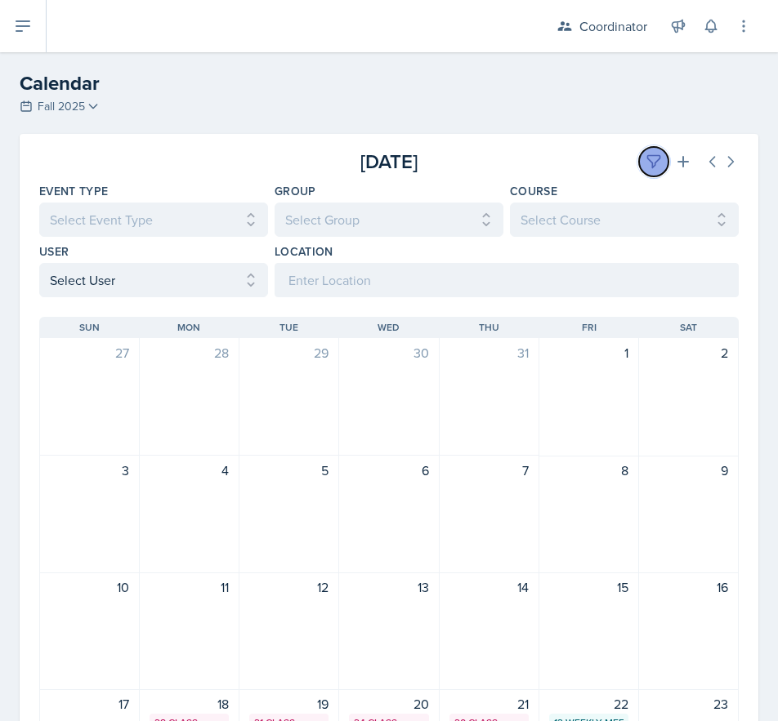
click at [645, 164] on icon at bounding box center [653, 162] width 16 height 16
click at [484, 297] on div "Sunday Sun Monday Mon Tuesday Tue Wednesday Wed Thursday Thu Friday Fri Saturda…" at bounding box center [389, 718] width 738 height 843
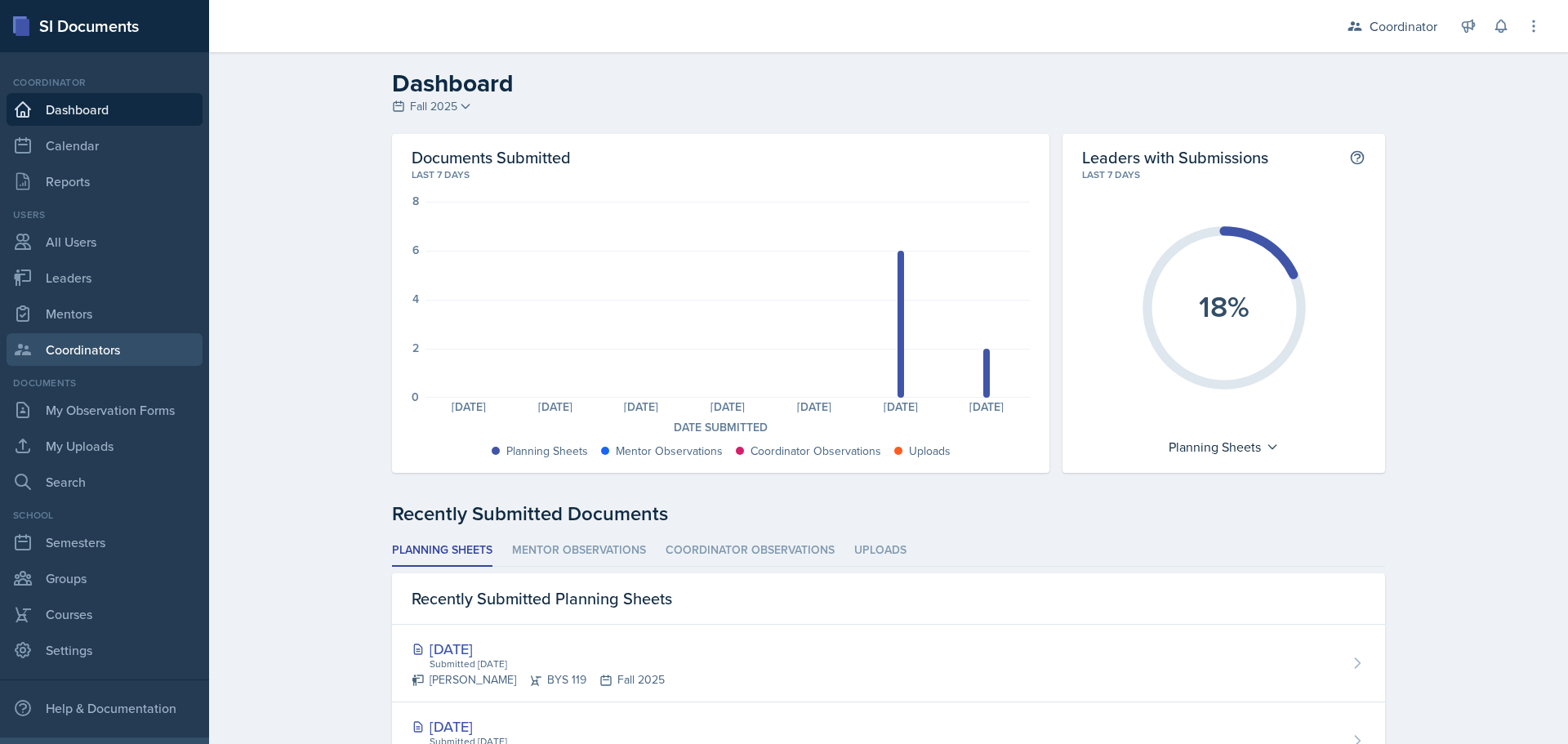
click at [127, 341] on link "Coordinators" at bounding box center [105, 349] width 196 height 33
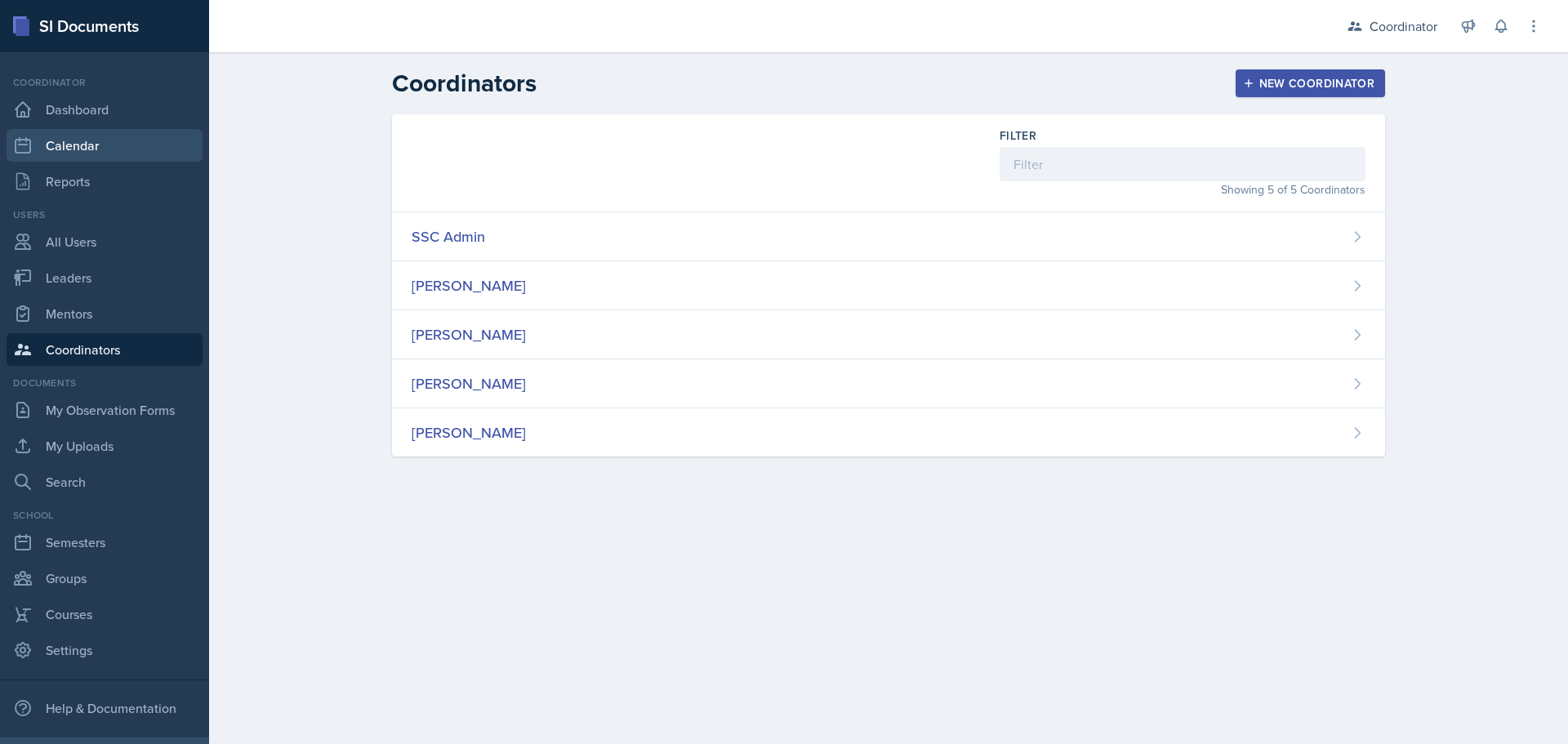
click at [100, 135] on link "Calendar" at bounding box center [105, 145] width 196 height 33
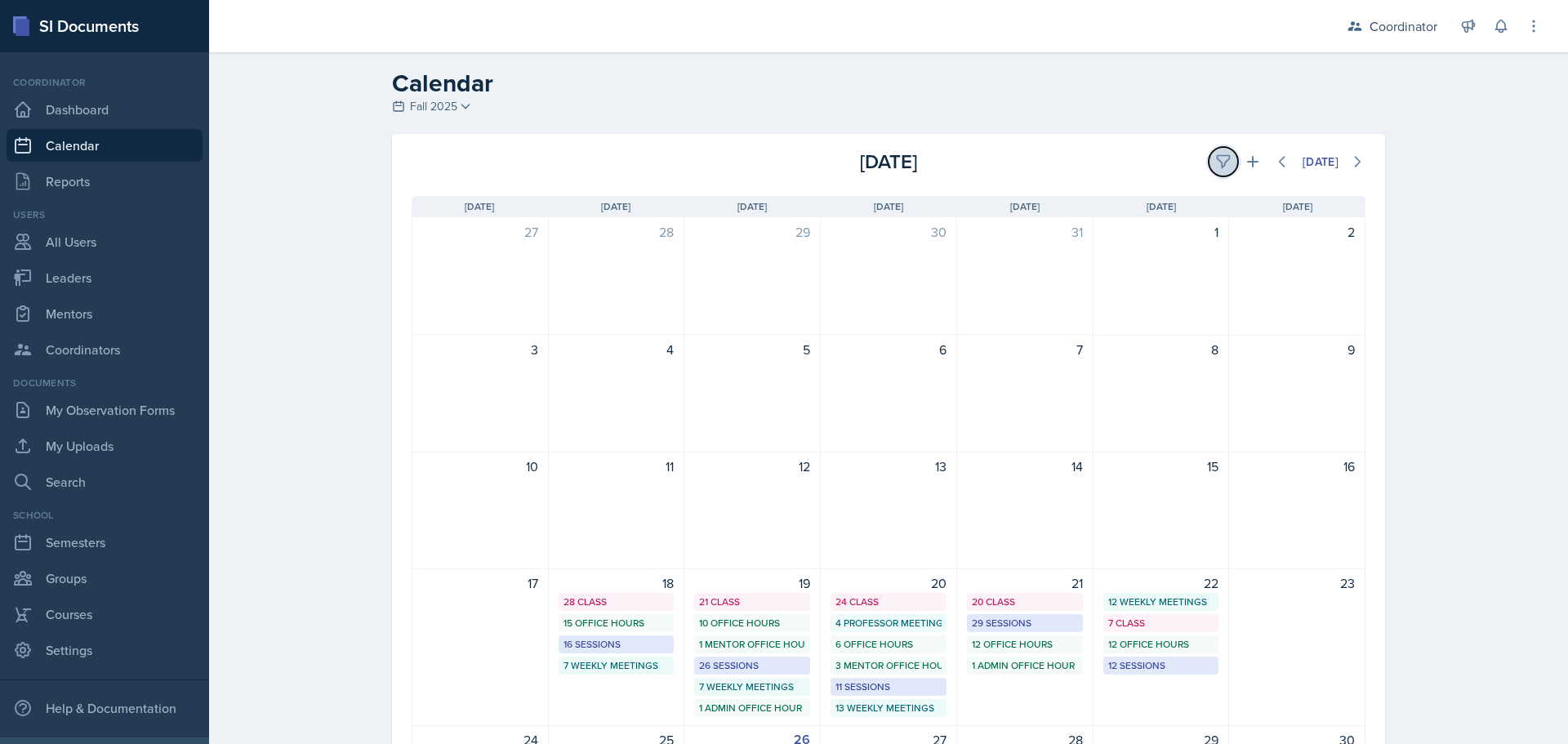
click at [1215, 157] on icon at bounding box center [1223, 162] width 16 height 16
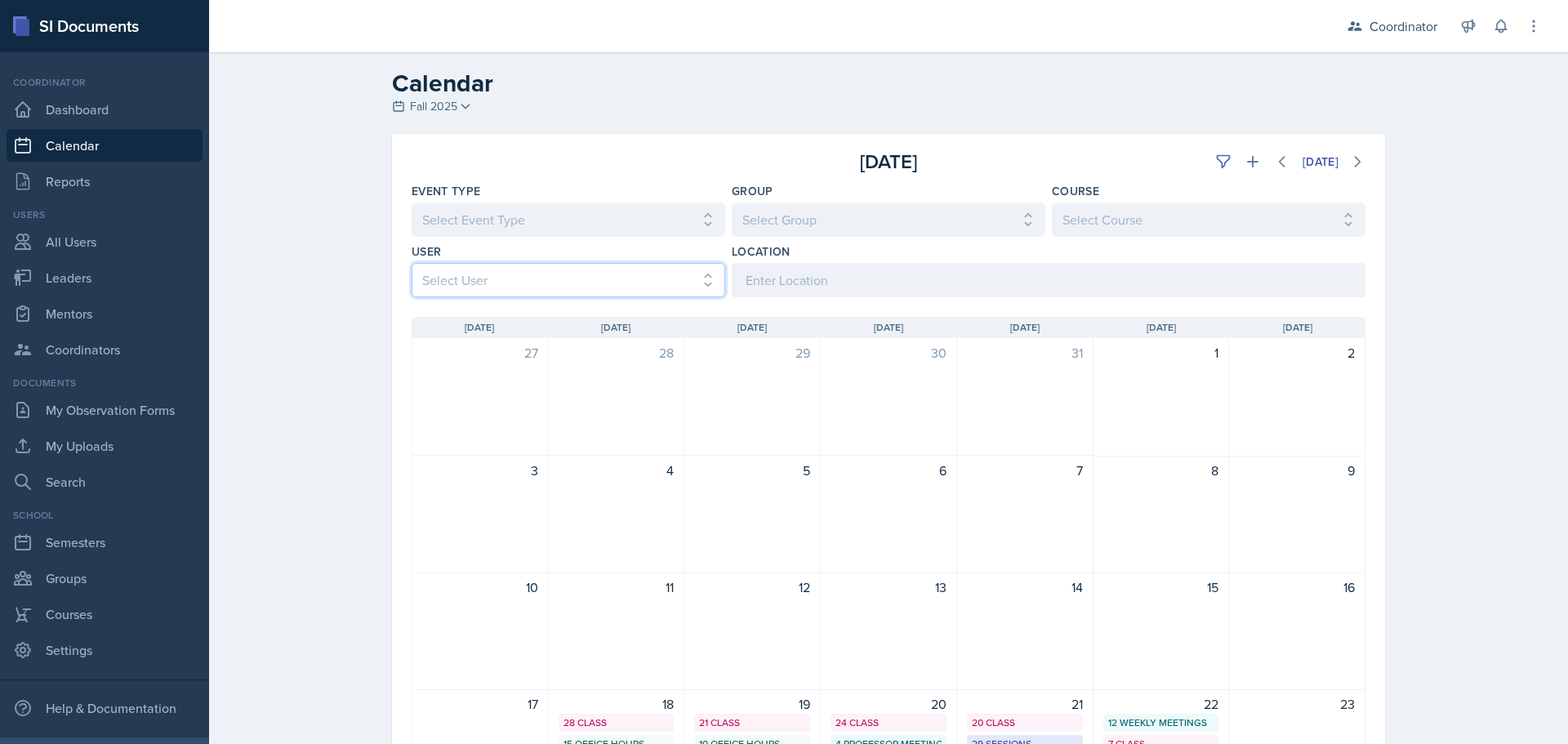
click at [563, 287] on select "Select User All [PERSON_NAME] [PERSON_NAME] [PERSON_NAME] [PERSON_NAME] [PERSON…" at bounding box center [569, 280] width 314 height 34
select select "481202eb-b246-4b62-a80e-9d17d239237b"
click at [412, 263] on select "Select User All [PERSON_NAME] [PERSON_NAME] [PERSON_NAME] [PERSON_NAME] [PERSON…" at bounding box center [569, 280] width 314 height 34
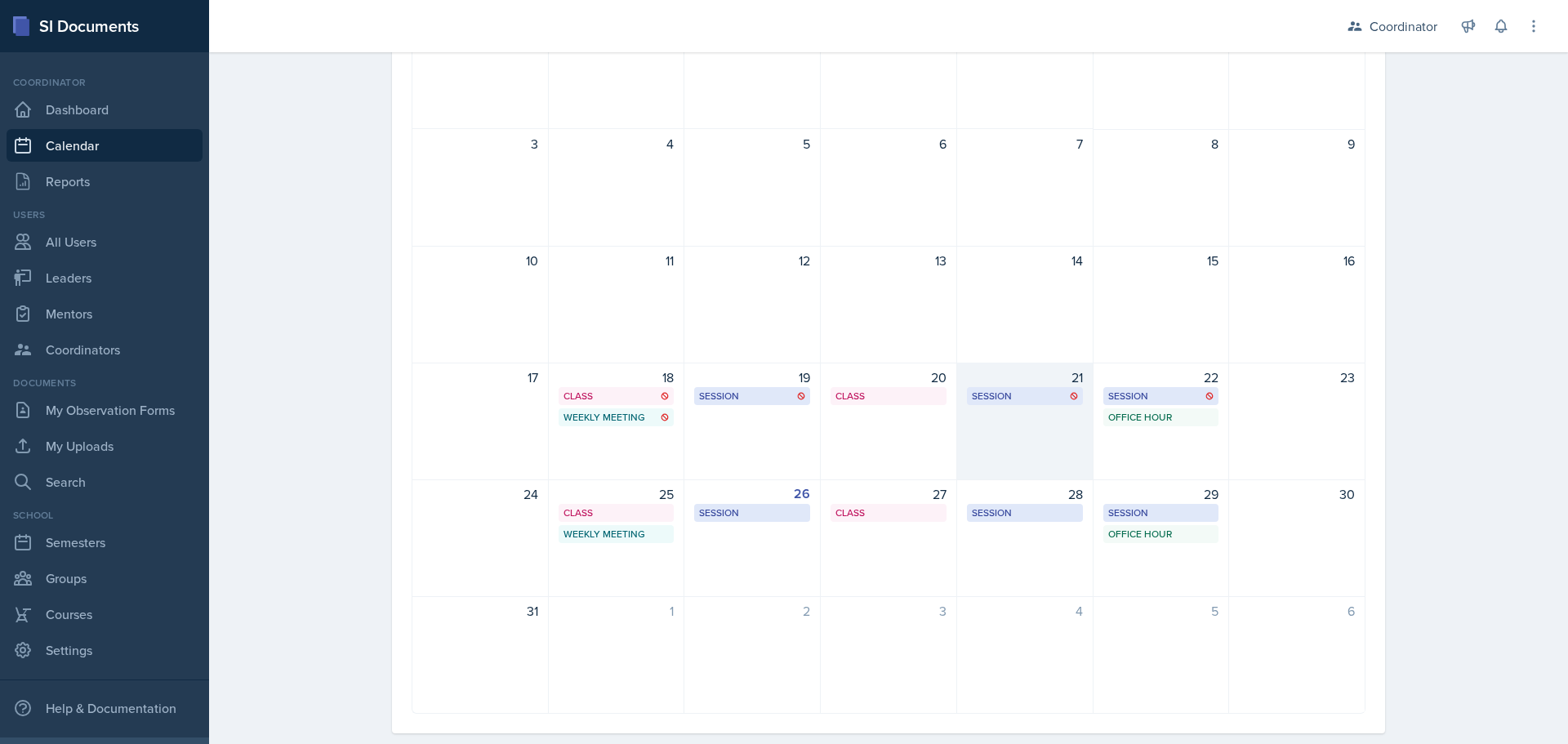
click at [1013, 443] on div "21 Session BAB 204 2:00 PM - 3:00 PM" at bounding box center [1025, 422] width 136 height 118
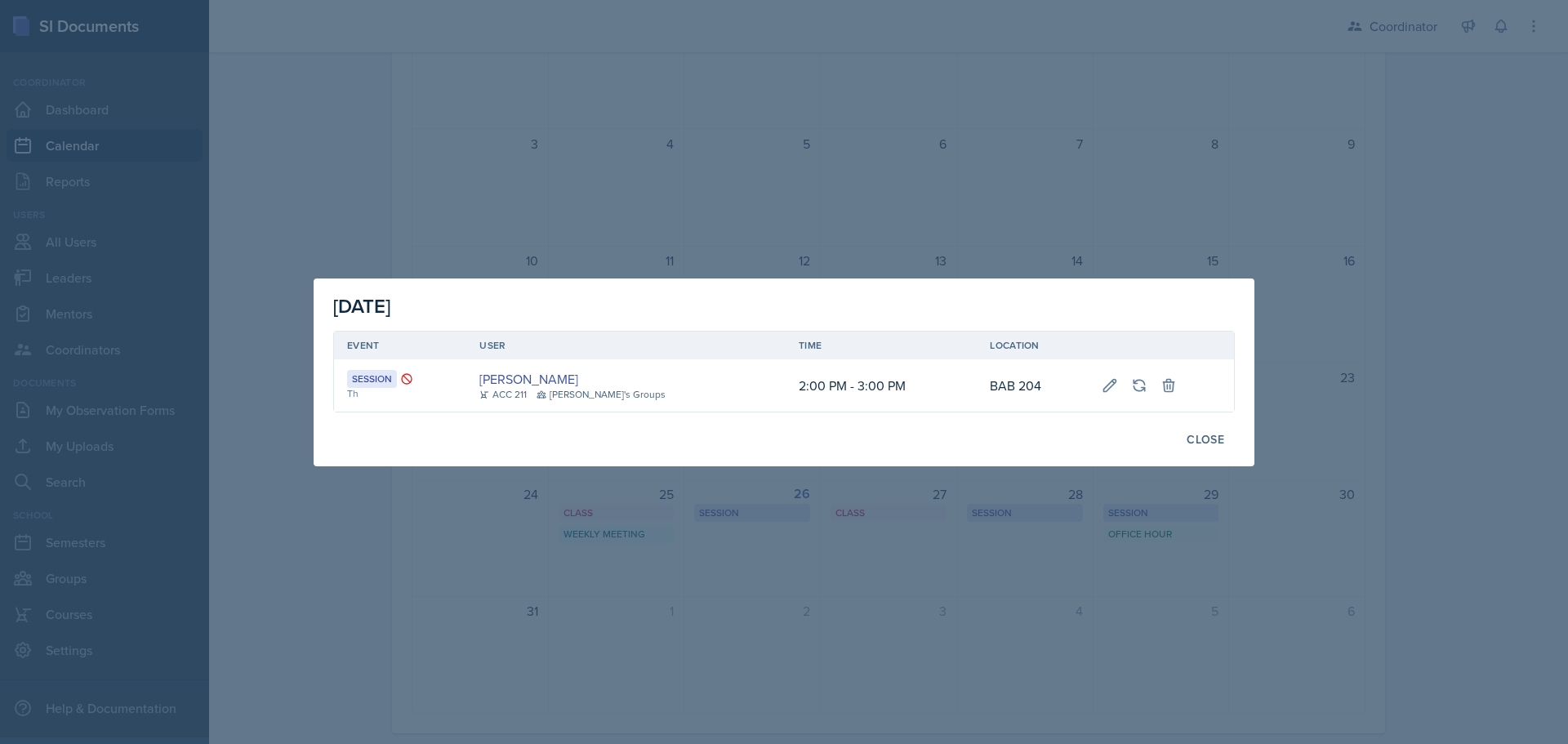
drag, startPoint x: 708, startPoint y: 178, endPoint x: 699, endPoint y: 26, distance: 152.2
click at [707, 176] on div at bounding box center [784, 372] width 1568 height 744
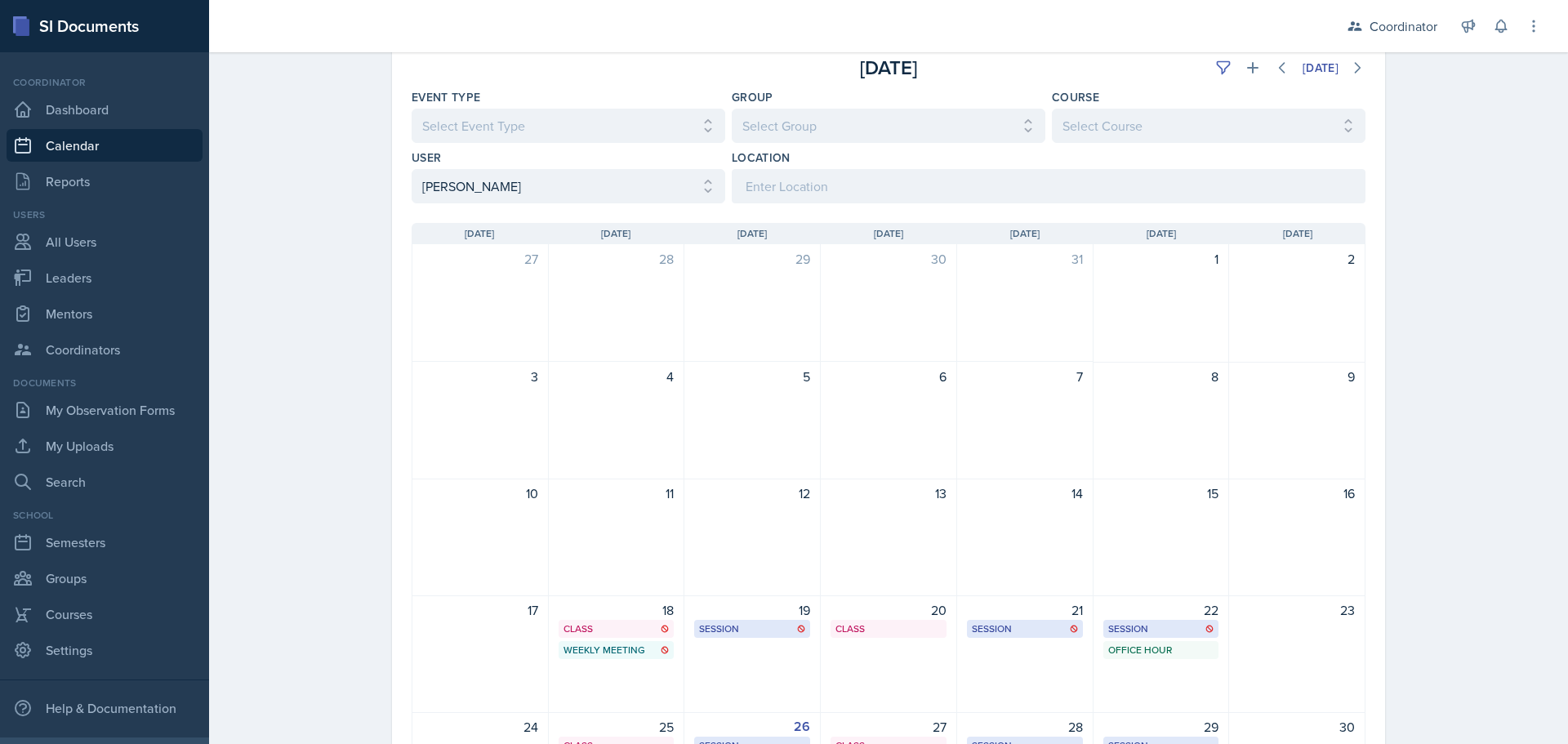
scroll to position [0, 0]
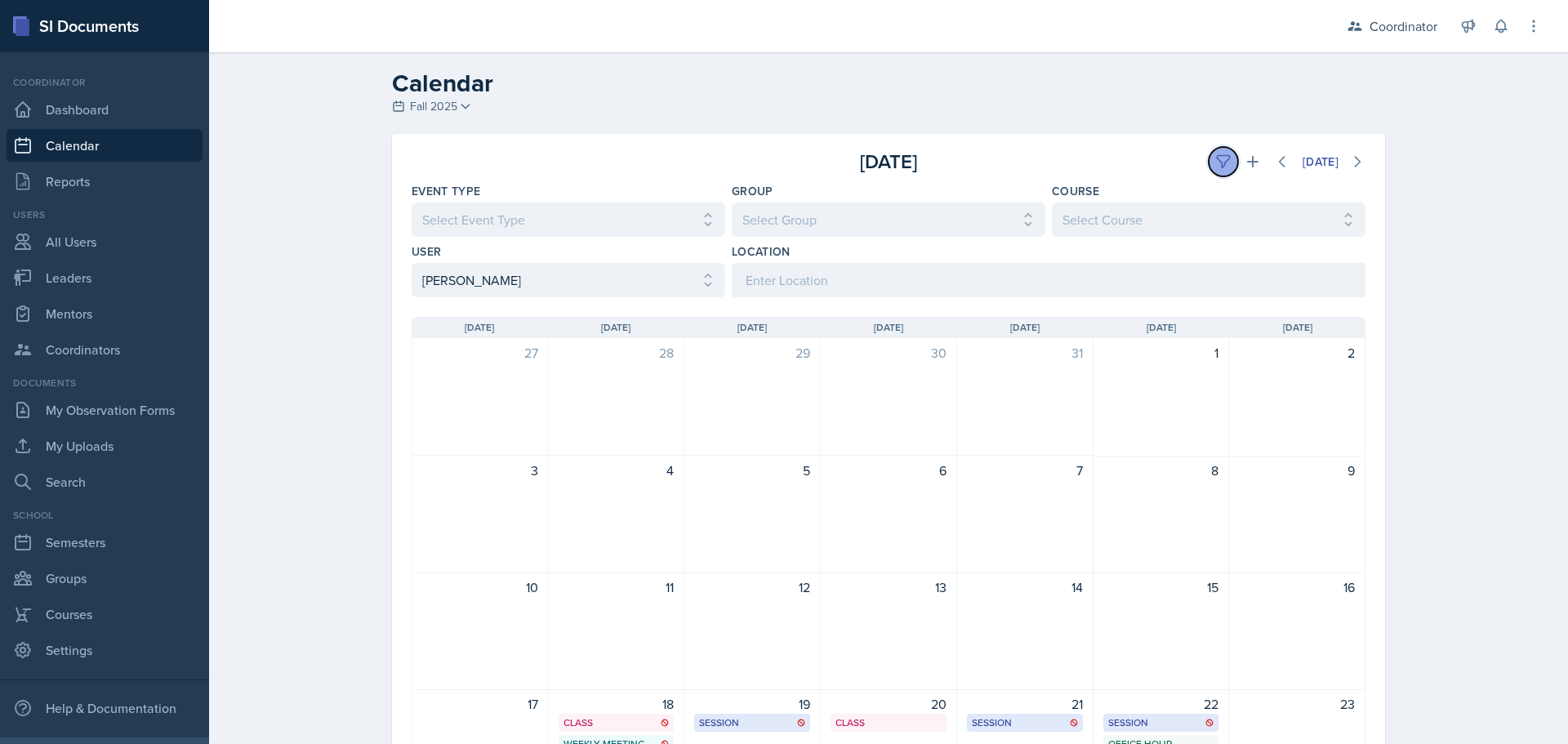
click at [1211, 170] on button at bounding box center [1223, 161] width 29 height 29
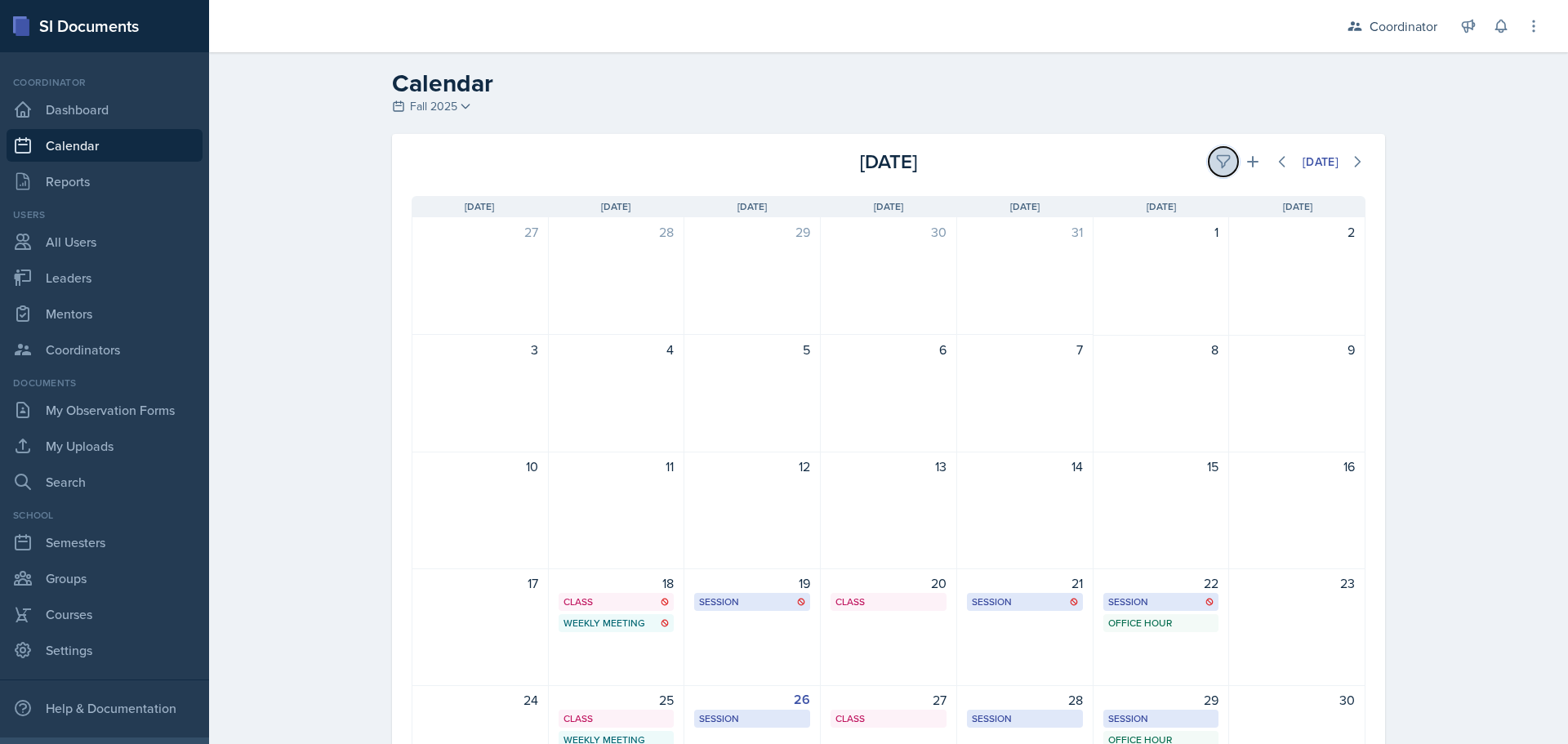
click at [1211, 171] on button at bounding box center [1223, 161] width 29 height 29
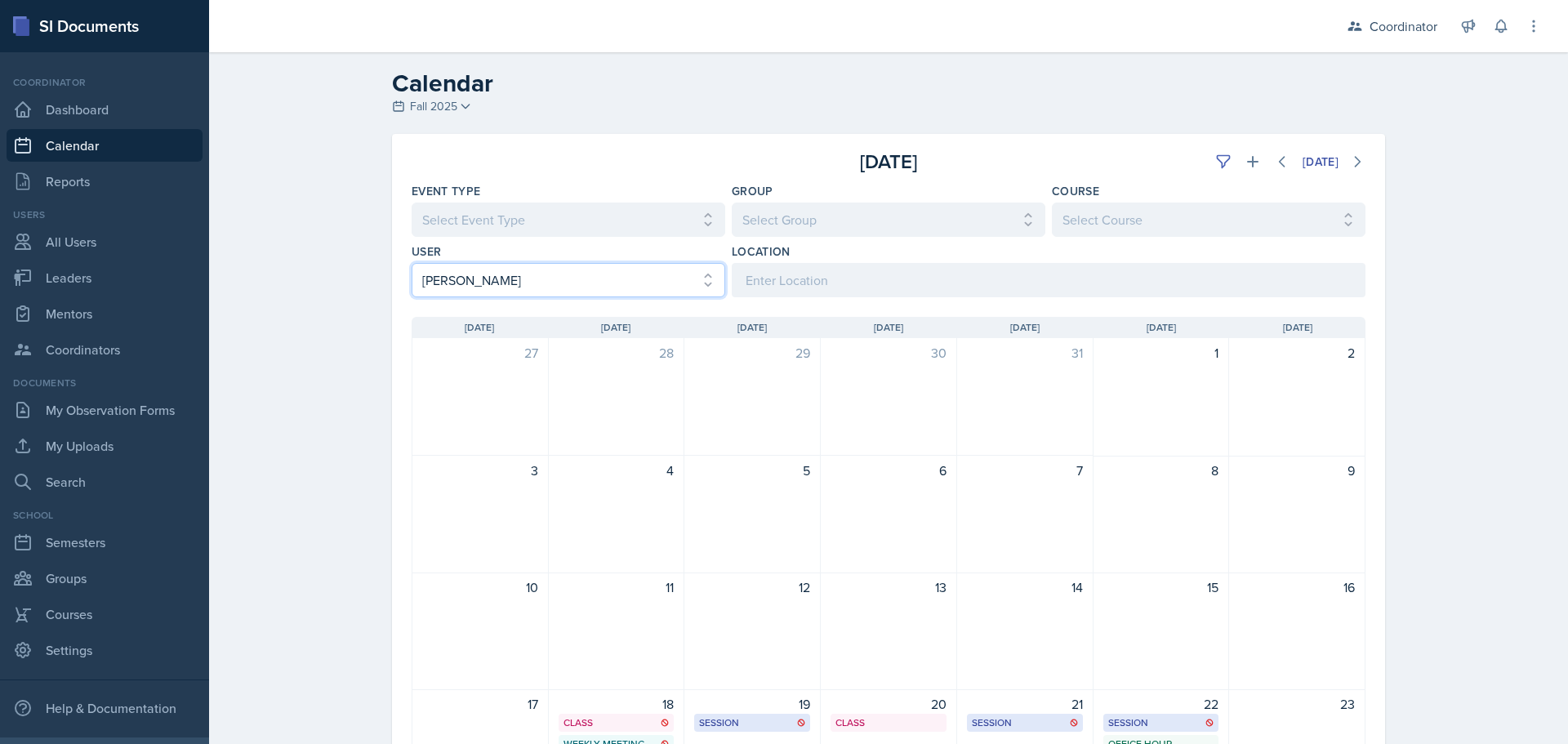
click at [503, 277] on select "Select User All [PERSON_NAME] [PERSON_NAME] [PERSON_NAME] [PERSON_NAME] [PERSON…" at bounding box center [569, 280] width 314 height 34
click at [412, 263] on select "Select User All [PERSON_NAME] [PERSON_NAME] [PERSON_NAME] [PERSON_NAME] [PERSON…" at bounding box center [569, 280] width 314 height 34
click at [618, 291] on select "Select User All [PERSON_NAME] [PERSON_NAME] [PERSON_NAME] [PERSON_NAME] [PERSON…" at bounding box center [569, 280] width 314 height 34
select select "bd089e15-6aa1-4a01-a4ef-f2c2b47dcfa3"
click at [412, 263] on select "Select User All [PERSON_NAME] [PERSON_NAME] [PERSON_NAME] [PERSON_NAME] [PERSON…" at bounding box center [569, 280] width 314 height 34
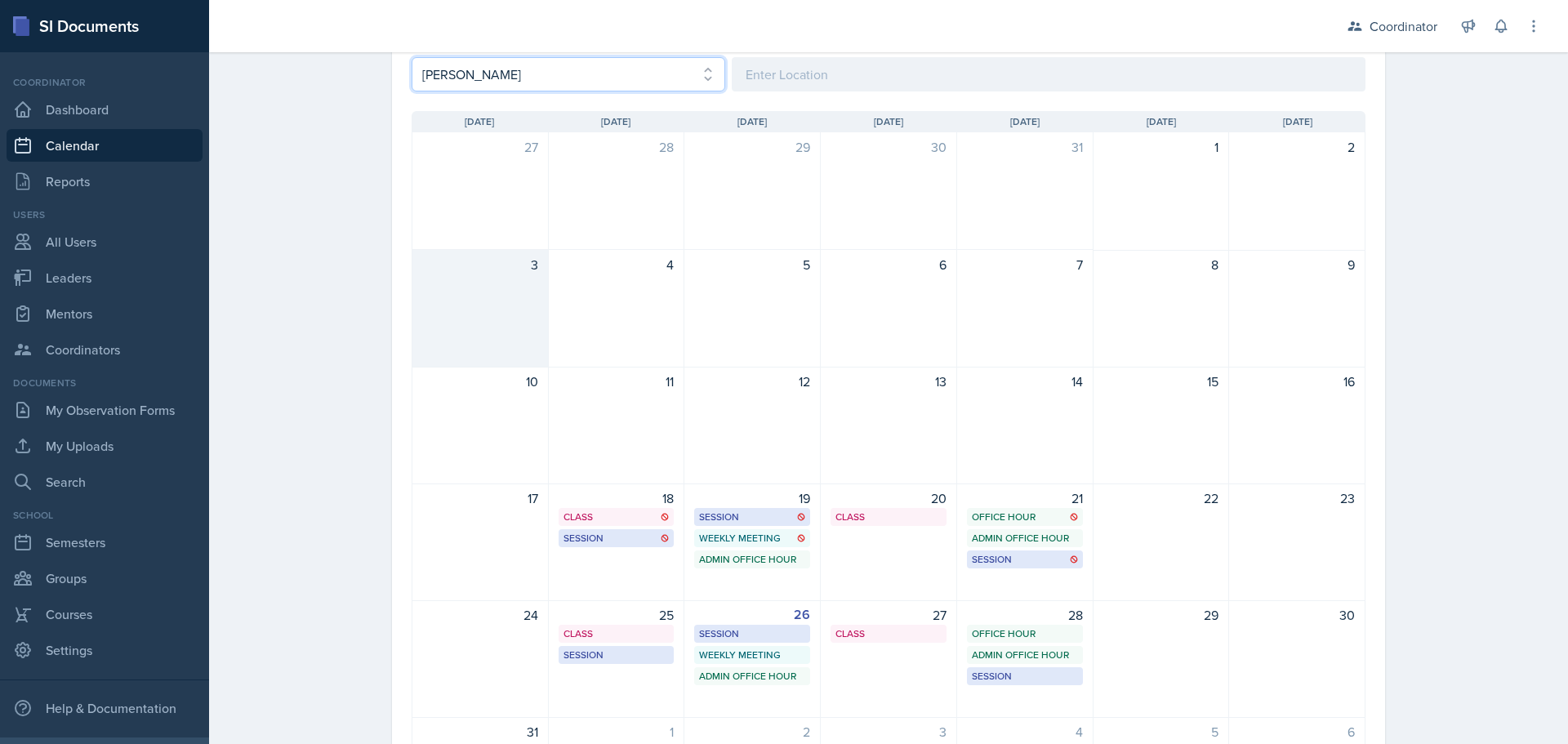
scroll to position [327, 0]
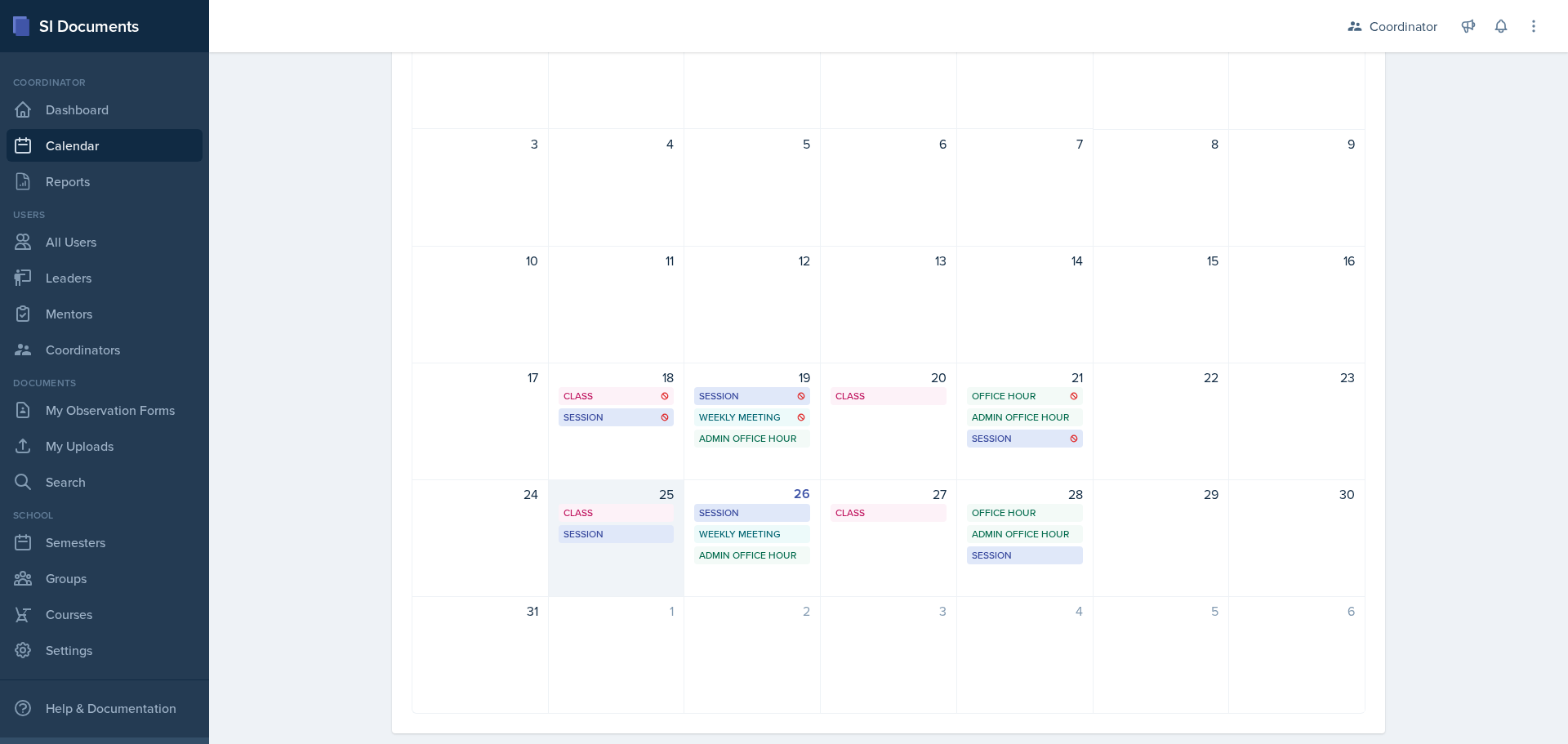
click at [627, 558] on div "25 Class BAB 121 11:20 AM - 12:40 PM Session BAB 220 3:00 PM - 4:00 PM" at bounding box center [617, 538] width 136 height 118
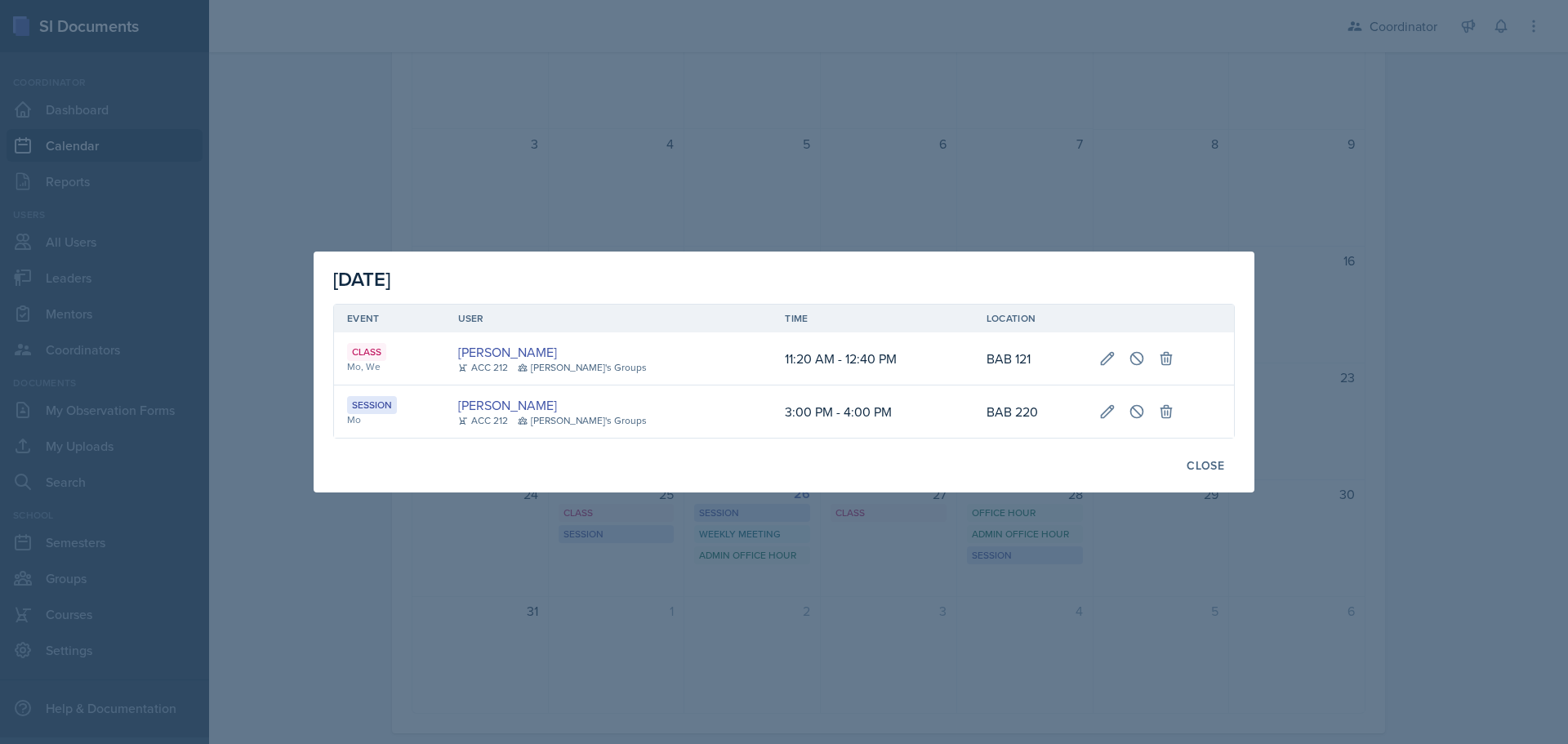
click at [422, 576] on div at bounding box center [784, 372] width 1568 height 744
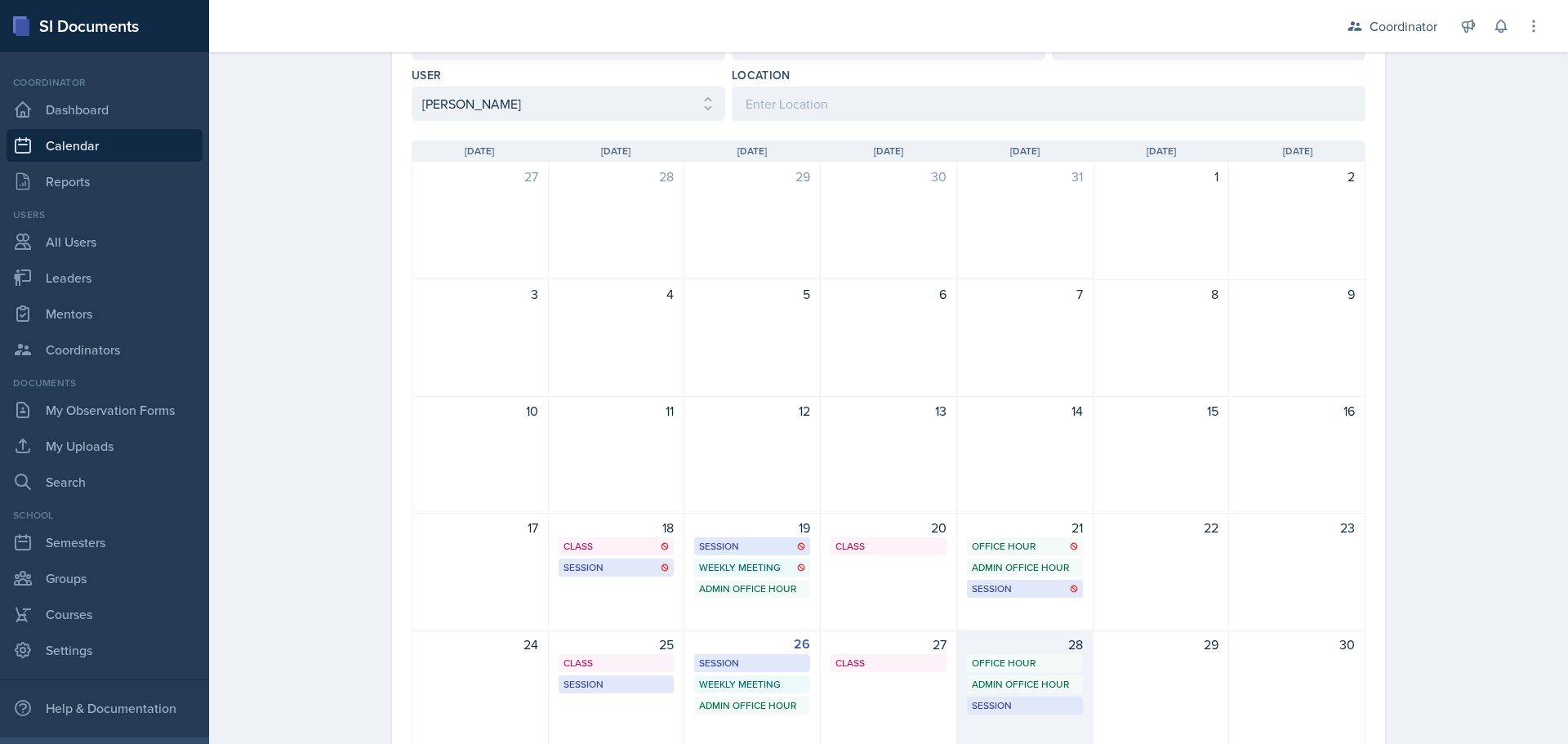
scroll to position [355, 0]
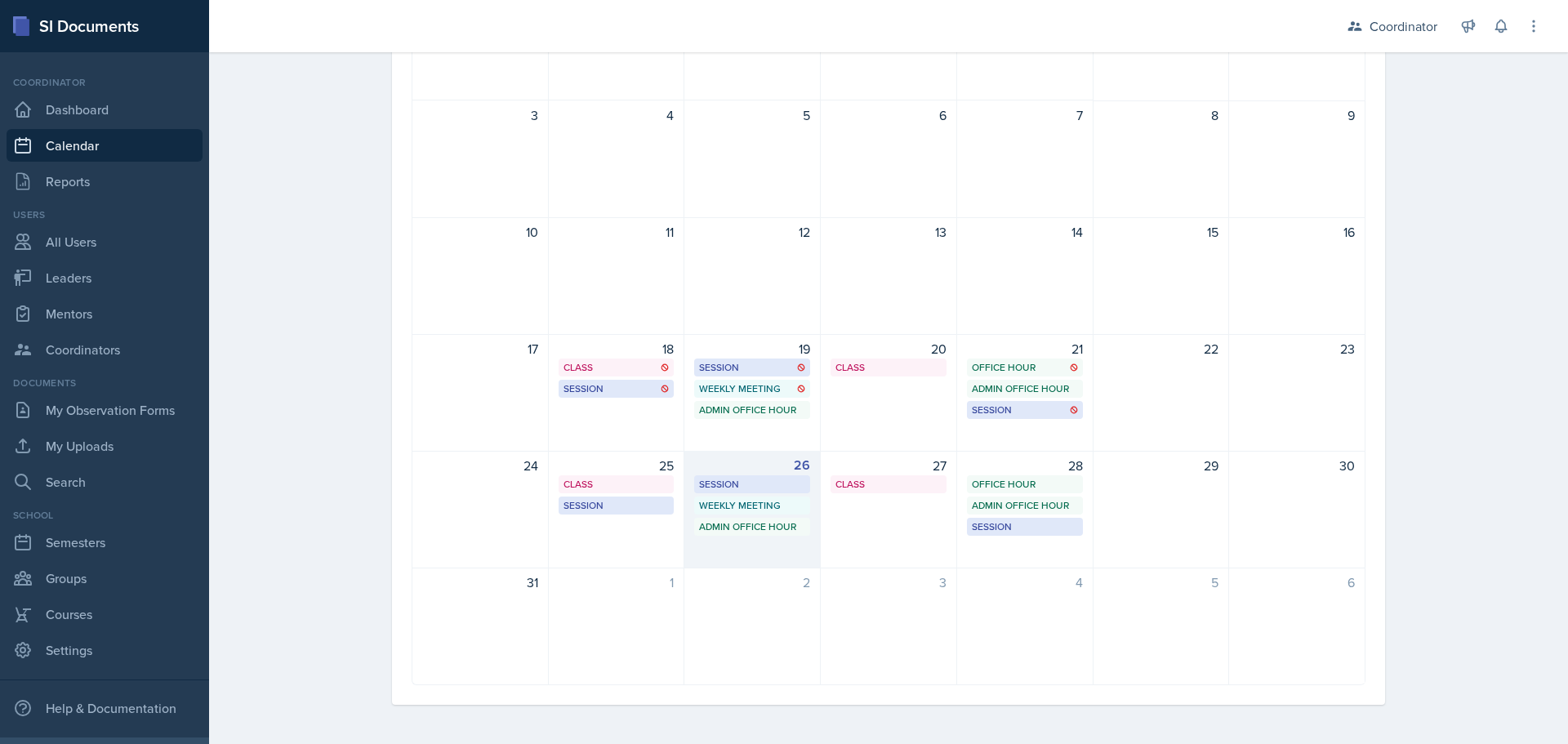
click at [747, 555] on div "26 Session BAB 222 10:30 AM - 11:30 AM Weekly Meeting SSC 2:30 PM - 3:30 PM Adm…" at bounding box center [753, 510] width 136 height 118
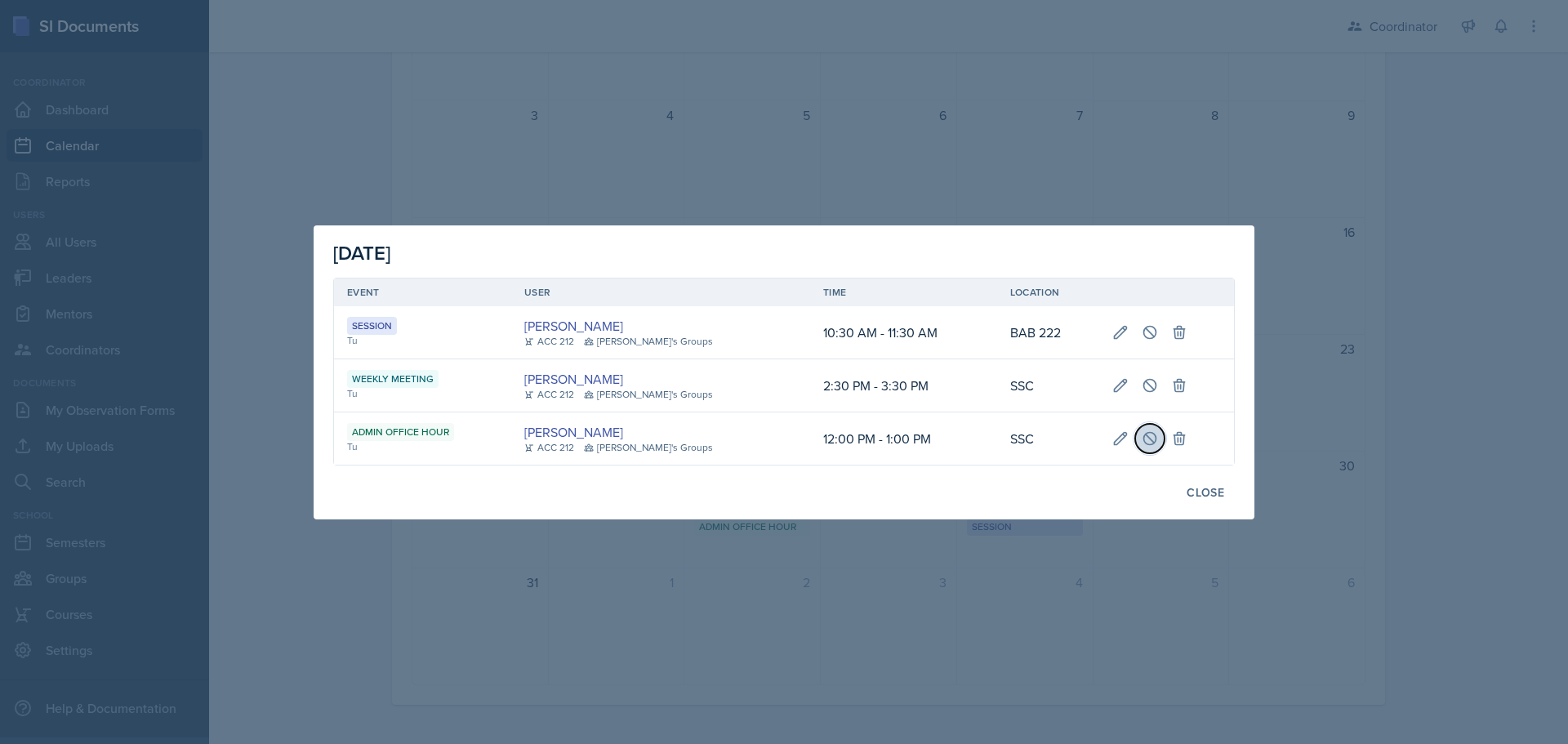
click at [1142, 440] on icon at bounding box center [1150, 438] width 16 height 16
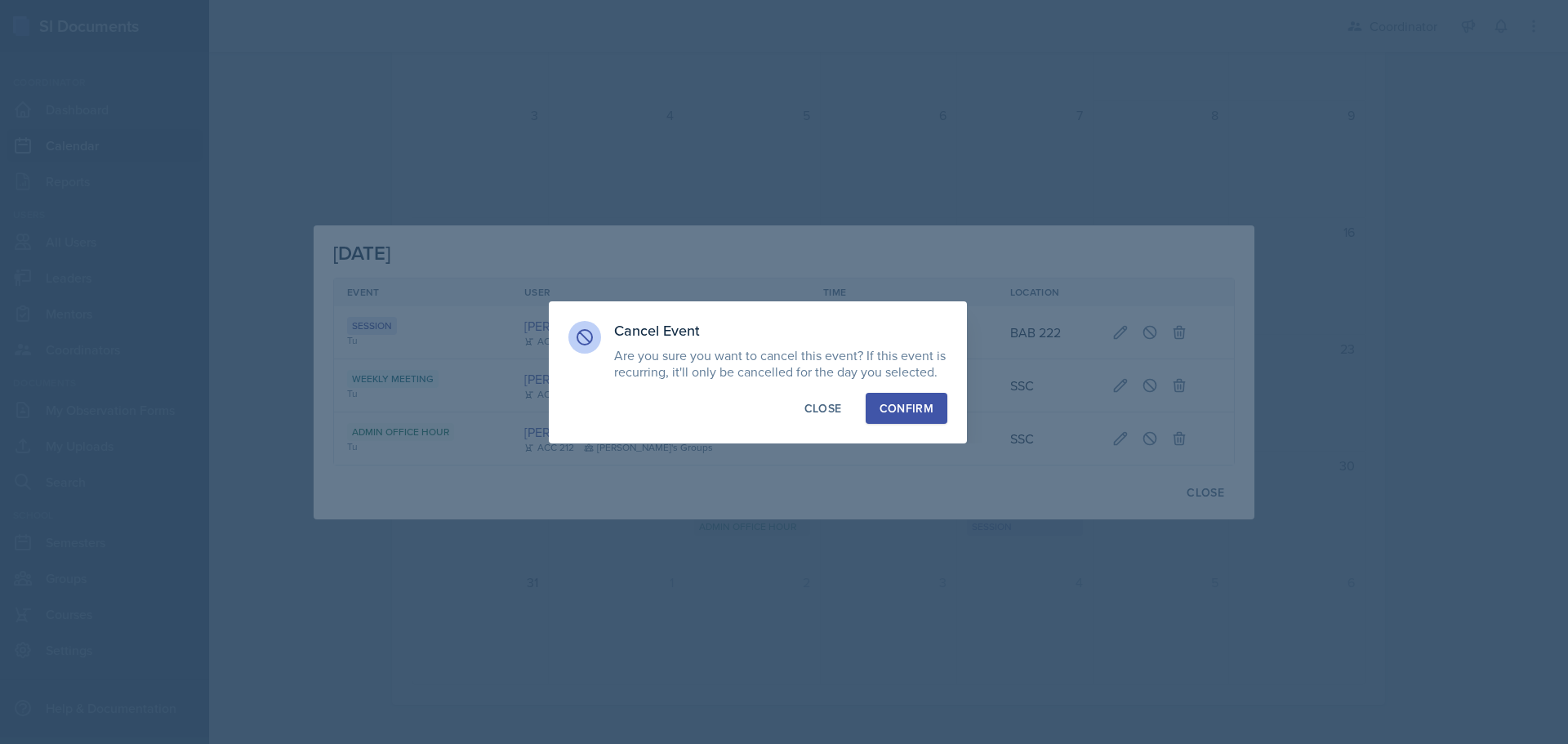
click at [897, 407] on div "Confirm" at bounding box center [907, 408] width 54 height 16
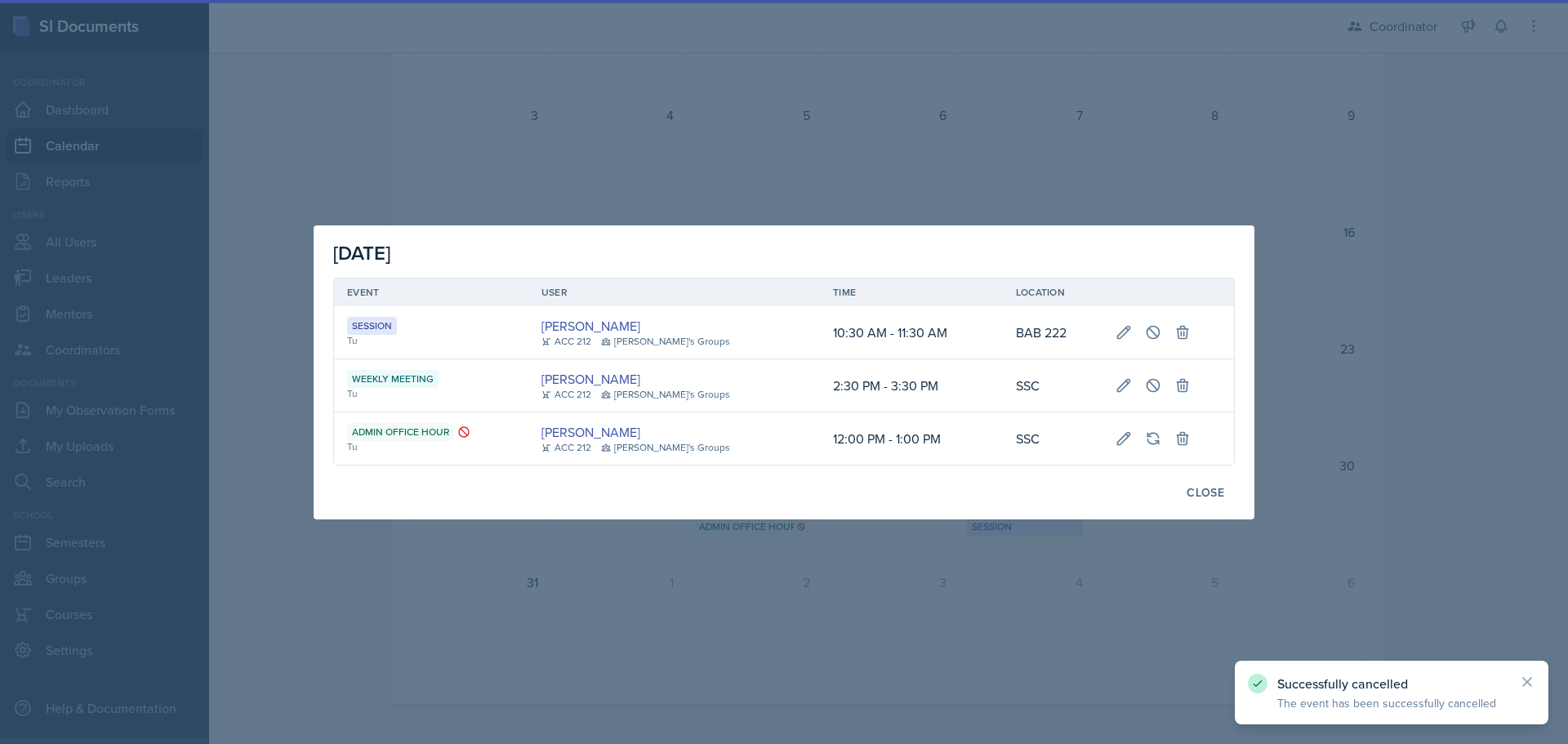
click at [1216, 498] on div "Close" at bounding box center [1206, 492] width 38 height 13
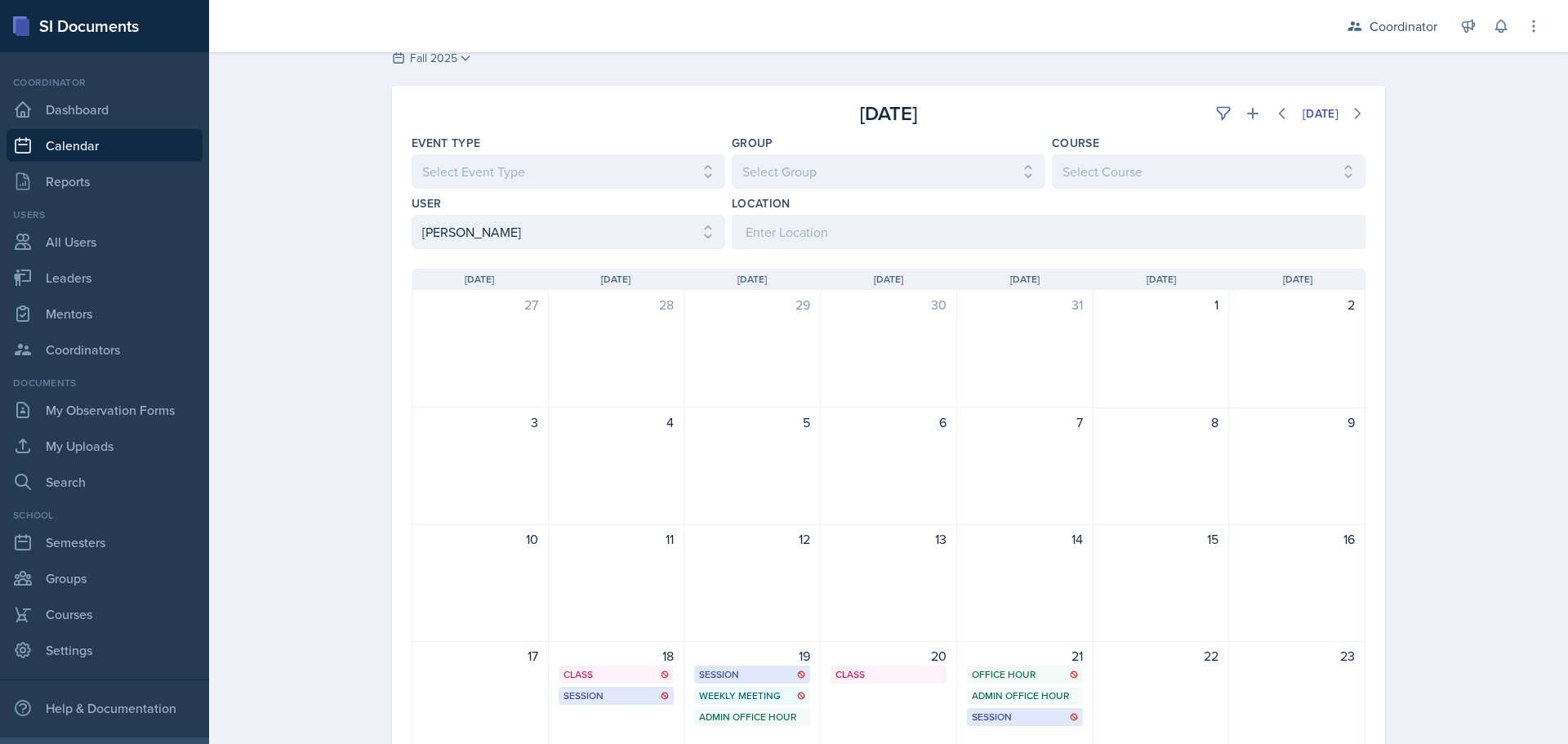
scroll to position [0, 0]
